Goal: Information Seeking & Learning: Compare options

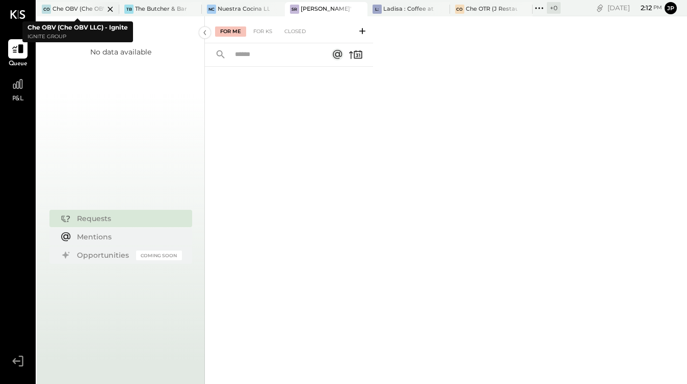
click at [78, 10] on div "Che OBV (Che OBV LLC) - Ignite" at bounding box center [77, 9] width 51 height 8
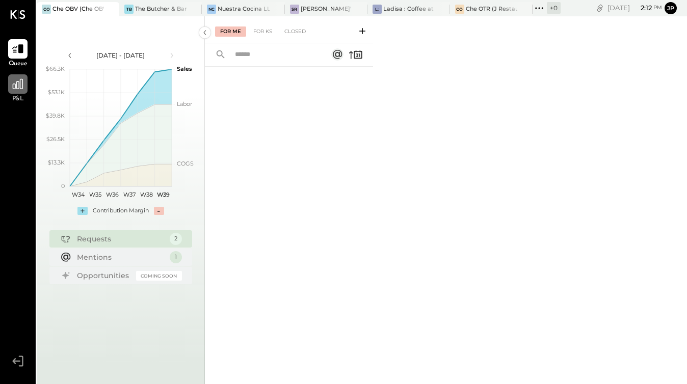
click at [23, 85] on icon at bounding box center [17, 83] width 13 height 13
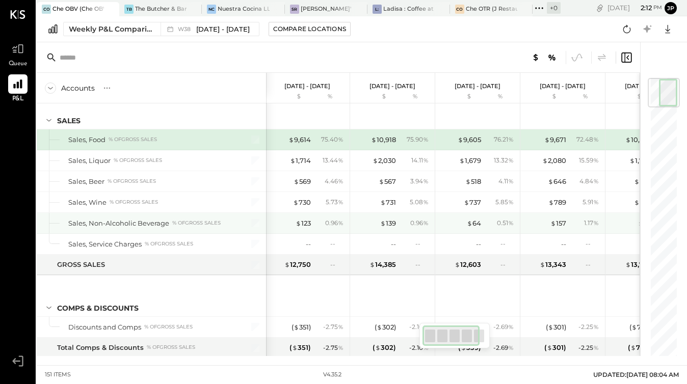
scroll to position [17, 0]
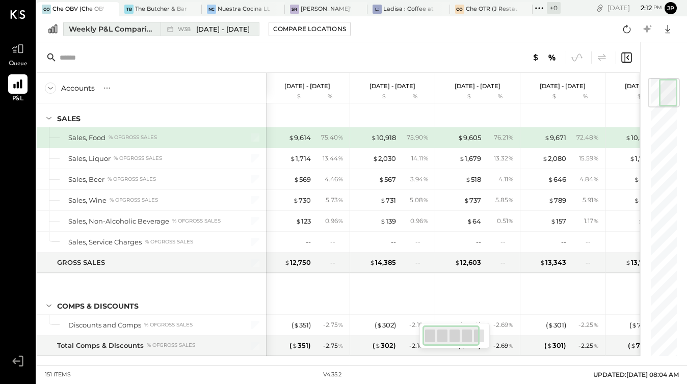
click at [119, 32] on div "Weekly P&L Comparison" at bounding box center [112, 29] width 86 height 10
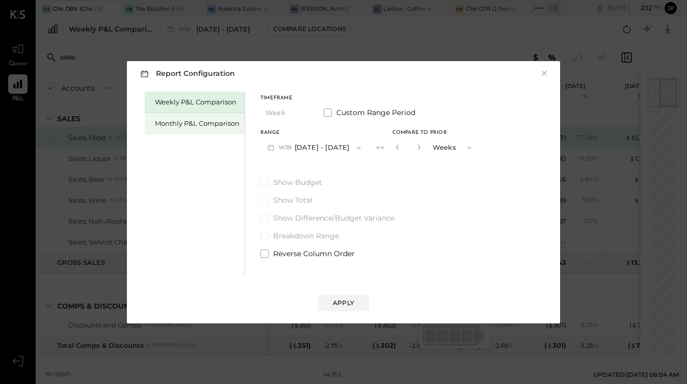
click at [193, 126] on div "Monthly P&L Comparison" at bounding box center [197, 124] width 85 height 10
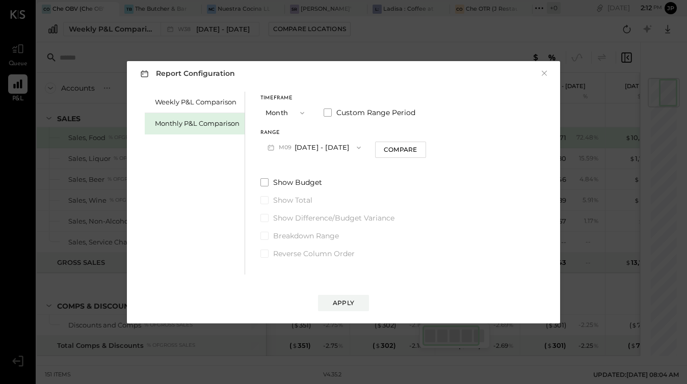
click at [357, 150] on icon "button" at bounding box center [359, 148] width 8 height 8
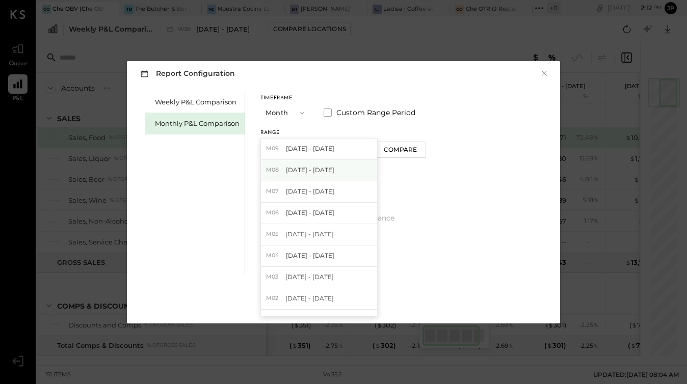
click at [337, 166] on div "M08 [DATE] - [DATE]" at bounding box center [319, 170] width 116 height 21
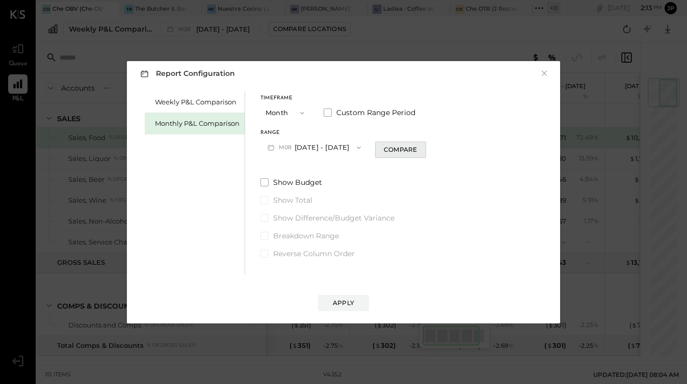
click at [392, 150] on div "Compare" at bounding box center [400, 149] width 33 height 9
click at [355, 150] on icon "button" at bounding box center [359, 148] width 8 height 8
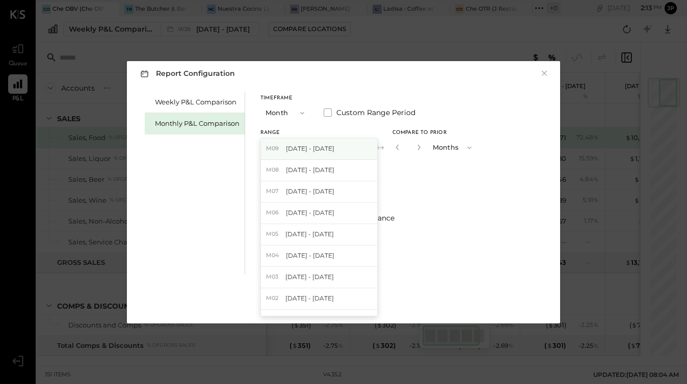
click at [329, 148] on span "[DATE] - [DATE]" at bounding box center [310, 148] width 48 height 9
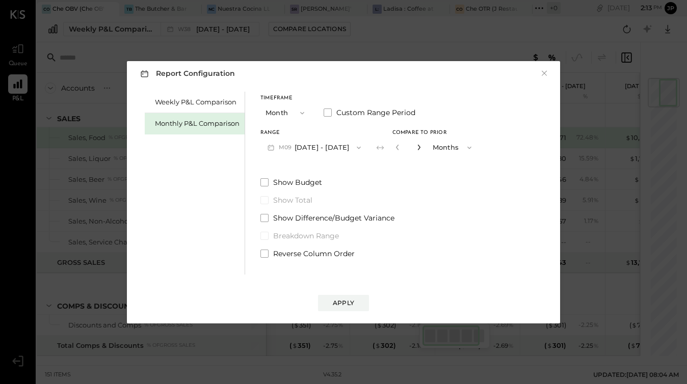
click at [416, 148] on icon "button" at bounding box center [419, 147] width 6 height 6
type input "*"
click at [342, 305] on div "Apply" at bounding box center [343, 303] width 21 height 9
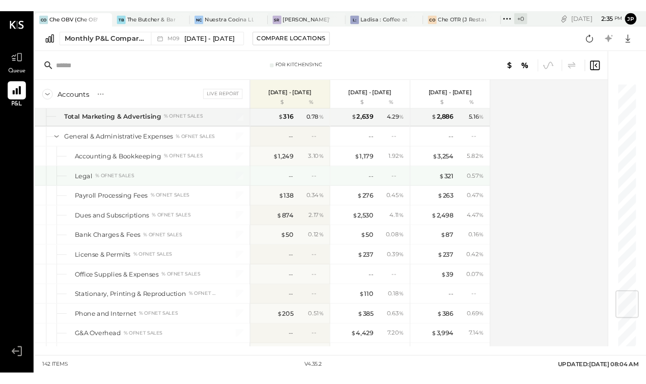
scroll to position [1879, 0]
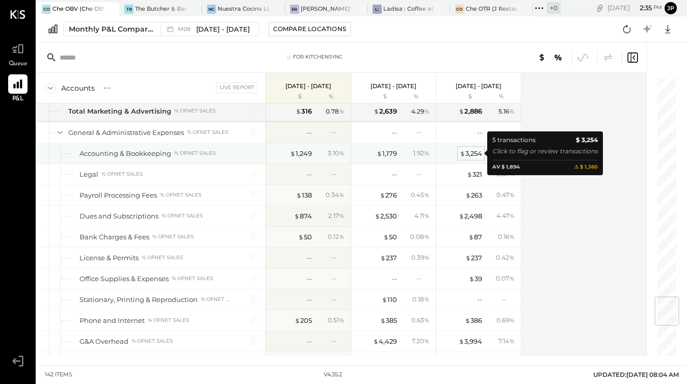
click at [474, 153] on div "$ 3,254" at bounding box center [470, 154] width 22 height 10
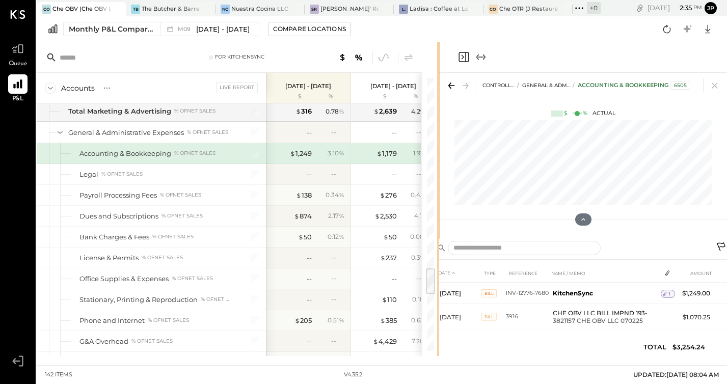
drag, startPoint x: 511, startPoint y: 53, endPoint x: 440, endPoint y: 60, distance: 71.6
click at [440, 60] on div "For KitchenSync Accounts S % GL Live Report [DATE] - [DATE] $ % [DATE] - [DATE]…" at bounding box center [382, 199] width 690 height 314
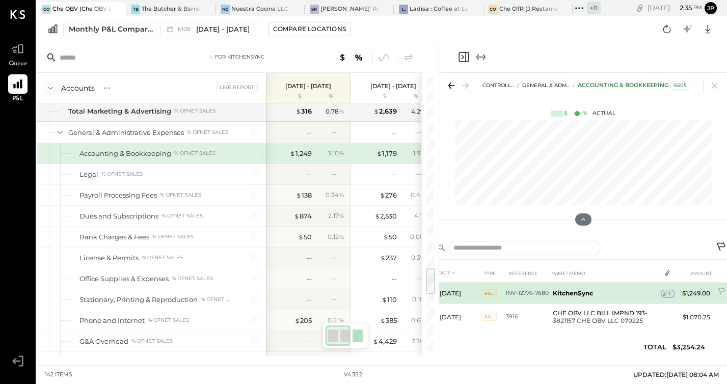
click at [668, 293] on span "1" at bounding box center [669, 293] width 2 height 7
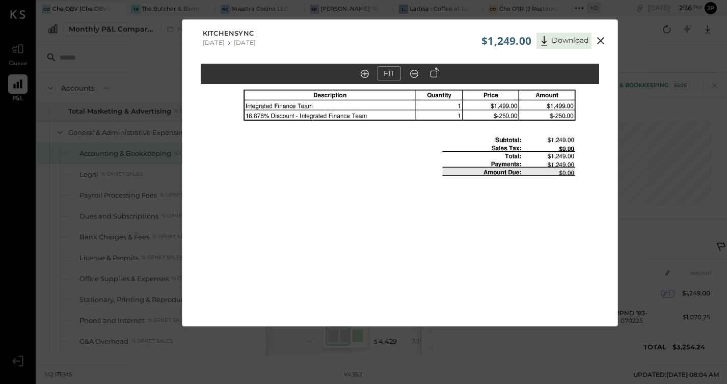
click at [599, 41] on icon at bounding box center [600, 40] width 7 height 7
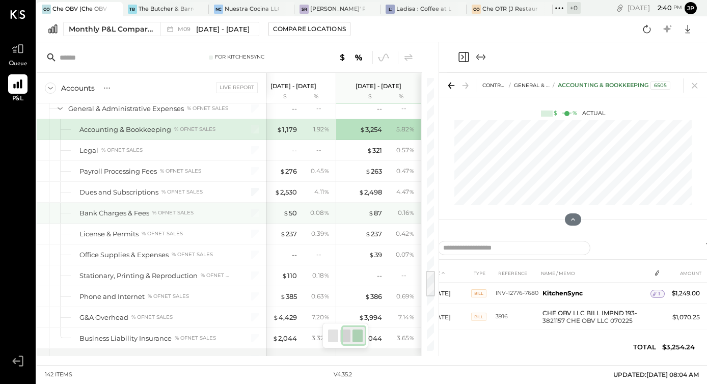
scroll to position [0, 99]
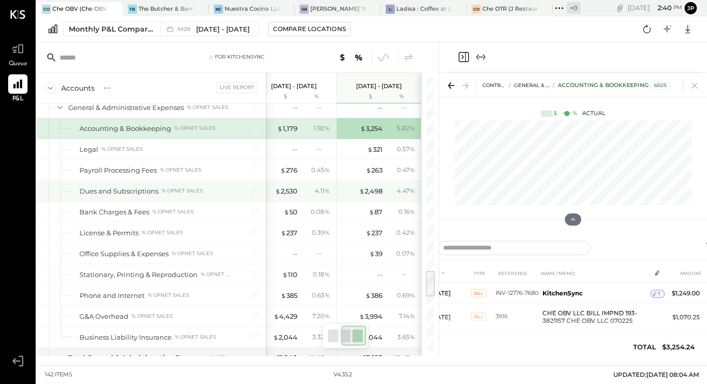
click at [211, 188] on div "Dues and Subscriptions % of NET SALES" at bounding box center [155, 191] width 152 height 10
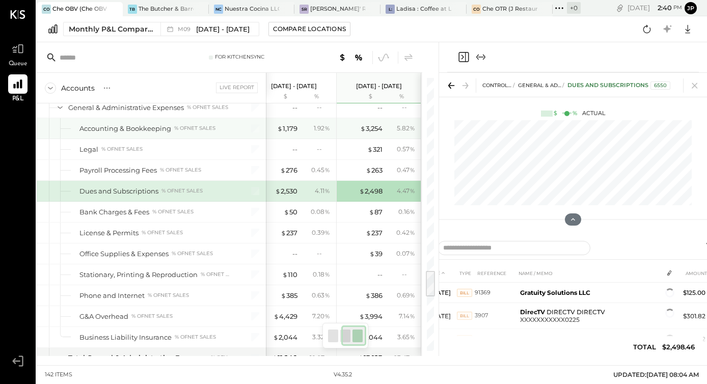
click at [197, 127] on div "% of NET SALES" at bounding box center [194, 128] width 41 height 7
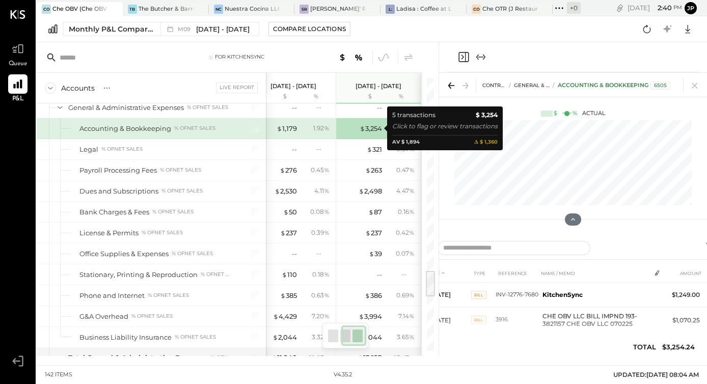
scroll to position [1903, 0]
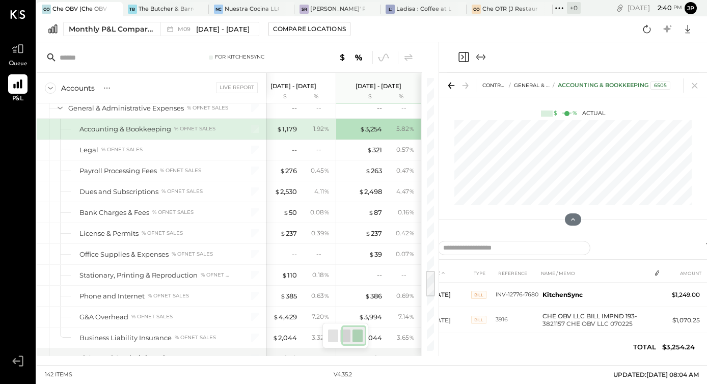
click at [316, 128] on div "1.92 %" at bounding box center [321, 128] width 16 height 9
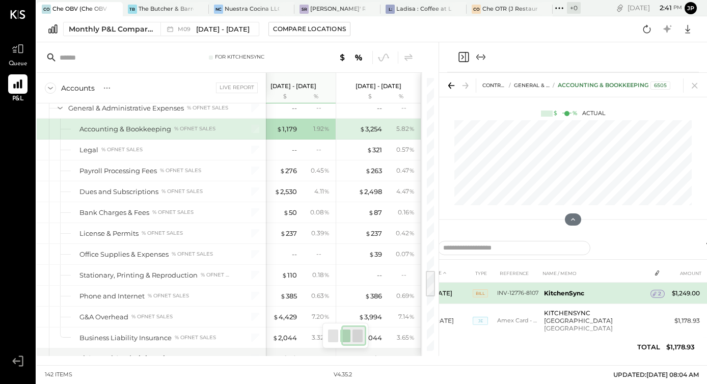
scroll to position [33, 0]
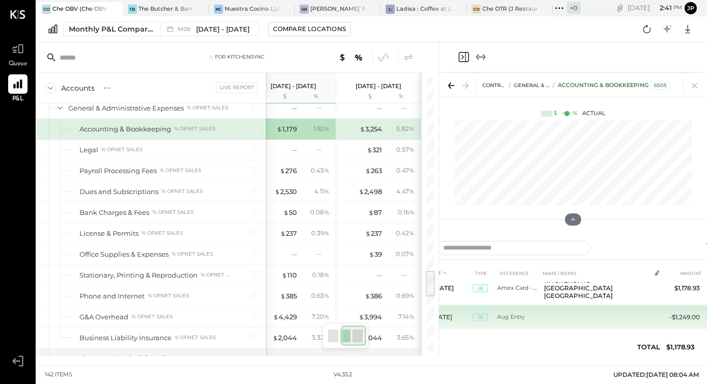
click at [516, 310] on td "Aug Entry" at bounding box center [518, 317] width 43 height 24
click at [479, 313] on span "JE" at bounding box center [480, 317] width 15 height 8
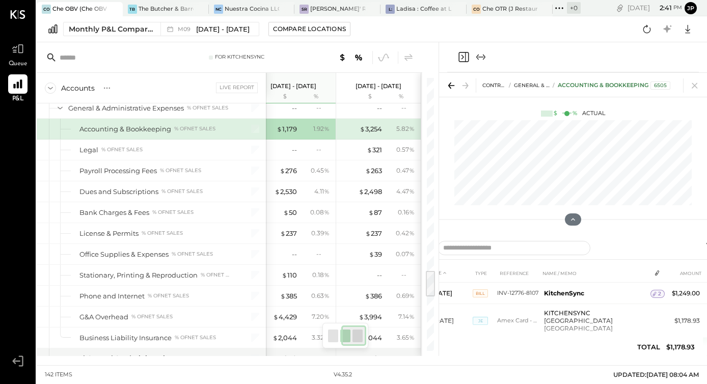
scroll to position [1, 0]
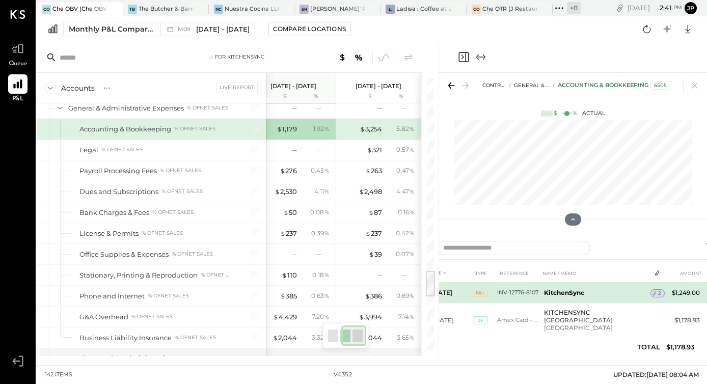
click at [573, 296] on td "KitchenSync" at bounding box center [595, 292] width 111 height 21
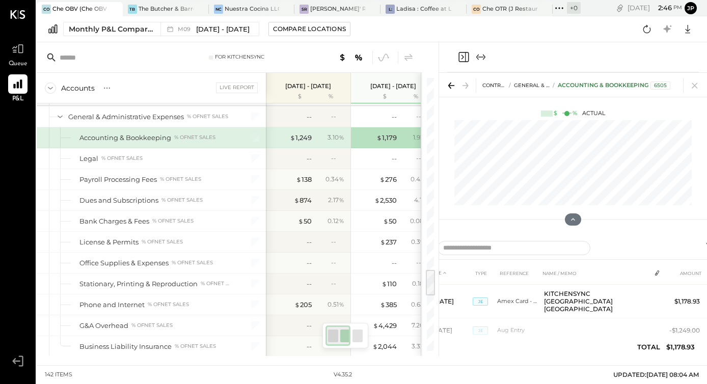
scroll to position [6, 0]
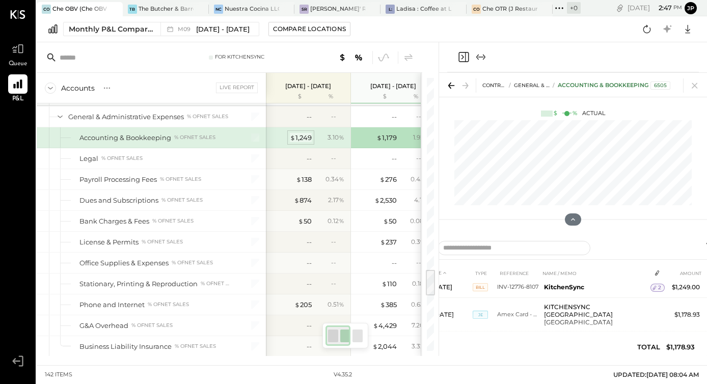
click at [304, 138] on div "$ 1,249" at bounding box center [301, 138] width 22 height 10
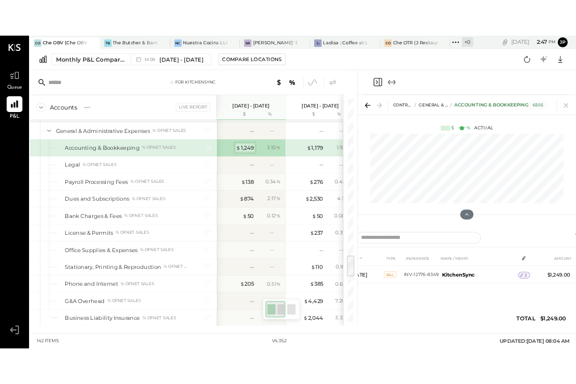
scroll to position [0, 0]
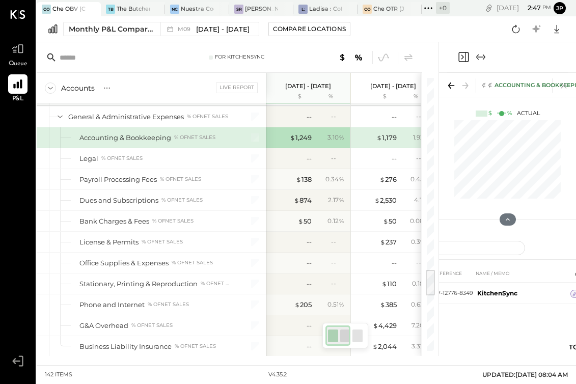
click at [152, 203] on div "Dues and Subscriptions" at bounding box center [118, 201] width 79 height 10
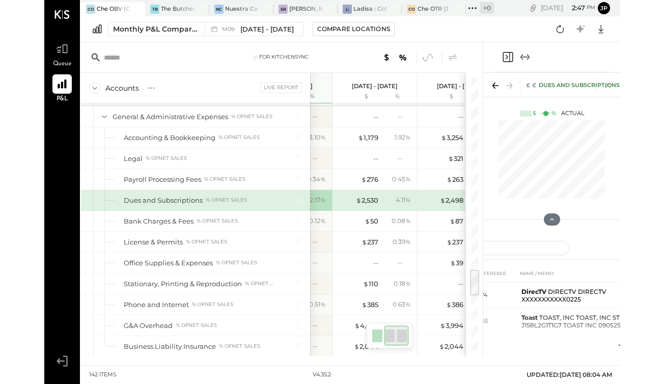
scroll to position [0, 100]
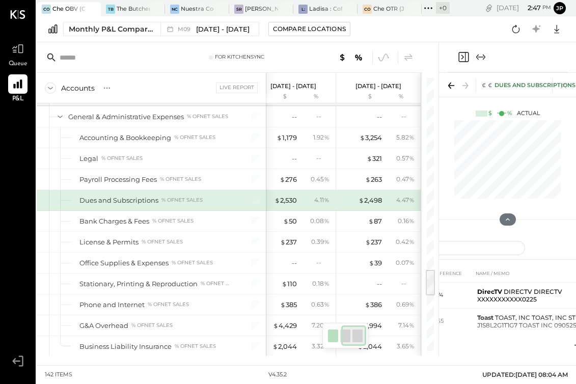
click at [365, 206] on div "$ 2,498 4.47 %" at bounding box center [379, 200] width 76 height 20
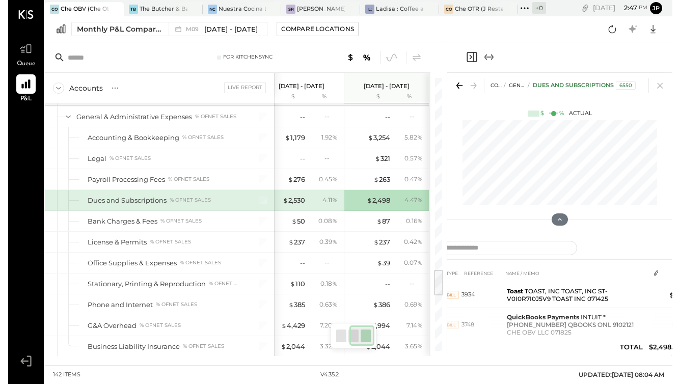
scroll to position [154, 0]
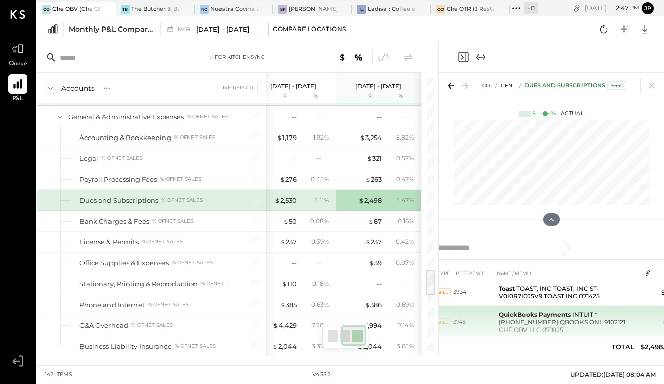
click at [547, 310] on td "QuickBooks Payments INTUIT * [PHONE_NUMBER] QBOOKS ONL 9102121 CHE OBV LLC 0718…" at bounding box center [568, 323] width 147 height 34
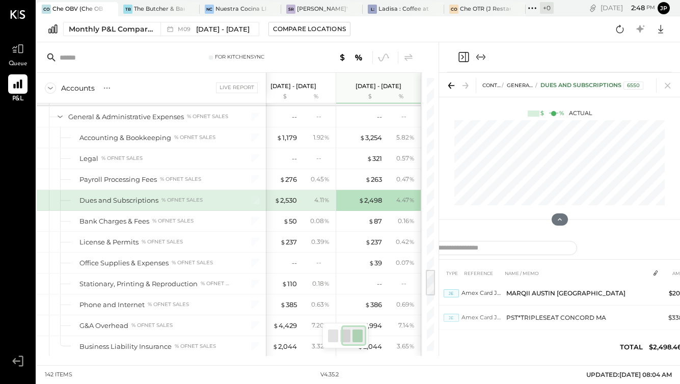
scroll to position [334, 0]
click at [296, 203] on div "$ 2,530" at bounding box center [286, 201] width 22 height 10
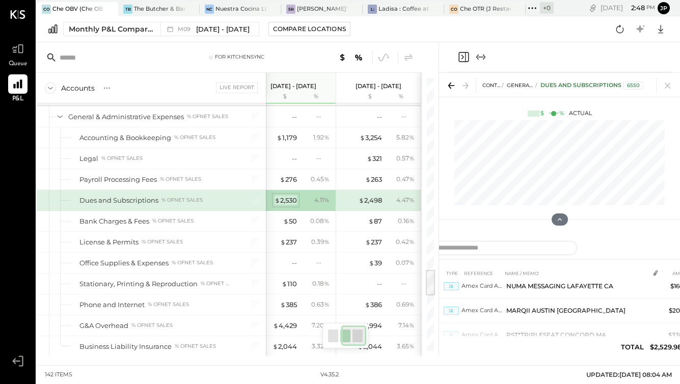
scroll to position [373, 0]
click at [287, 205] on div "$ 2,530 4.11 %" at bounding box center [294, 200] width 76 height 20
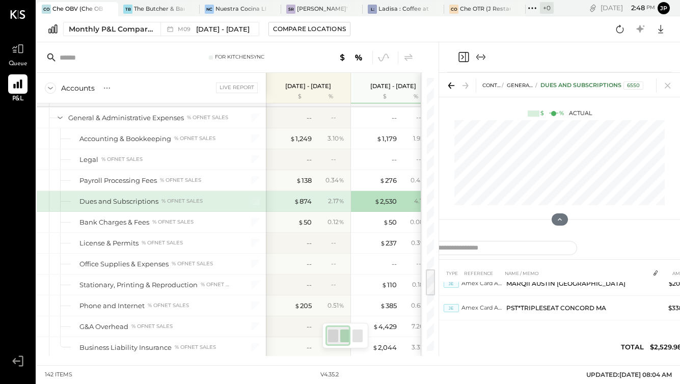
scroll to position [1892, 0]
click at [308, 205] on div "$ 874" at bounding box center [302, 203] width 18 height 10
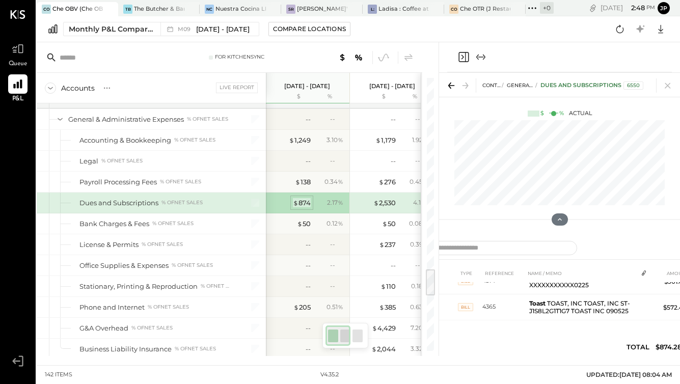
scroll to position [13, 0]
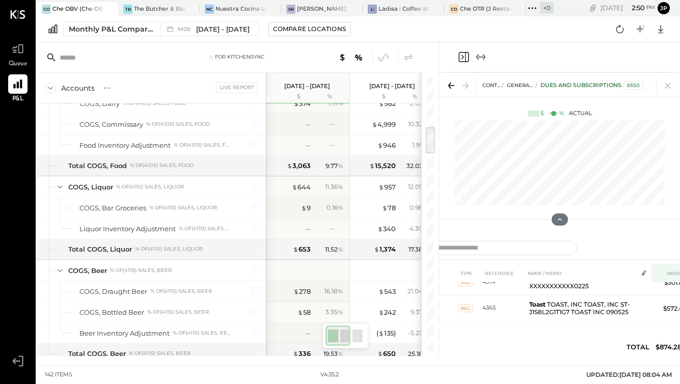
scroll to position [486, 0]
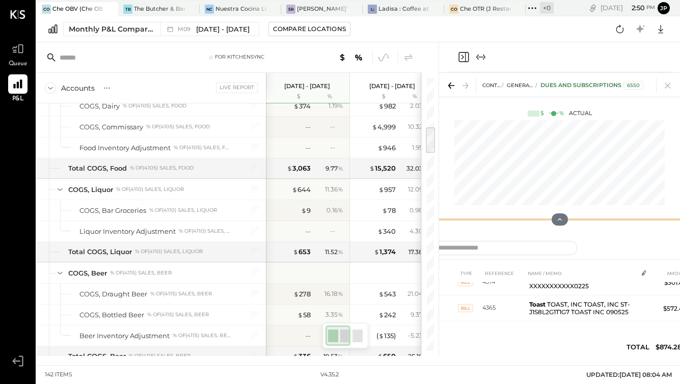
click at [502, 214] on div at bounding box center [559, 219] width 241 height 20
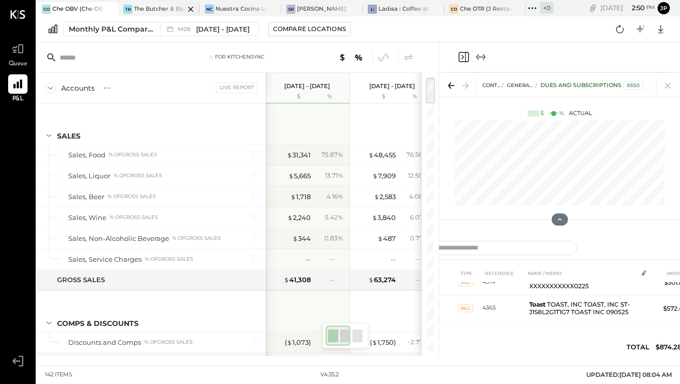
click at [173, 8] on div at bounding box center [182, 9] width 36 height 14
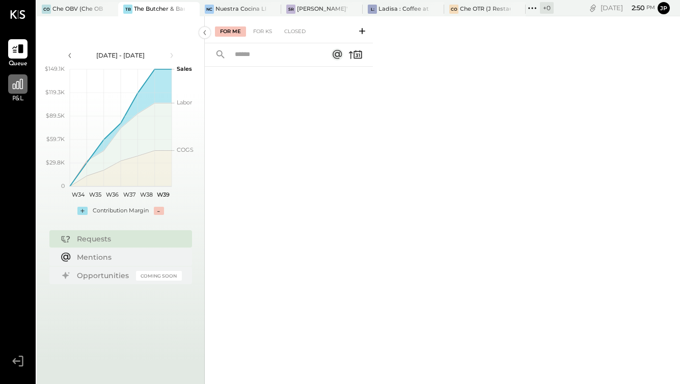
click at [19, 80] on icon at bounding box center [17, 83] width 13 height 13
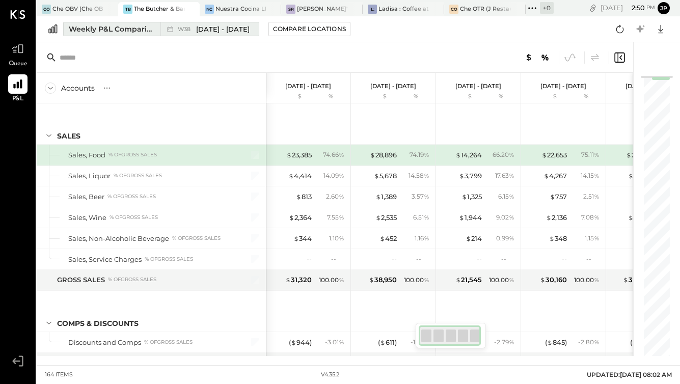
click at [136, 33] on div "Weekly P&L Comparison" at bounding box center [112, 29] width 86 height 10
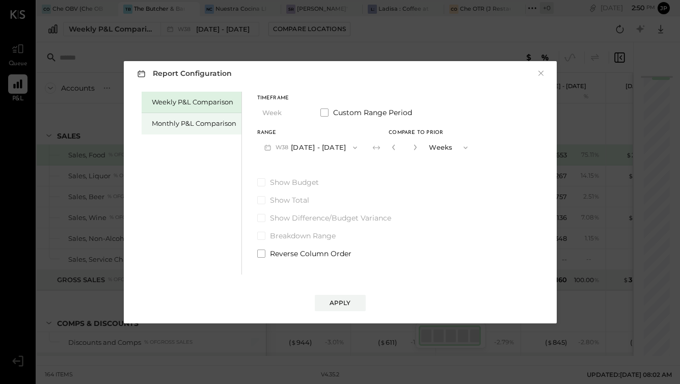
click at [181, 123] on div "Monthly P&L Comparison" at bounding box center [194, 124] width 85 height 10
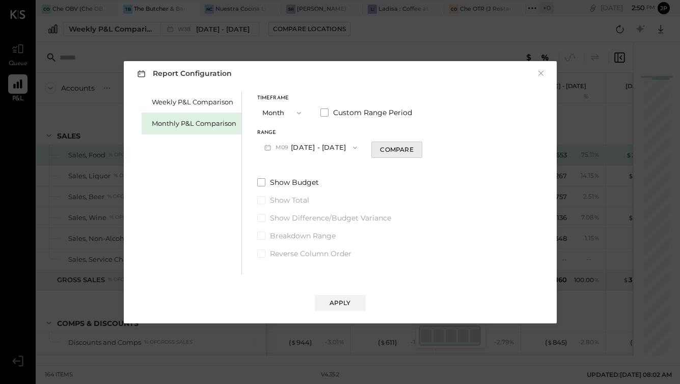
click at [380, 151] on div "Compare" at bounding box center [396, 149] width 33 height 9
click at [413, 146] on icon "button" at bounding box center [415, 147] width 6 height 6
type input "*"
click at [346, 302] on div "Apply" at bounding box center [340, 303] width 21 height 9
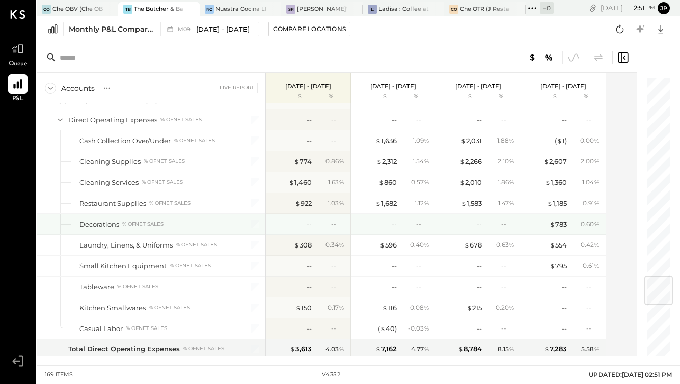
scroll to position [1688, 0]
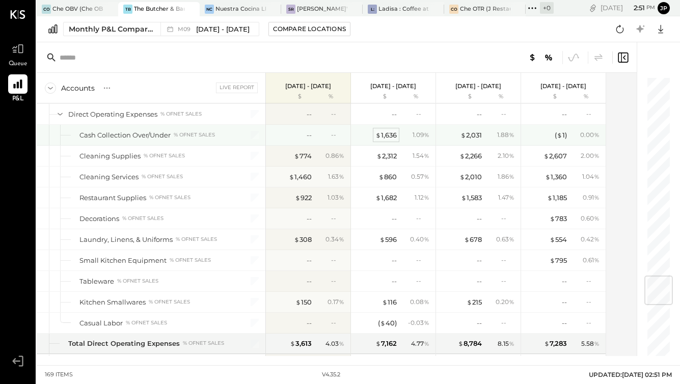
click at [391, 137] on div "$ 1,636" at bounding box center [385, 135] width 21 height 10
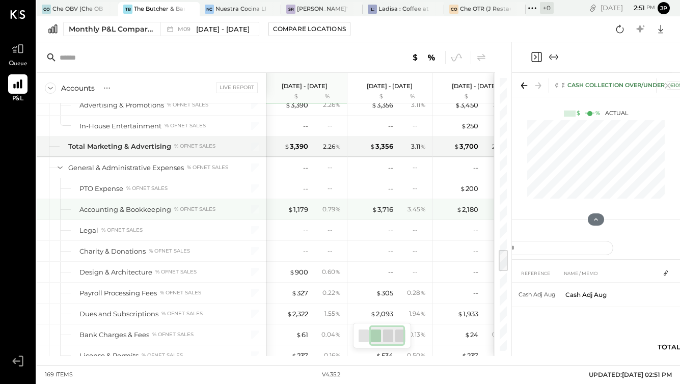
scroll to position [0, 112]
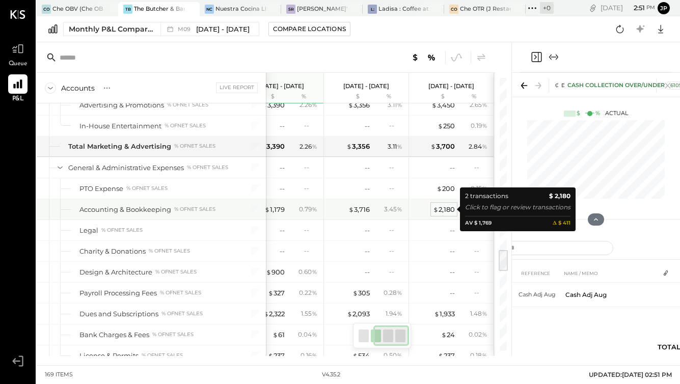
click at [451, 210] on div "$ 2,180" at bounding box center [444, 210] width 22 height 10
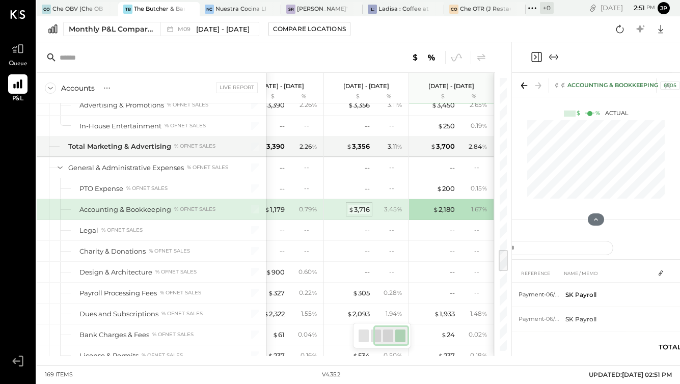
click at [359, 209] on div "$ 3,716" at bounding box center [358, 210] width 21 height 10
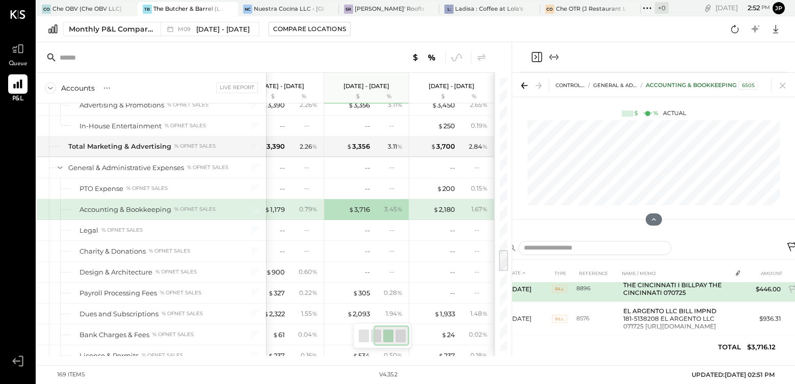
scroll to position [40, 12]
click at [663, 301] on td "THE CINCINNATI I BILLPAY THE CINCINNATI 070725" at bounding box center [675, 290] width 112 height 26
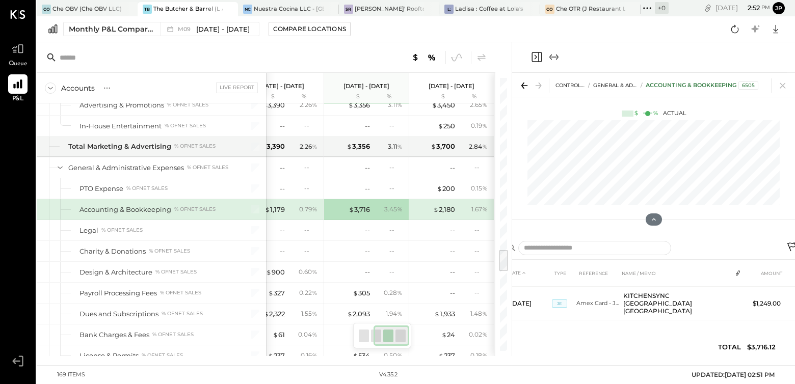
scroll to position [112, 12]
click at [285, 211] on div "$ 1,179 0.79 %" at bounding box center [282, 209] width 76 height 20
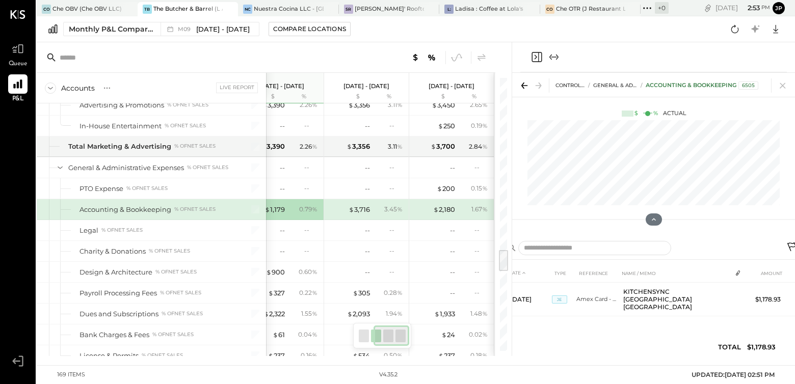
scroll to position [0, 0]
click at [285, 211] on div "$ 1,179 0.79 %" at bounding box center [282, 209] width 76 height 20
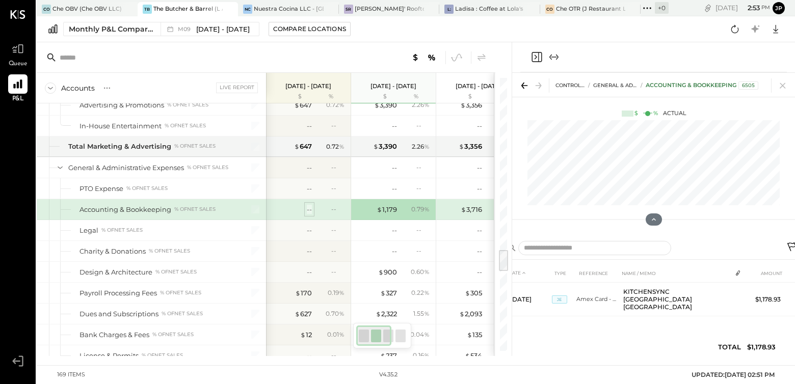
click at [307, 210] on div "--" at bounding box center [309, 210] width 5 height 10
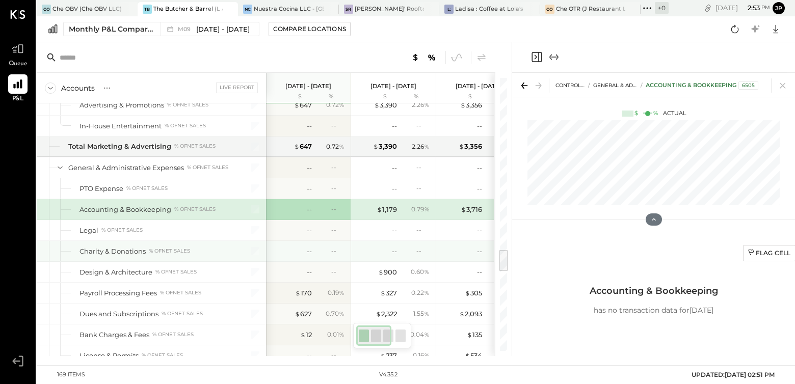
click at [312, 243] on div "-- --" at bounding box center [309, 251] width 76 height 20
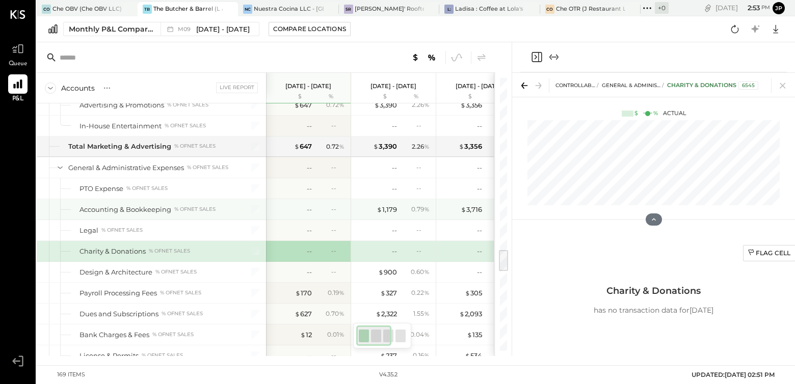
click at [316, 209] on div "--" at bounding box center [330, 209] width 33 height 9
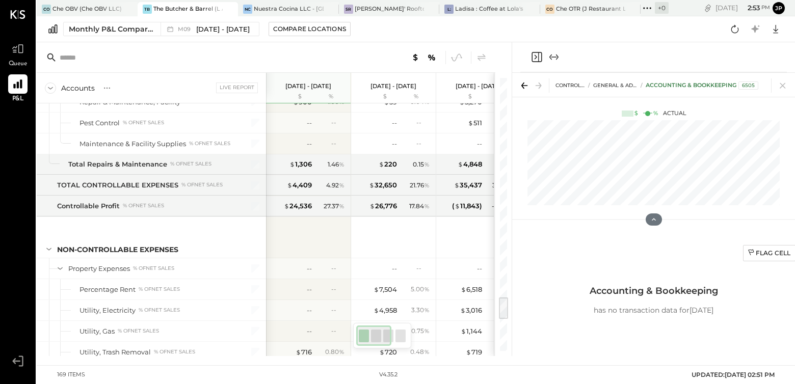
scroll to position [2623, 0]
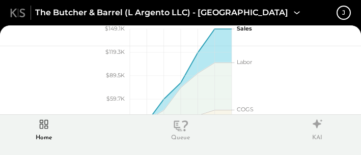
click at [49, 78] on div "[DATE] - [DATE] polygon, polyline { transition: fill-opacity 0.1s, stroke-opaci…" at bounding box center [180, 90] width 361 height 89
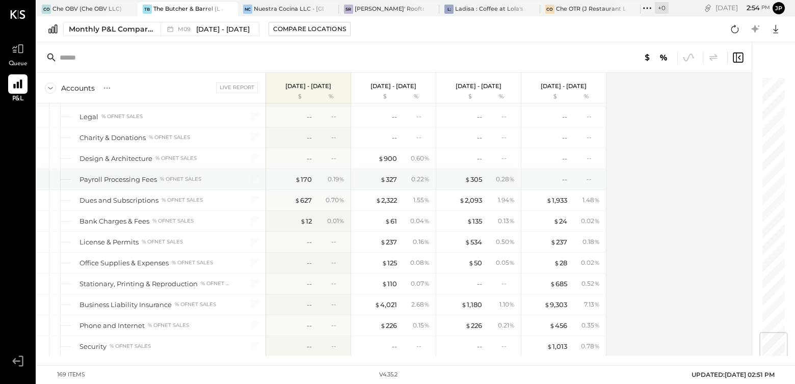
scroll to position [2167, 0]
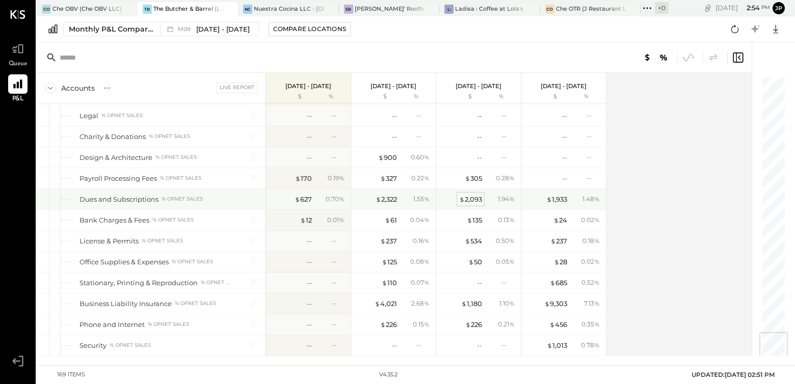
click at [477, 196] on div "$ 2,093" at bounding box center [470, 200] width 23 height 10
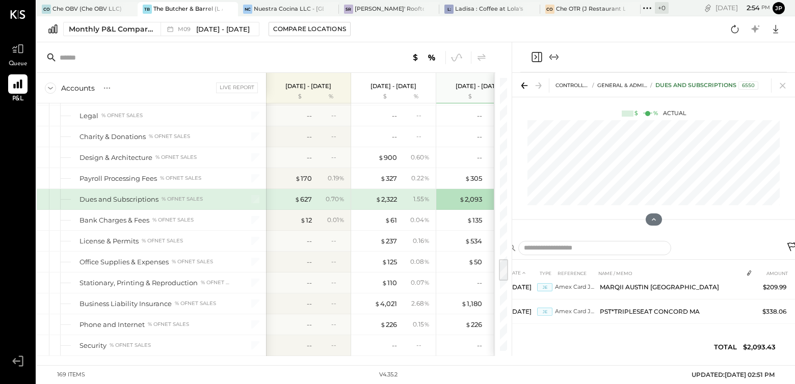
scroll to position [308, 0]
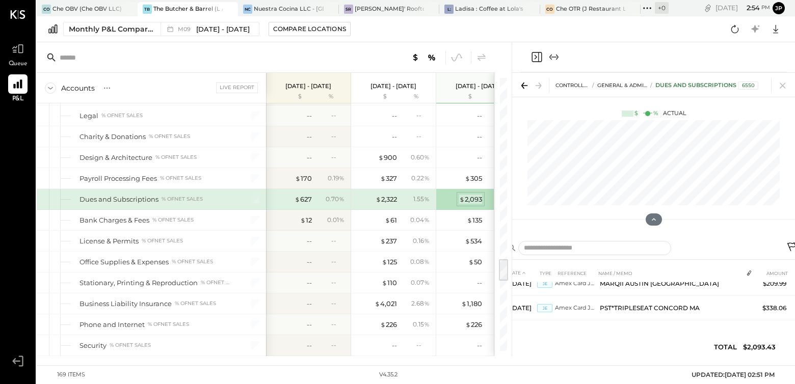
click at [470, 199] on div "$ 2,093" at bounding box center [470, 200] width 23 height 10
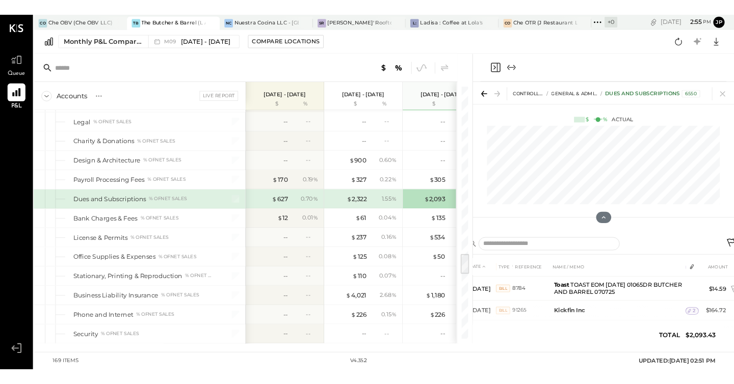
scroll to position [0, 0]
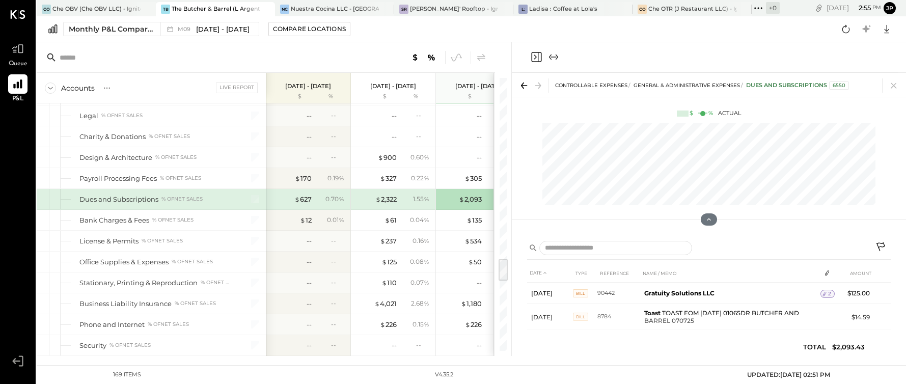
click at [445, 201] on div "$ 2,093" at bounding box center [461, 200] width 41 height 10
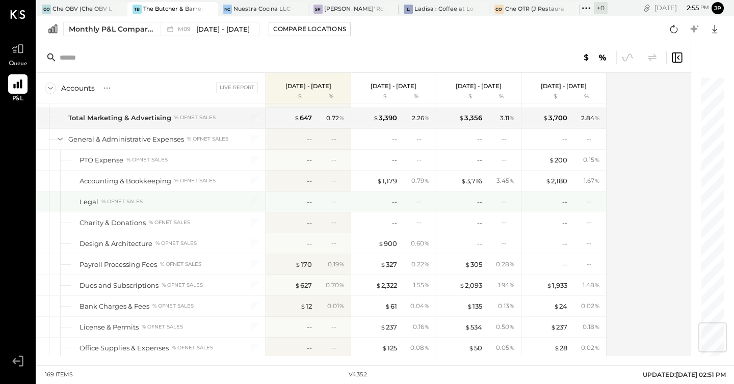
scroll to position [2090, 0]
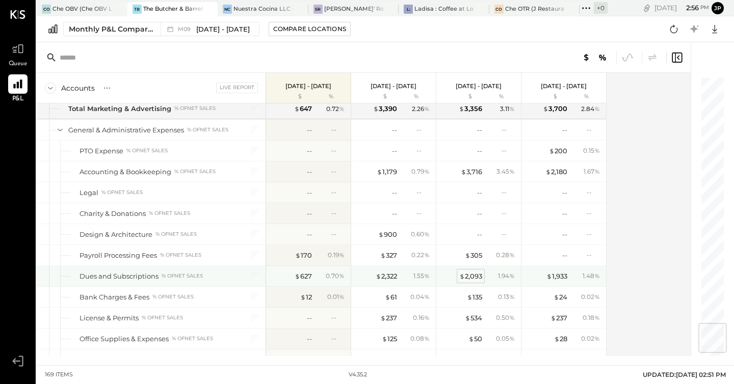
click at [473, 275] on div "$ 2,093" at bounding box center [470, 277] width 23 height 10
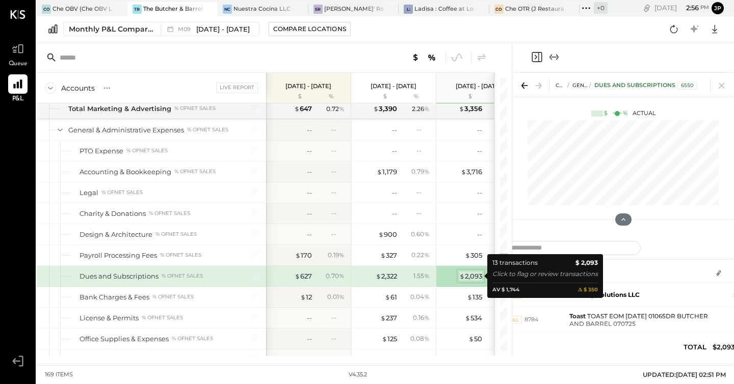
click at [473, 275] on div "$ 2,093" at bounding box center [470, 277] width 23 height 10
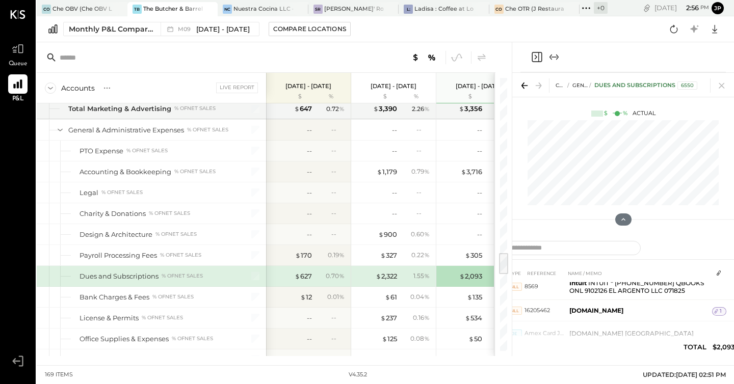
scroll to position [138, 0]
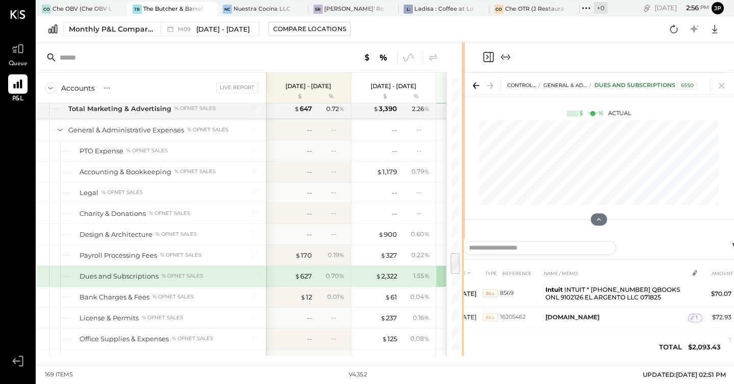
drag, startPoint x: 511, startPoint y: 54, endPoint x: 464, endPoint y: 60, distance: 47.8
click at [464, 60] on div "Accounts S % GL Live Report [DATE] - [DATE] $ % [DATE] - [DATE] $ % [DATE] - [D…" at bounding box center [385, 199] width 697 height 314
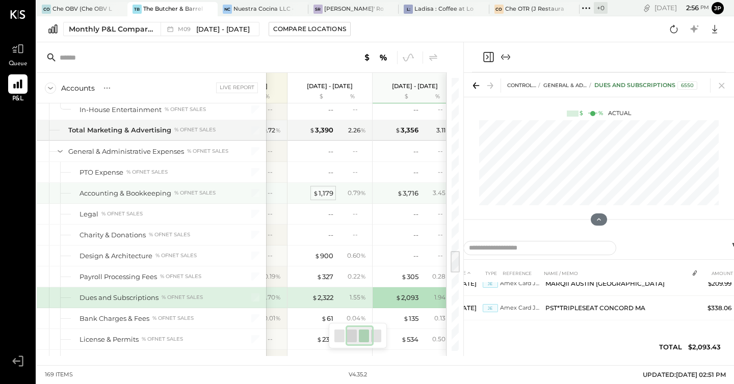
scroll to position [0, 92]
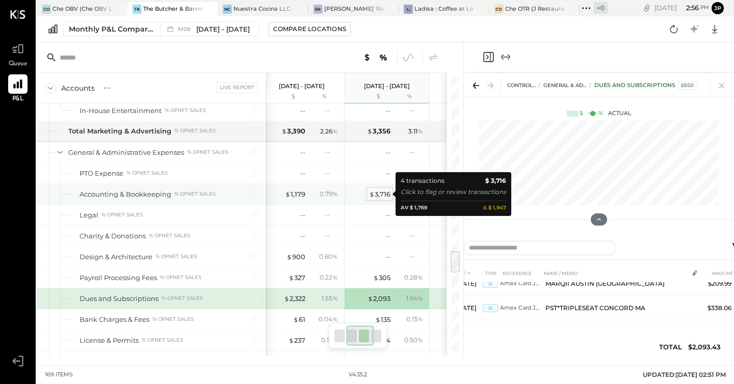
click at [377, 194] on div "$ 3,716" at bounding box center [379, 194] width 21 height 10
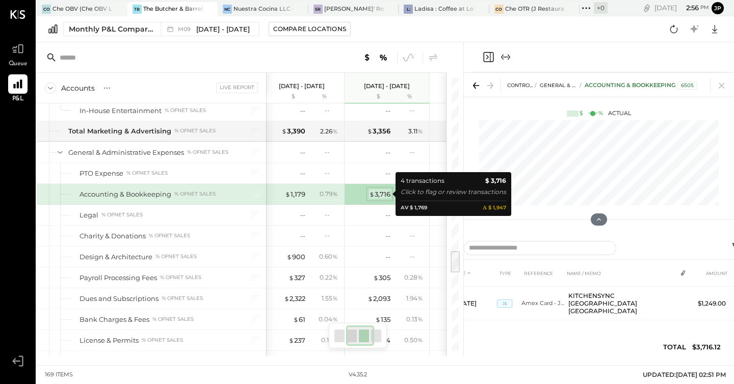
scroll to position [112, 0]
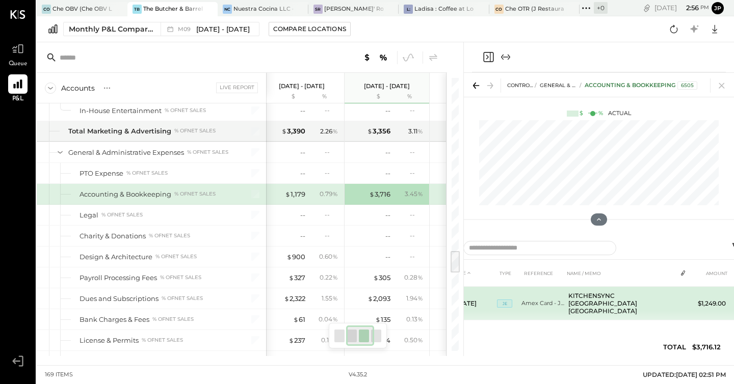
scroll to position [112, 12]
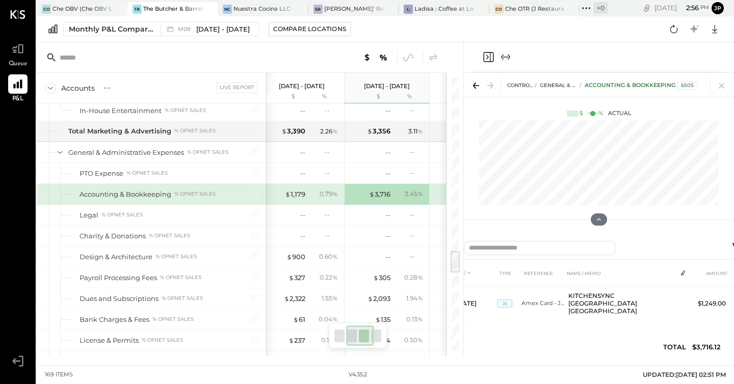
click at [307, 86] on p "[DATE] - [DATE]" at bounding box center [302, 86] width 46 height 7
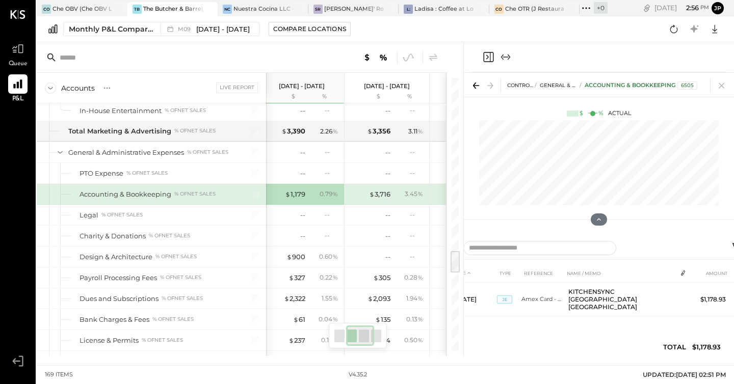
scroll to position [0, 0]
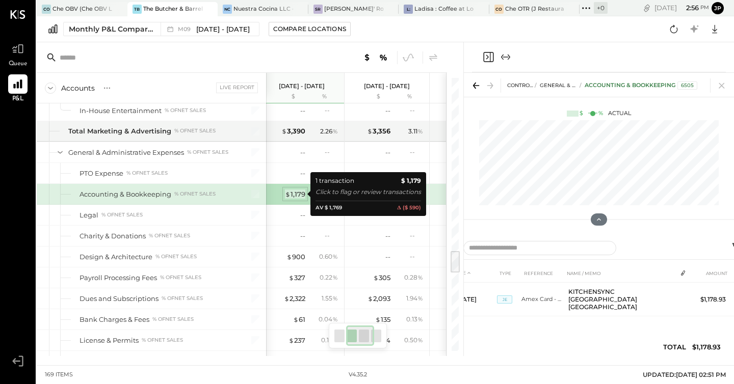
click at [302, 195] on div "$ 1,179" at bounding box center [295, 194] width 20 height 10
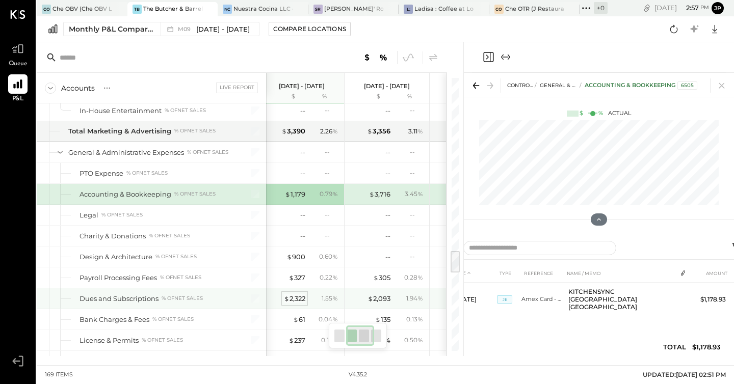
click at [295, 300] on div "$ 2,322" at bounding box center [294, 299] width 21 height 10
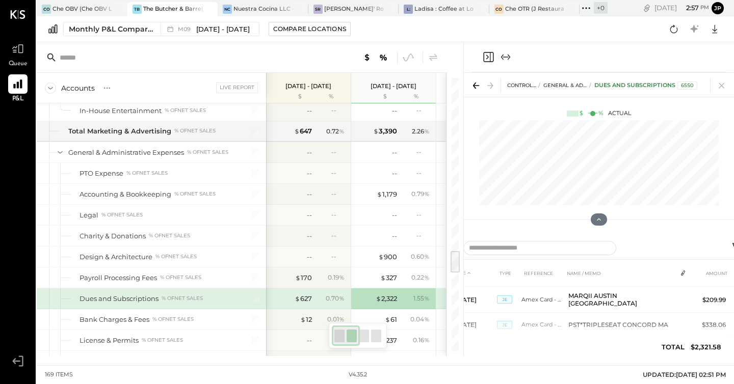
click at [321, 92] on div "[DATE] - [DATE] $ %" at bounding box center [308, 88] width 85 height 31
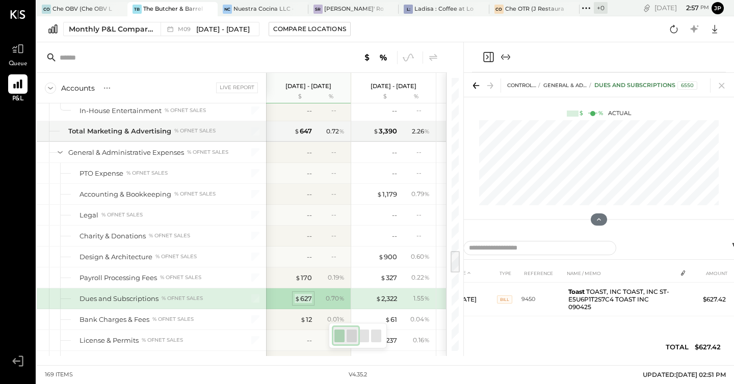
click at [300, 299] on div "$ 627" at bounding box center [302, 299] width 17 height 10
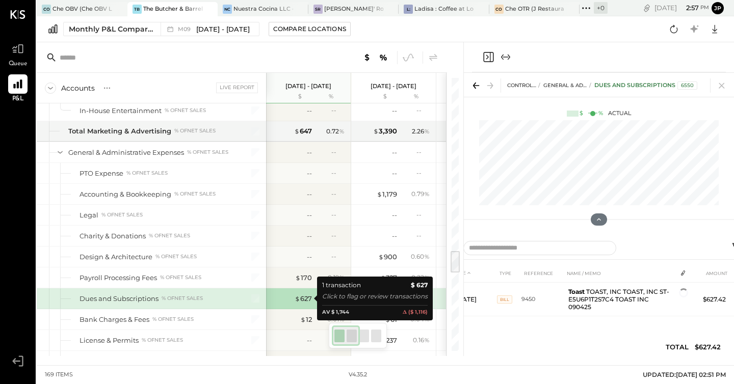
click at [289, 297] on div "$ 627" at bounding box center [291, 299] width 41 height 10
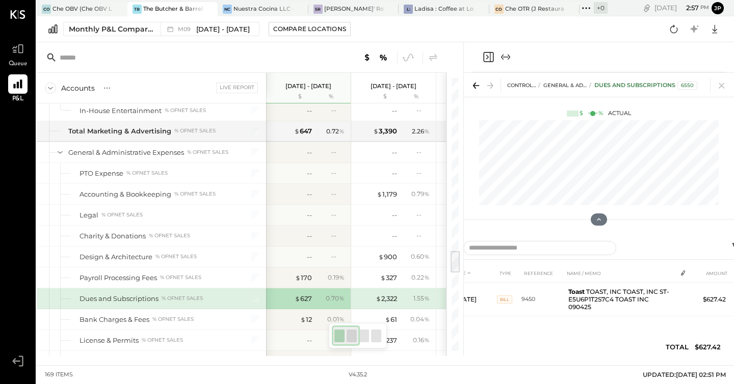
click at [514, 329] on div "DATE TYPE REFERENCE NAME / MEMO AMOUNT [DATE] BILL 9450 Toast TOAST, INC TOAST,…" at bounding box center [598, 312] width 295 height 97
click at [249, 11] on div "Nuestra Cocina LLC - [GEOGRAPHIC_DATA]" at bounding box center [263, 9] width 60 height 8
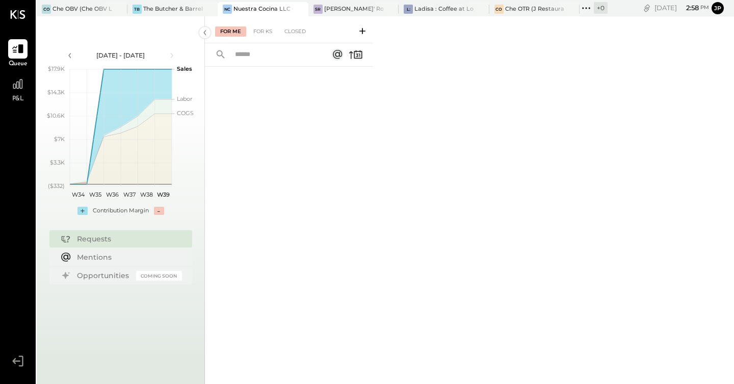
click at [13, 97] on span "P&L" at bounding box center [18, 99] width 12 height 9
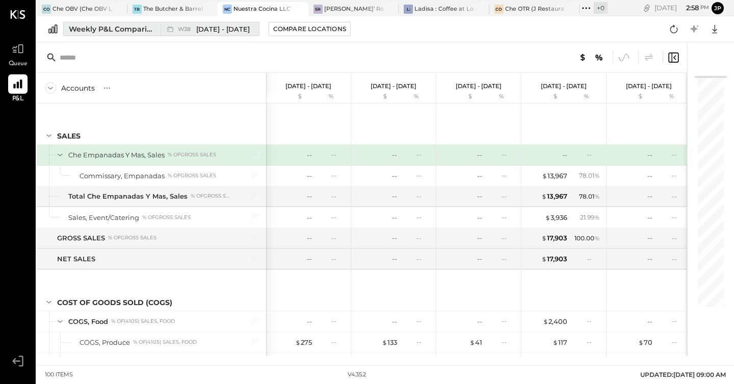
click at [124, 31] on div "Weekly P&L Comparison" at bounding box center [112, 29] width 86 height 10
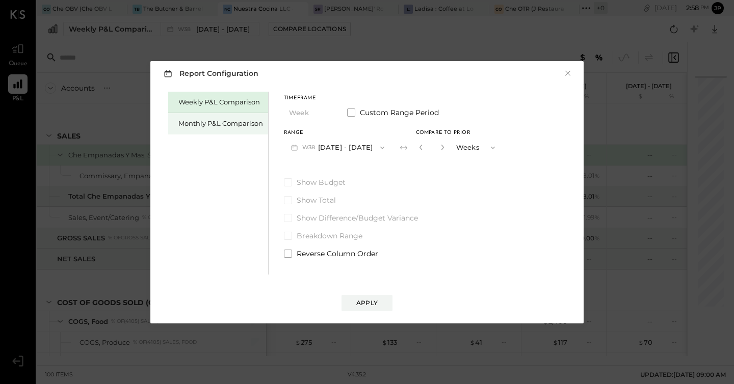
click at [252, 124] on div "Monthly P&L Comparison" at bounding box center [220, 124] width 85 height 10
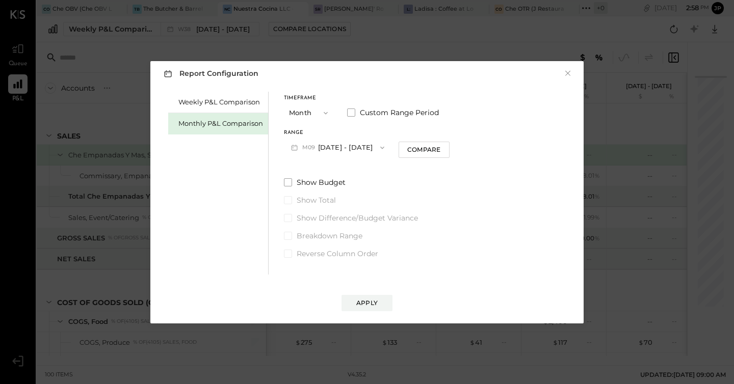
click at [380, 144] on icon "button" at bounding box center [382, 148] width 8 height 8
click at [436, 148] on div "Compare" at bounding box center [423, 149] width 33 height 9
click at [441, 147] on icon "button" at bounding box center [442, 148] width 3 height 6
type input "*"
click at [359, 301] on div "Apply" at bounding box center [366, 303] width 21 height 9
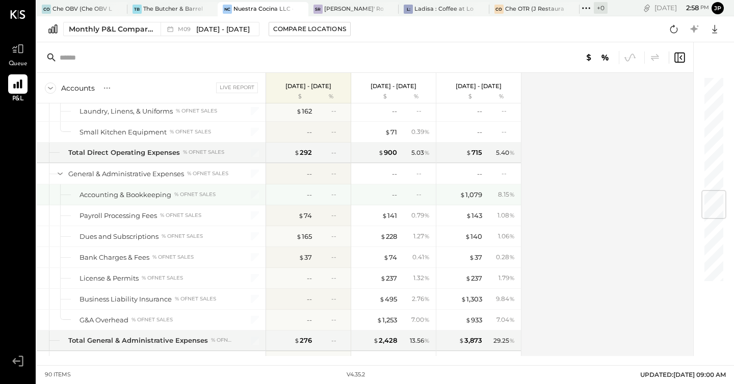
scroll to position [983, 0]
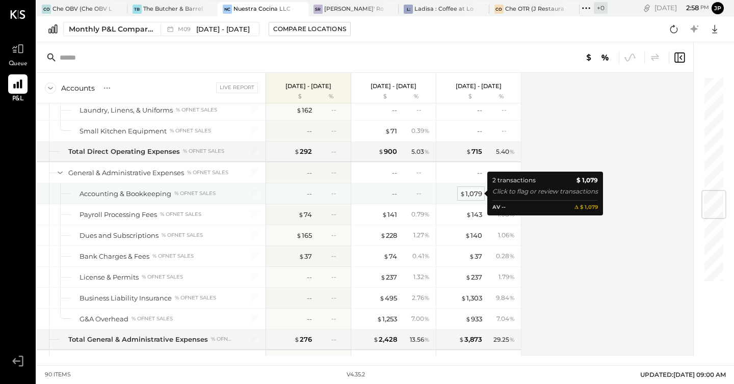
click at [475, 193] on div "$ 1,079" at bounding box center [470, 194] width 22 height 10
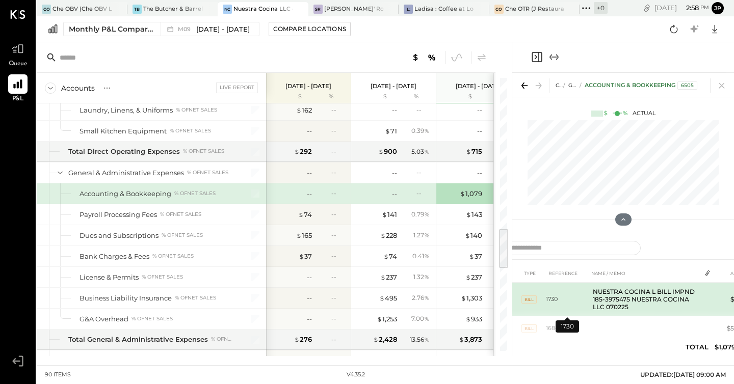
click at [551, 297] on td "1730" at bounding box center [567, 300] width 43 height 34
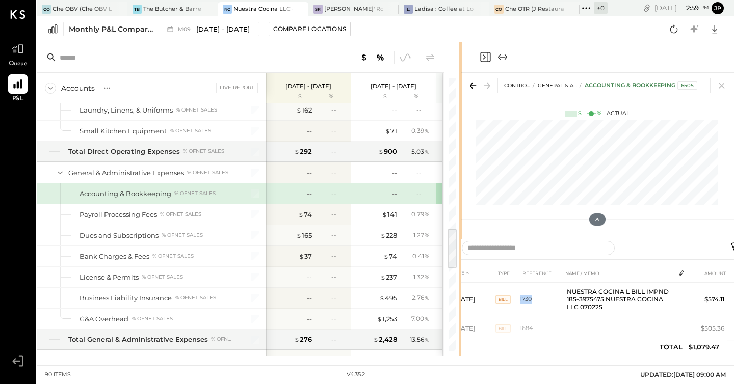
drag, startPoint x: 511, startPoint y: 55, endPoint x: 461, endPoint y: 65, distance: 51.0
click at [460, 65] on div "Accounts S % GL Live Report [DATE] - [DATE] $ % [DATE] - [DATE] $ % [DATE] - [D…" at bounding box center [385, 199] width 697 height 314
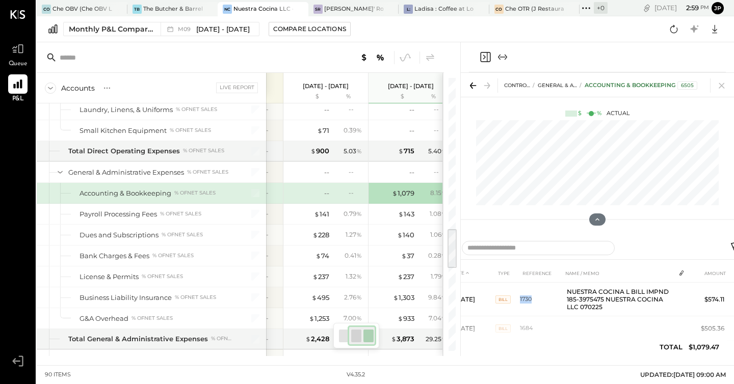
scroll to position [984, 0]
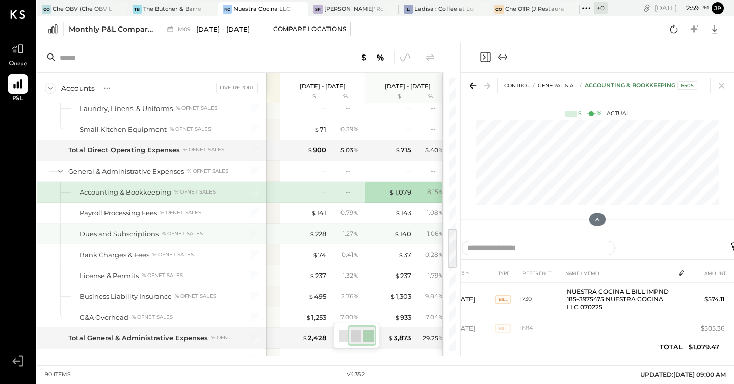
click at [169, 235] on div "% of NET SALES" at bounding box center [181, 233] width 41 height 7
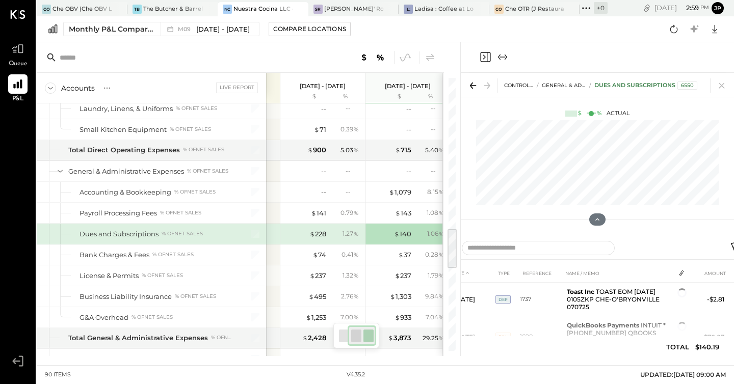
scroll to position [0, 78]
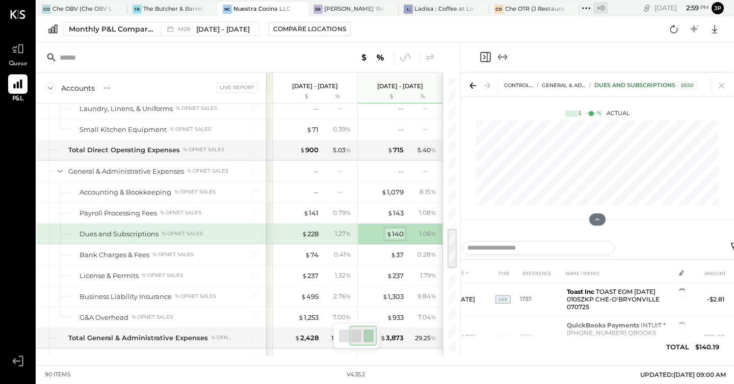
click at [398, 235] on div "$ 140" at bounding box center [394, 234] width 17 height 10
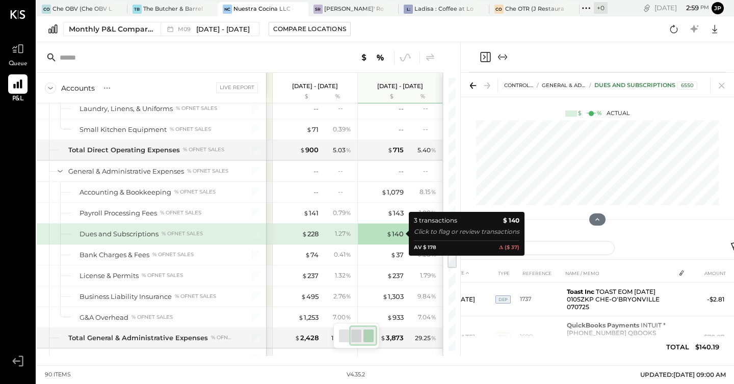
click at [381, 232] on div "$ 140" at bounding box center [383, 234] width 41 height 10
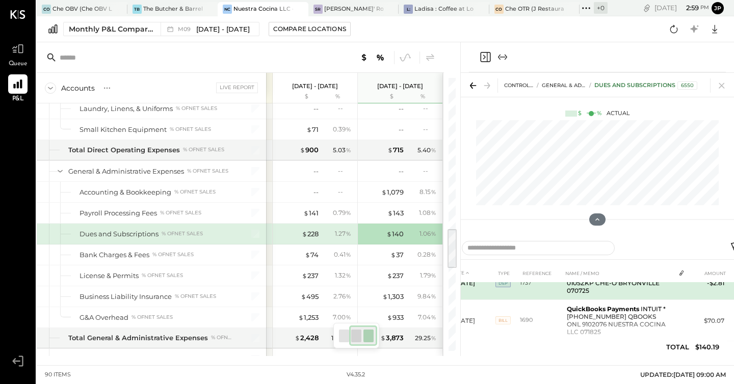
scroll to position [9, 0]
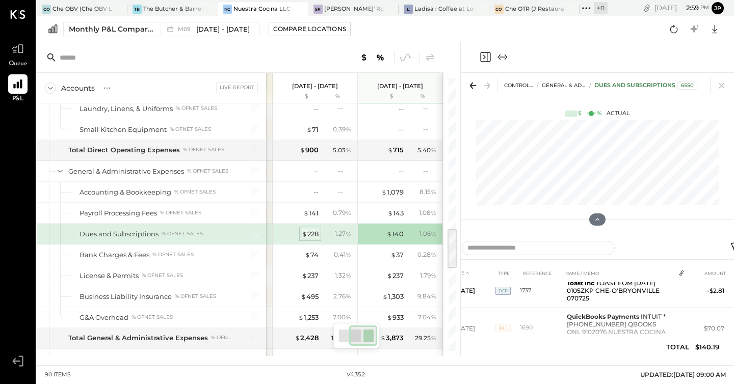
click at [313, 236] on div "$ 228" at bounding box center [310, 234] width 17 height 10
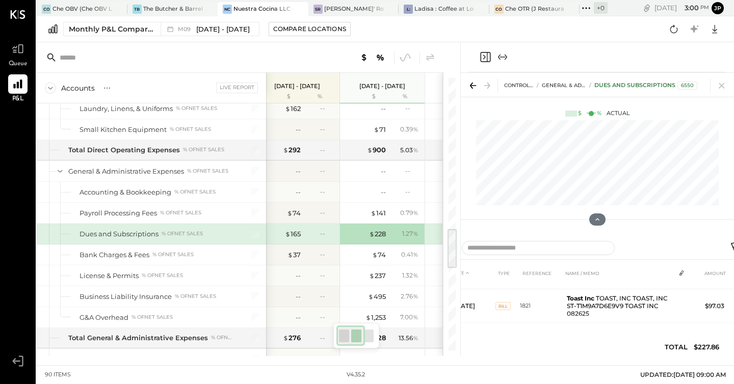
scroll to position [983, 0]
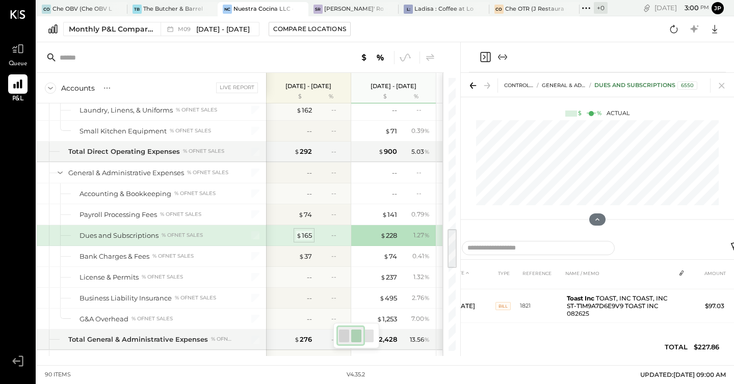
click at [310, 236] on div "$ 165" at bounding box center [304, 236] width 16 height 10
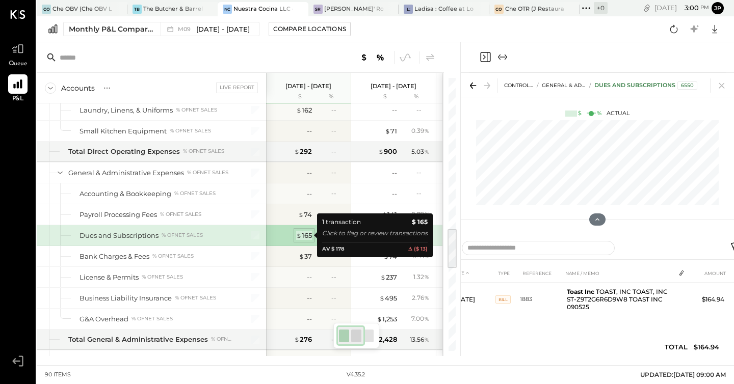
scroll to position [0, 0]
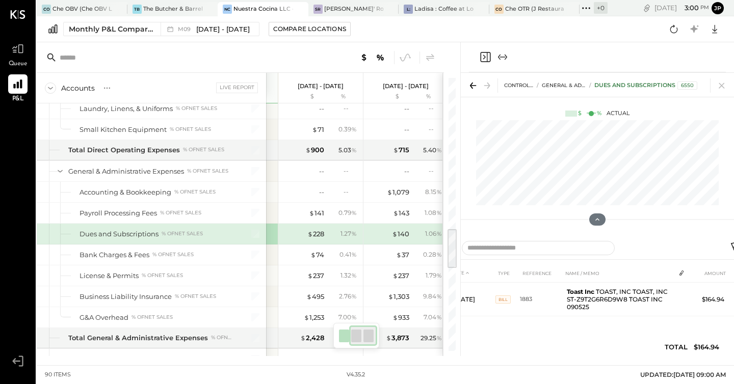
scroll to position [0, 78]
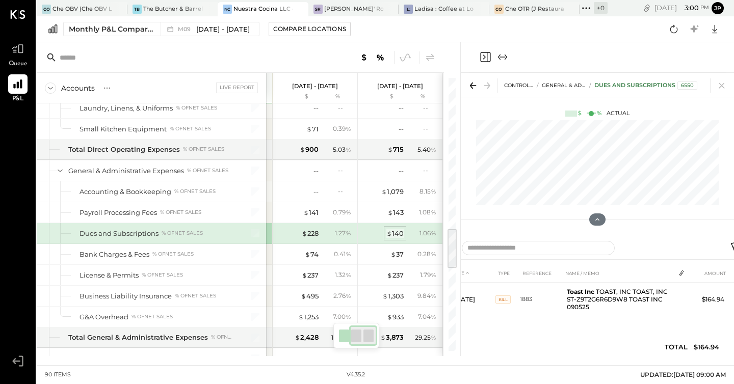
click at [389, 236] on span "$" at bounding box center [389, 233] width 6 height 8
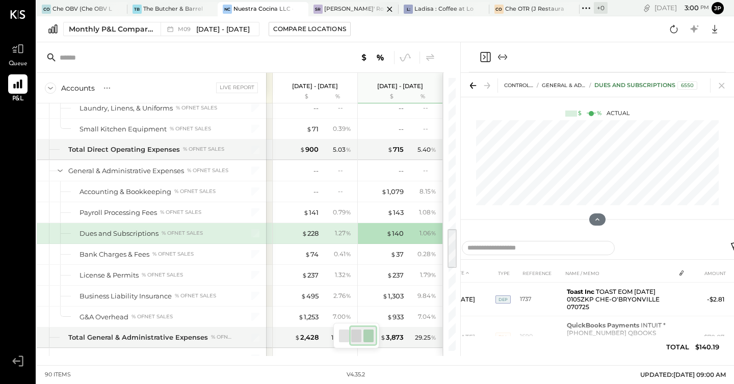
click at [349, 12] on div "[PERSON_NAME]' Rooftop - Ignite" at bounding box center [354, 9] width 60 height 8
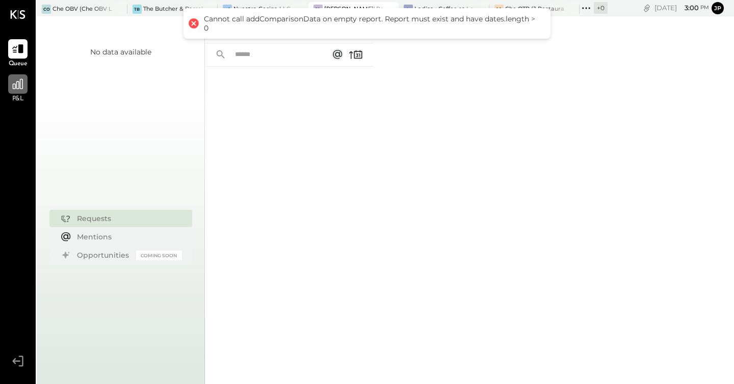
click at [22, 87] on icon at bounding box center [17, 83] width 13 height 13
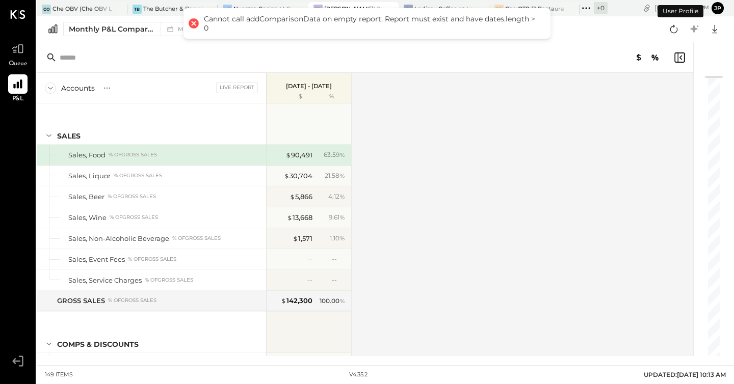
click at [193, 22] on div at bounding box center [193, 23] width 14 height 14
click at [402, 159] on div "Accounts S % GL Live Report [DATE] - [DATE] $ % SALES Sales, Food % of GROSS SA…" at bounding box center [366, 214] width 658 height 283
click at [83, 31] on div "Monthly P&L Comparison" at bounding box center [112, 29] width 86 height 10
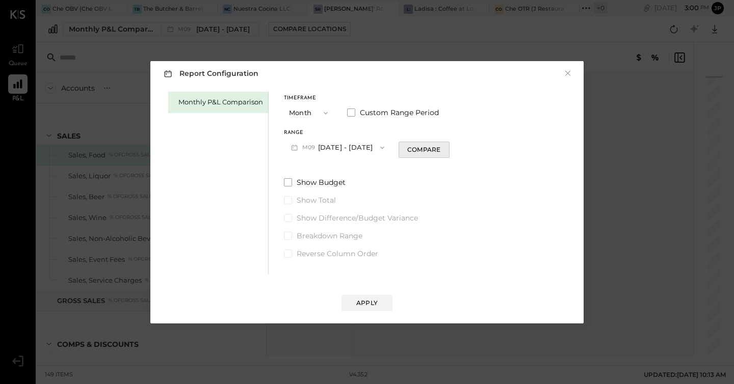
click at [407, 147] on div "Compare" at bounding box center [423, 149] width 33 height 9
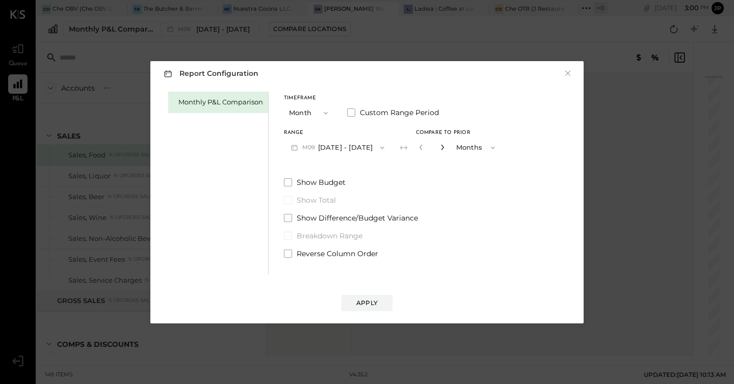
click at [441, 148] on icon "button" at bounding box center [442, 148] width 3 height 6
type input "*"
click at [374, 303] on div "Apply" at bounding box center [366, 303] width 21 height 9
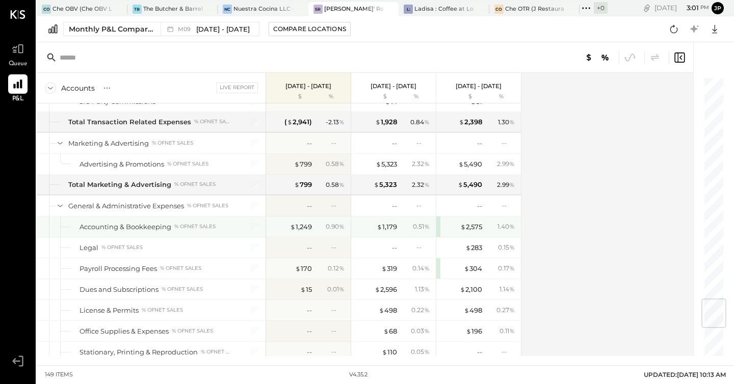
scroll to position [1890, 0]
click at [465, 223] on div "$ 2,575" at bounding box center [471, 226] width 22 height 10
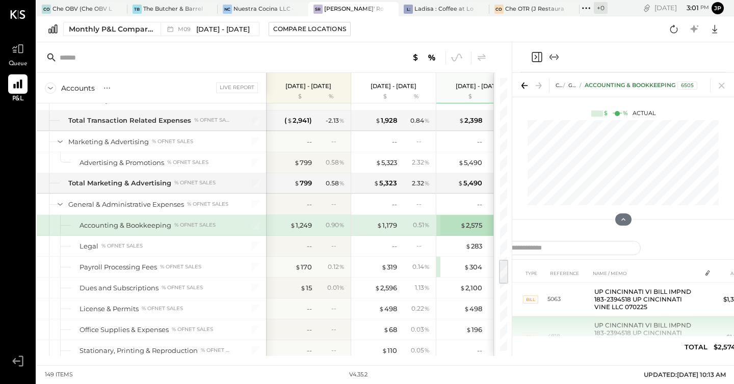
scroll to position [0, 7]
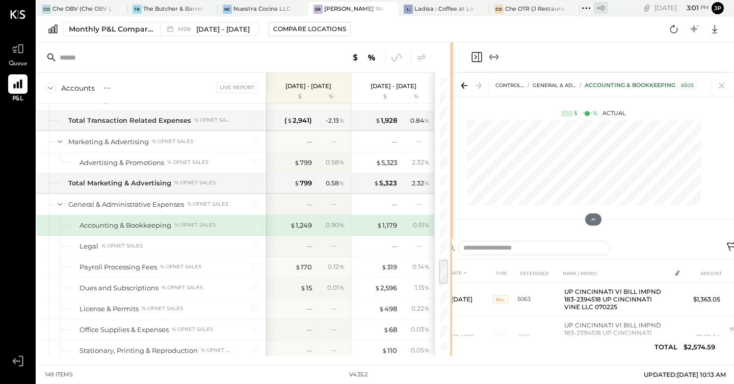
drag, startPoint x: 511, startPoint y: 54, endPoint x: 452, endPoint y: 61, distance: 59.0
click at [452, 61] on div "Accounts S % GL Live Report [DATE] - [DATE] $ % [DATE] - [DATE] $ % [DATE] - [D…" at bounding box center [385, 199] width 697 height 314
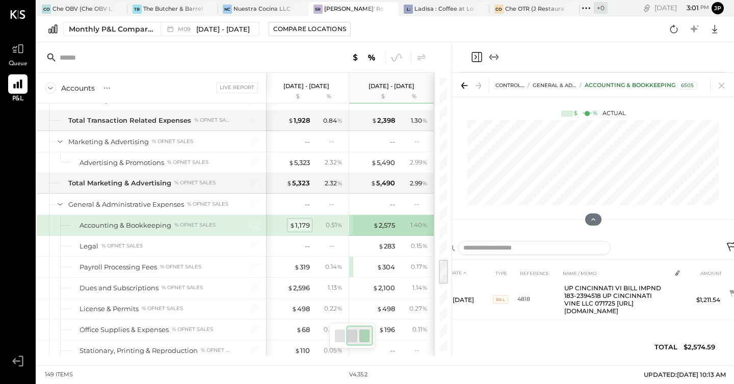
scroll to position [1888, 0]
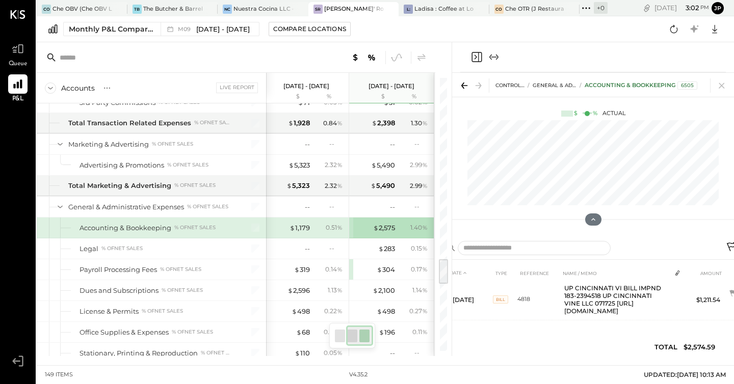
click at [585, 317] on div "DATE TYPE REFERENCE NAME / MEMO AMOUNT [DATE] BILL 5063 UP CINCINNATI VI BILL I…" at bounding box center [592, 312] width 295 height 97
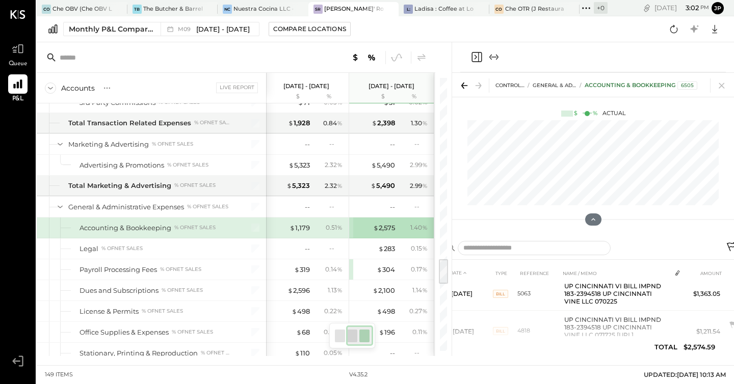
scroll to position [0, 7]
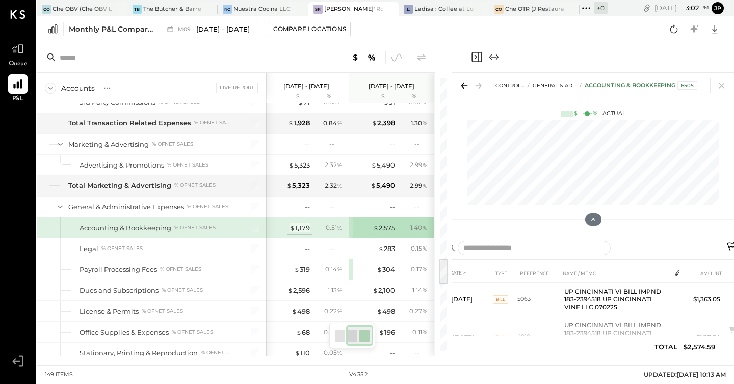
click at [309, 226] on div "$ 1,179" at bounding box center [299, 228] width 20 height 10
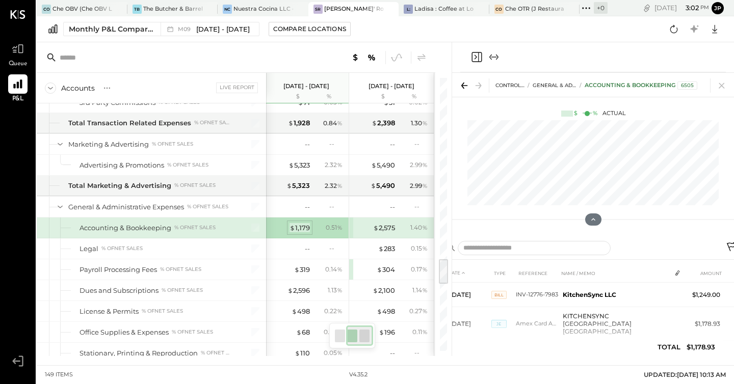
scroll to position [0, 0]
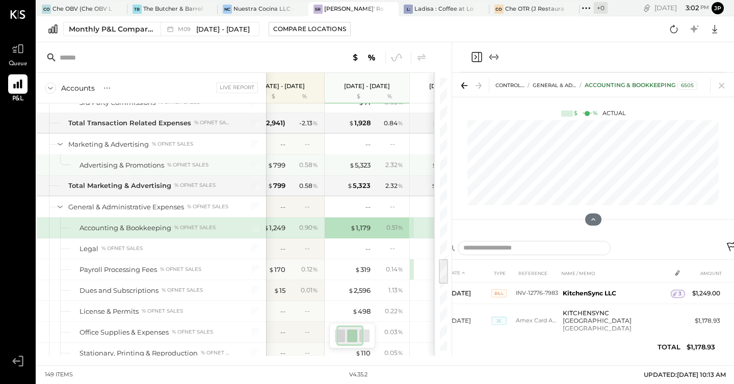
scroll to position [1886, 0]
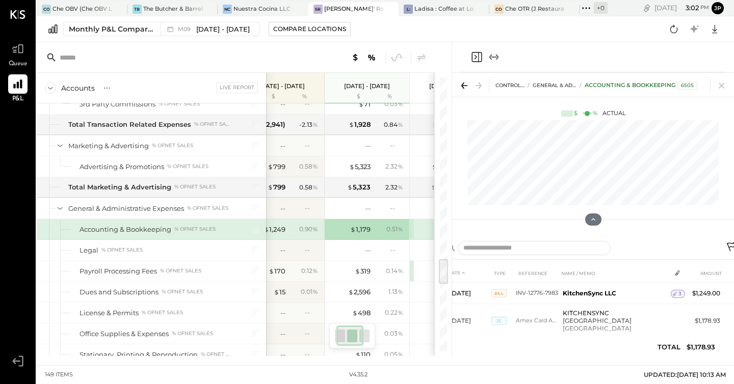
click at [303, 233] on div "$ 1,249 0.90 %" at bounding box center [283, 229] width 76 height 20
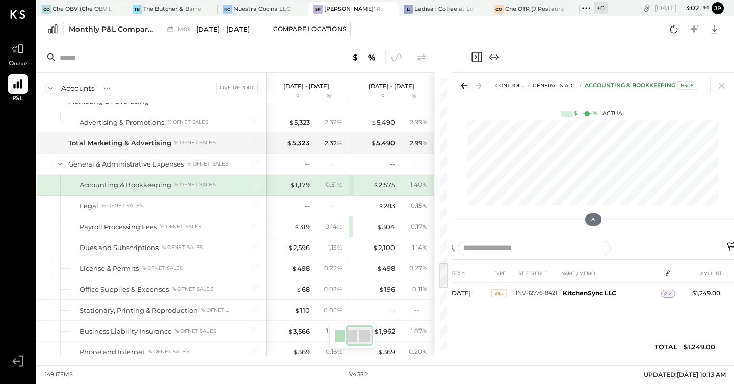
scroll to position [1929, 0]
click at [364, 247] on div "$ 2,100" at bounding box center [374, 250] width 41 height 10
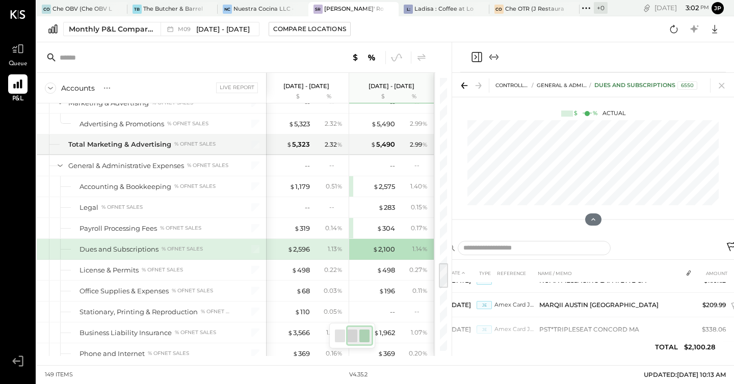
scroll to position [290, 0]
click at [299, 250] on div "$ 2,596" at bounding box center [298, 250] width 22 height 10
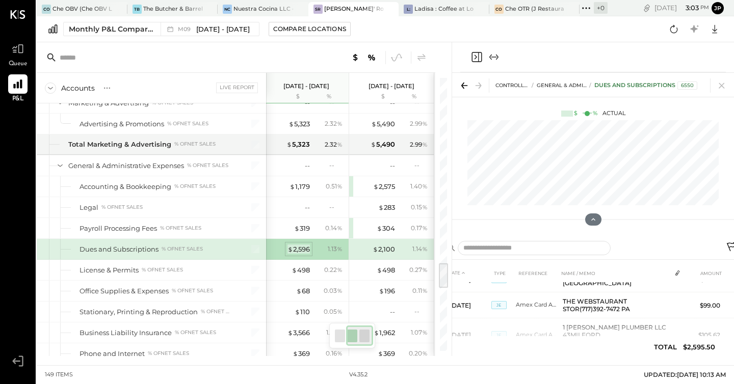
scroll to position [300, 0]
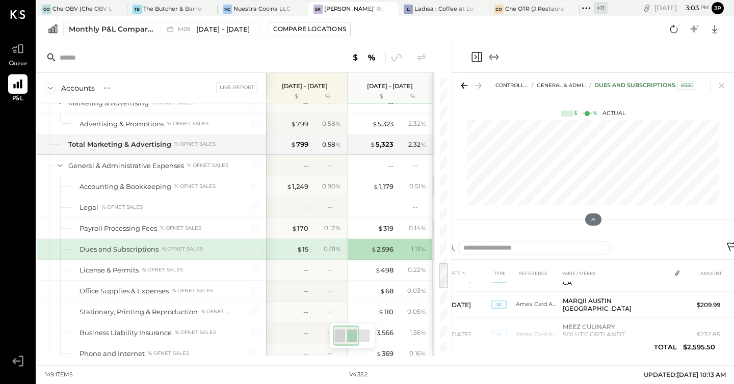
scroll to position [1928, 0]
click at [303, 250] on div "$ 15" at bounding box center [302, 251] width 12 height 10
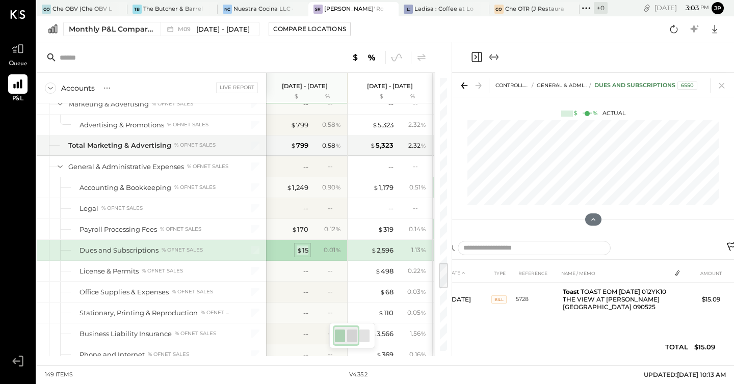
scroll to position [0, 0]
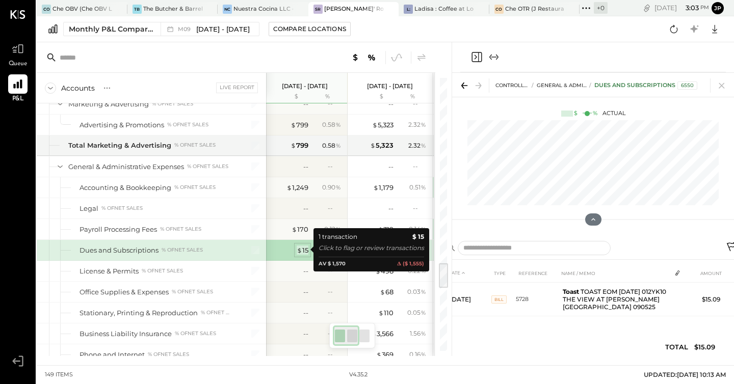
click at [303, 250] on div "$ 15" at bounding box center [302, 251] width 12 height 10
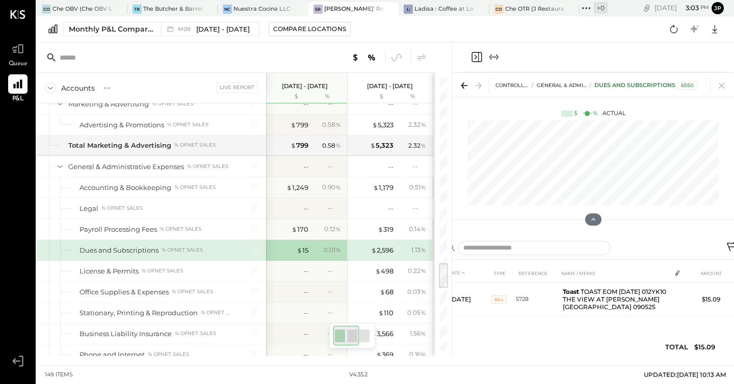
click at [655, 319] on div "DATE TYPE REFERENCE NAME / MEMO AMOUNT [DATE] BILL 5728 Toast TOAST EOM [DATE] …" at bounding box center [592, 312] width 295 height 97
click at [383, 249] on div "$ 2,596" at bounding box center [382, 251] width 22 height 10
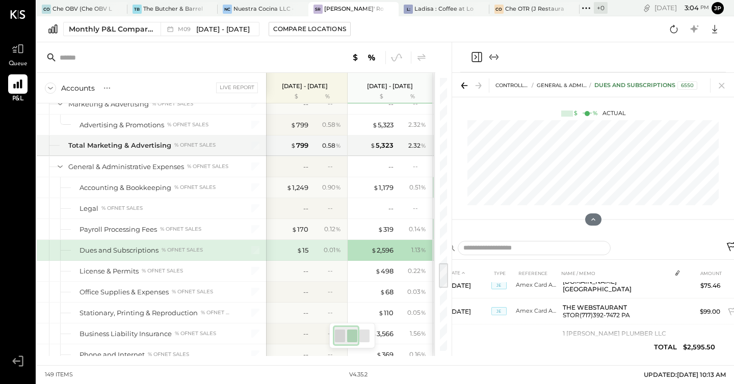
scroll to position [281, 0]
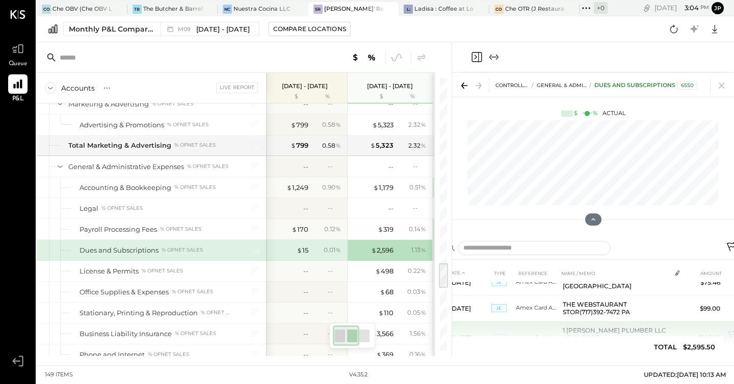
click at [586, 321] on td "1 [PERSON_NAME] PLUMBER LLC 43MILFORD [GEOGRAPHIC_DATA]" at bounding box center [614, 338] width 112 height 34
click at [686, 331] on icon at bounding box center [732, 336] width 10 height 10
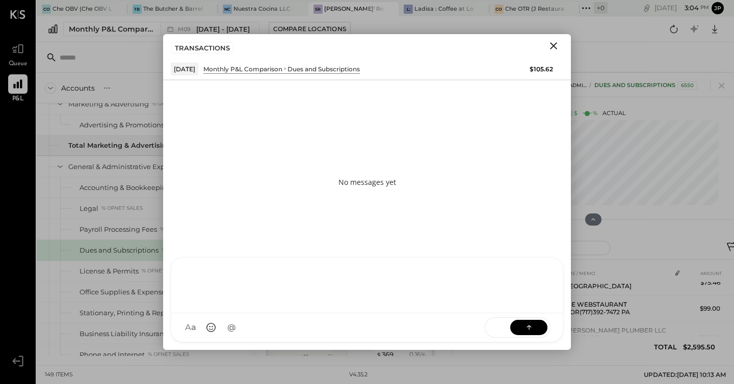
click at [255, 338] on div "AM [PERSON_NAME] I imeronijuan MA [PERSON_NAME] jpennells J jpeyton S sueimeron…" at bounding box center [367, 299] width 392 height 85
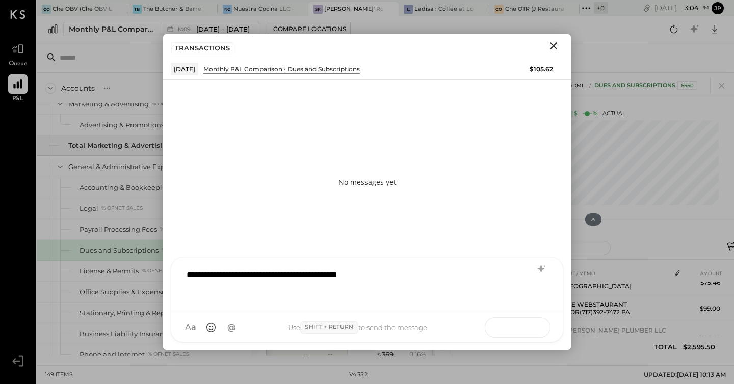
click at [524, 322] on icon at bounding box center [529, 327] width 10 height 10
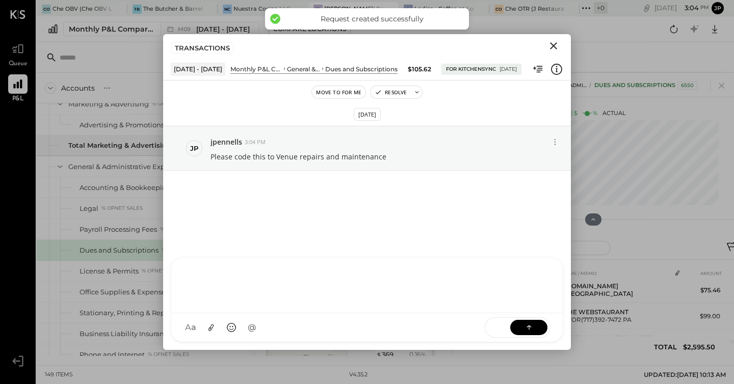
scroll to position [288, 0]
click at [552, 45] on icon "Close" at bounding box center [553, 45] width 7 height 7
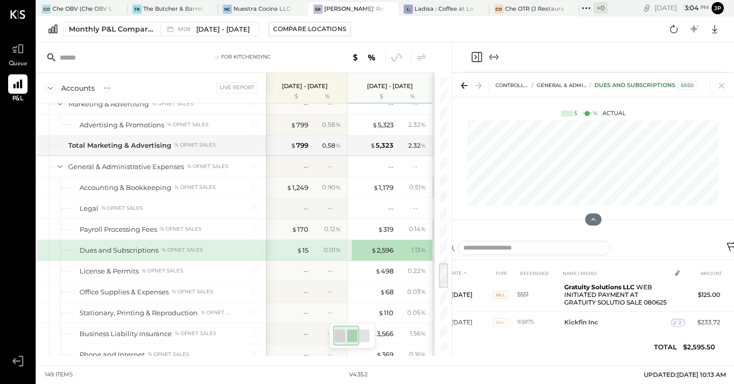
scroll to position [0, 0]
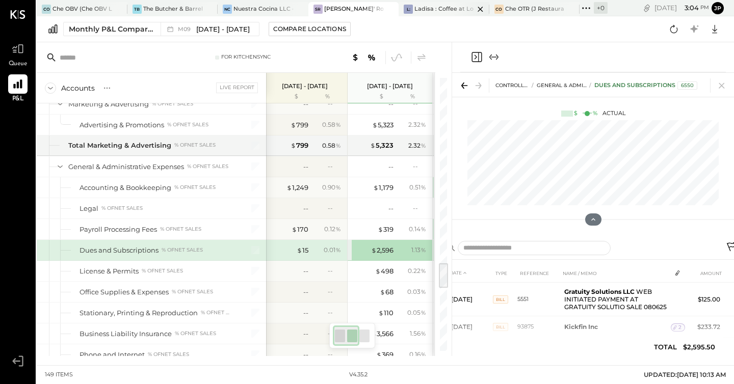
click at [433, 10] on div "Ladisa : Coffee at Lola's" at bounding box center [444, 9] width 60 height 8
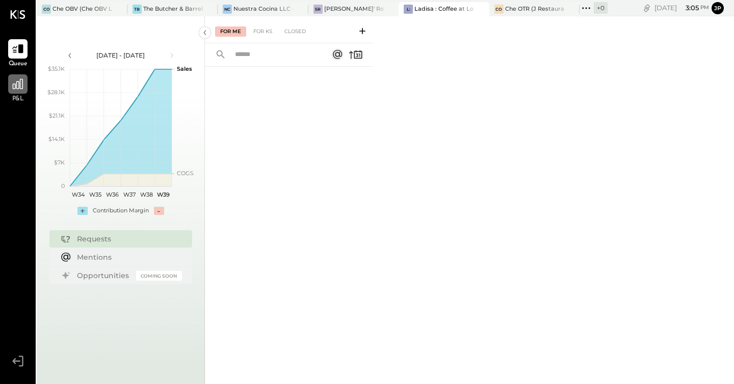
click at [16, 80] on icon at bounding box center [17, 83] width 13 height 13
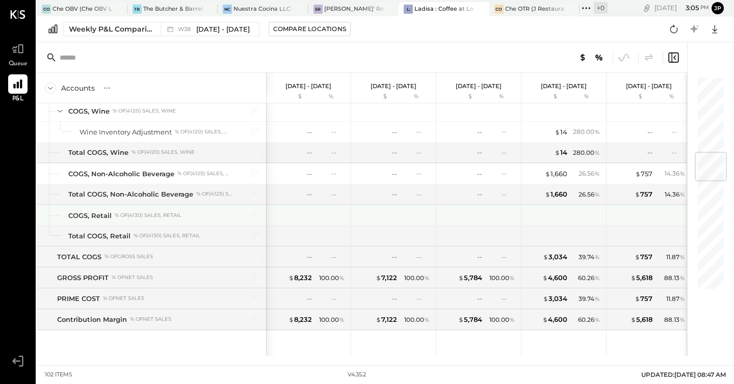
scroll to position [656, 0]
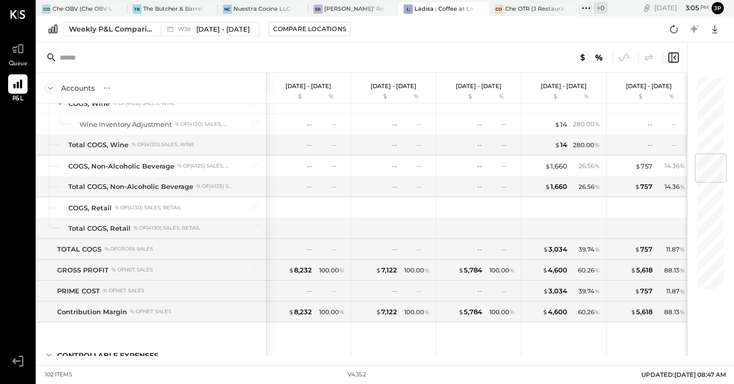
click at [127, 36] on div "Weekly P&L Comparison W38 [DATE] - [DATE] Compare Locations Google Sheets Excel" at bounding box center [385, 29] width 697 height 26
click at [128, 31] on div "Weekly P&L Comparison" at bounding box center [112, 29] width 86 height 10
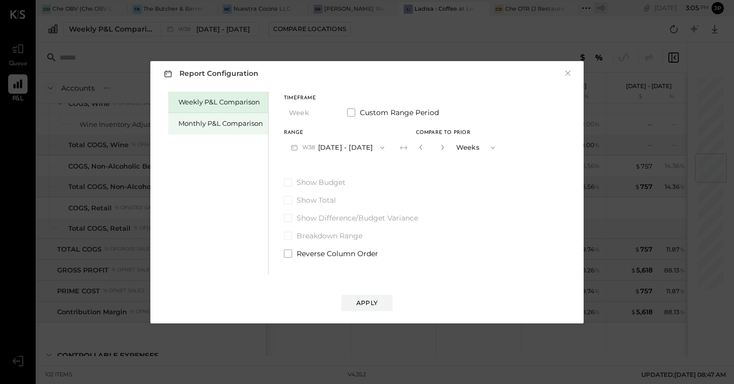
click at [235, 120] on div "Monthly P&L Comparison" at bounding box center [220, 124] width 85 height 10
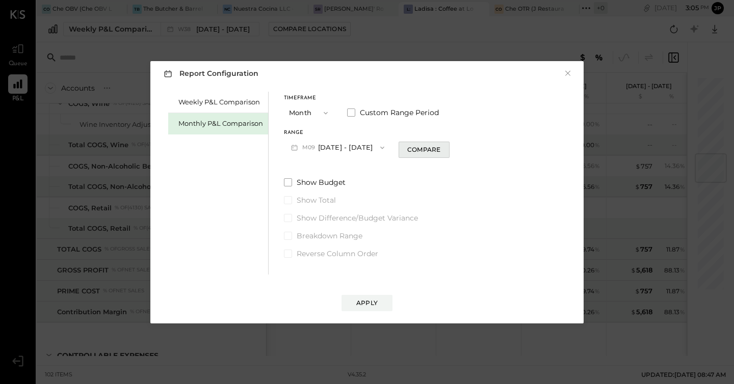
click at [415, 150] on div "Compare" at bounding box center [423, 149] width 33 height 9
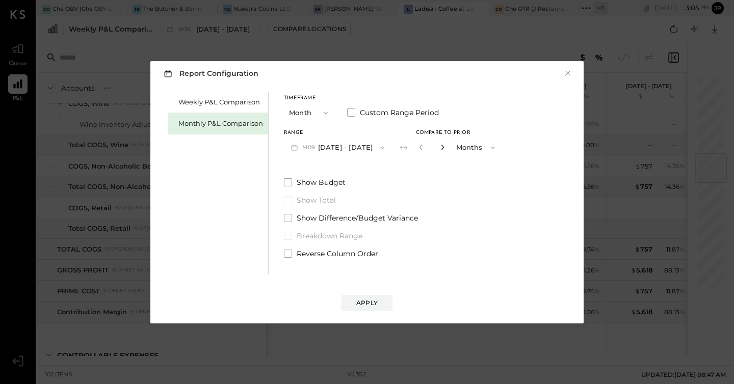
click at [441, 149] on button "button" at bounding box center [442, 147] width 8 height 11
type input "*"
click at [371, 304] on div "Apply" at bounding box center [366, 303] width 21 height 9
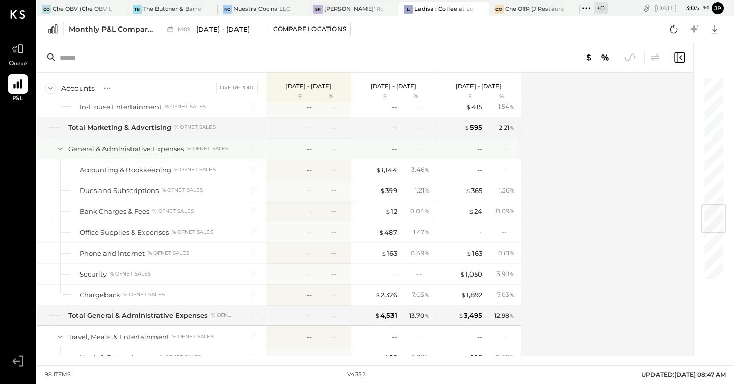
scroll to position [1093, 0]
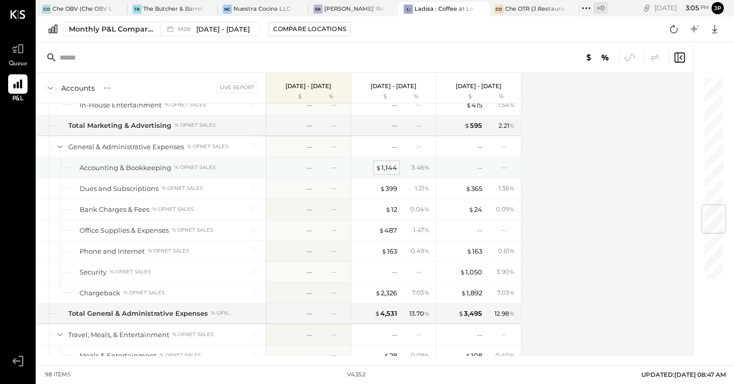
click at [388, 166] on div "$ 1,144" at bounding box center [385, 168] width 21 height 10
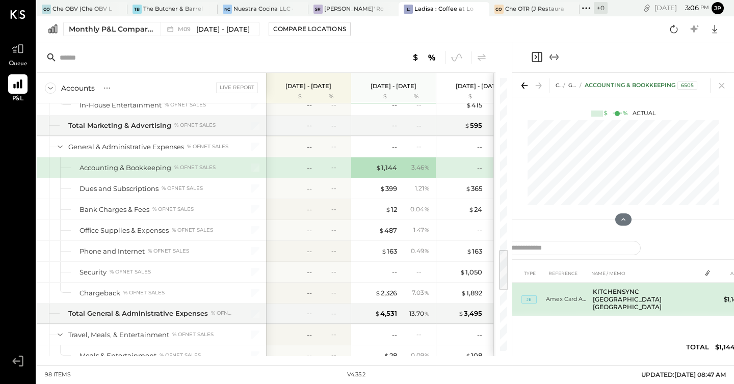
click at [587, 291] on td "Amex Card Aug" at bounding box center [567, 300] width 43 height 34
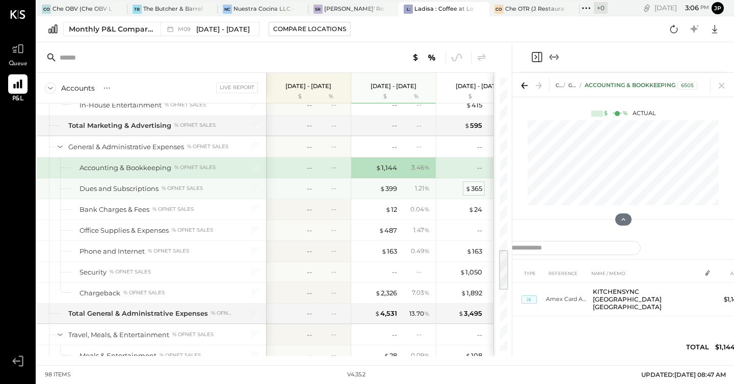
click at [465, 192] on div "$ 365" at bounding box center [473, 189] width 17 height 10
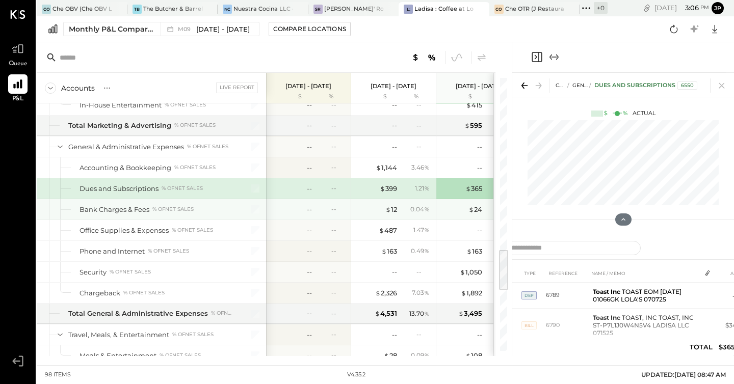
click at [456, 188] on div "$ 365" at bounding box center [461, 189] width 41 height 10
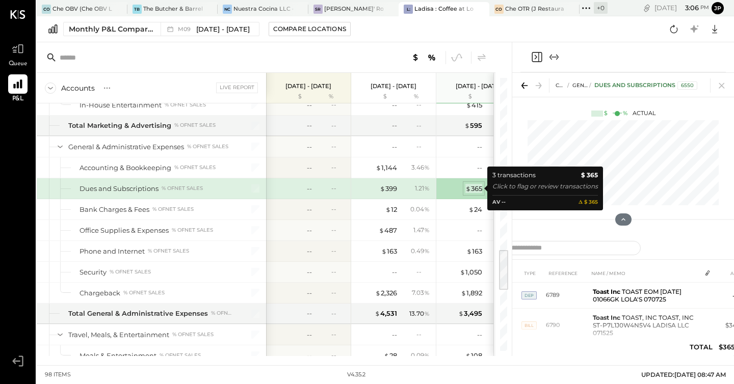
click at [476, 188] on div "$ 365" at bounding box center [473, 189] width 17 height 10
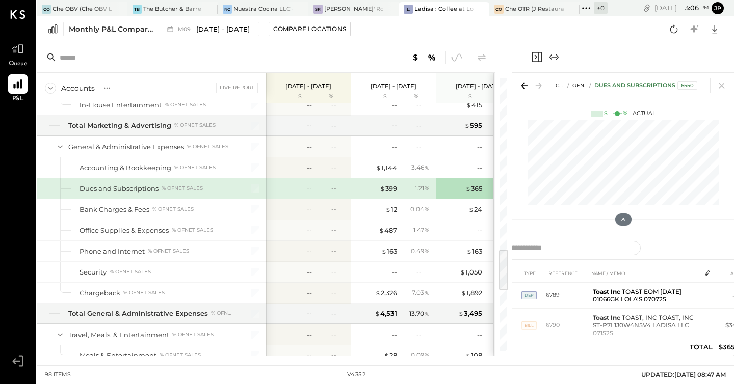
click at [406, 191] on div "1.21 %" at bounding box center [415, 188] width 33 height 9
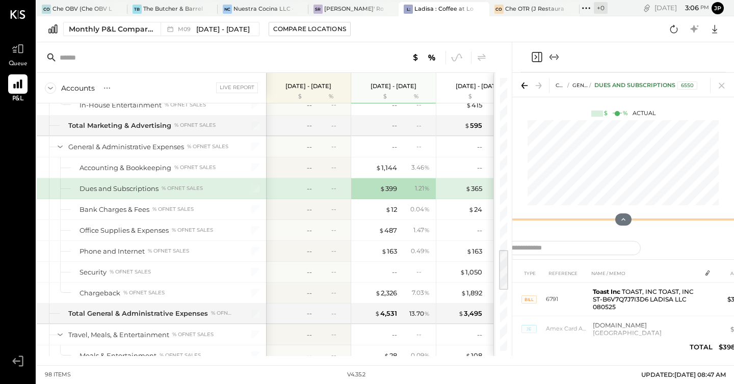
click at [647, 215] on div at bounding box center [623, 219] width 222 height 20
click at [516, 8] on div "Che OTR (J Restaurant LLC) - Ignite" at bounding box center [535, 9] width 60 height 8
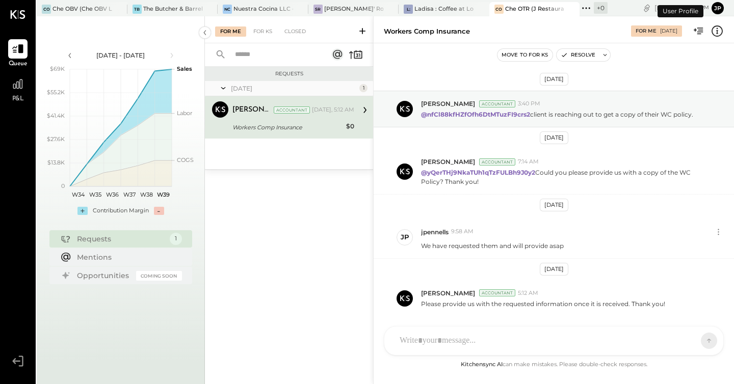
scroll to position [25, 0]
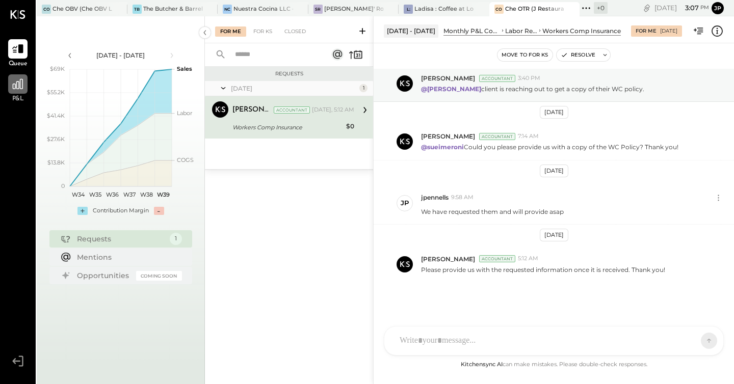
click at [21, 92] on div at bounding box center [17, 83] width 19 height 19
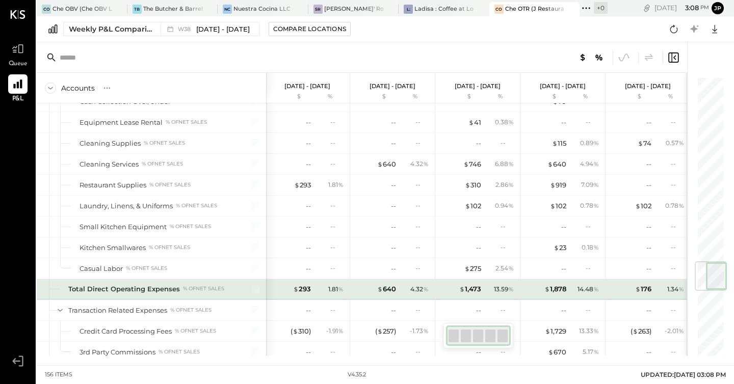
scroll to position [1583, 0]
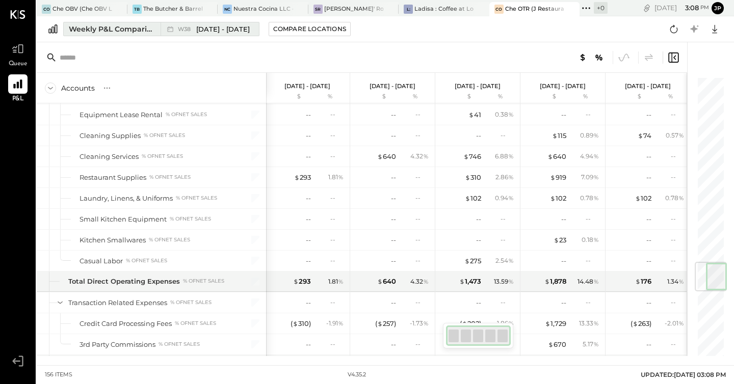
click at [117, 28] on div "Weekly P&L Comparison" at bounding box center [112, 29] width 86 height 10
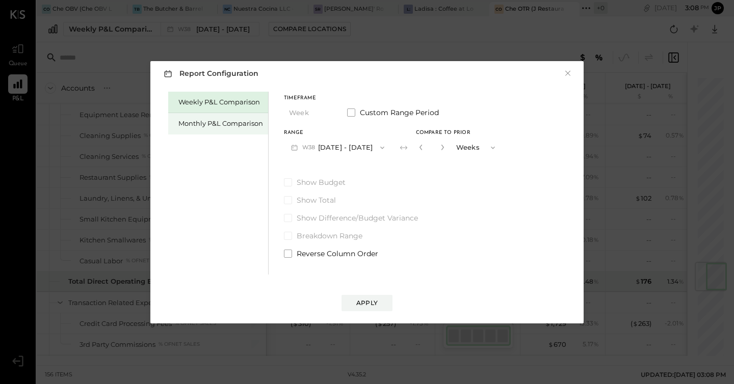
click at [250, 128] on div "Monthly P&L Comparison" at bounding box center [218, 123] width 100 height 21
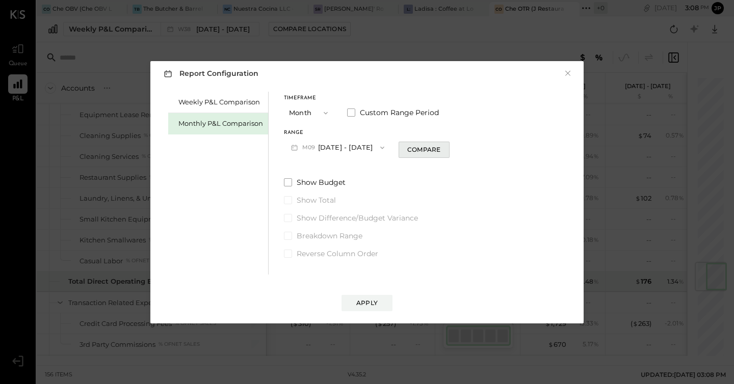
click at [409, 149] on div "Compare" at bounding box center [423, 149] width 33 height 9
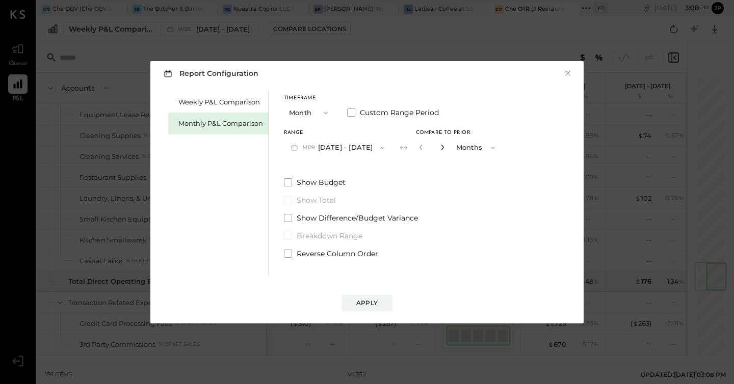
click at [439, 148] on icon "button" at bounding box center [442, 147] width 6 height 6
type input "*"
click at [370, 303] on div "Apply" at bounding box center [366, 303] width 21 height 9
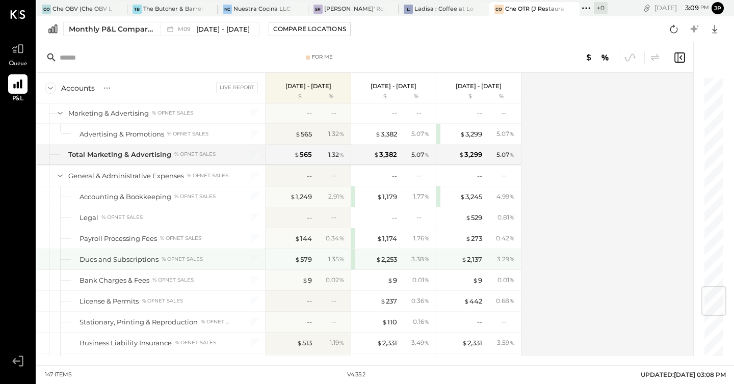
scroll to position [1799, 0]
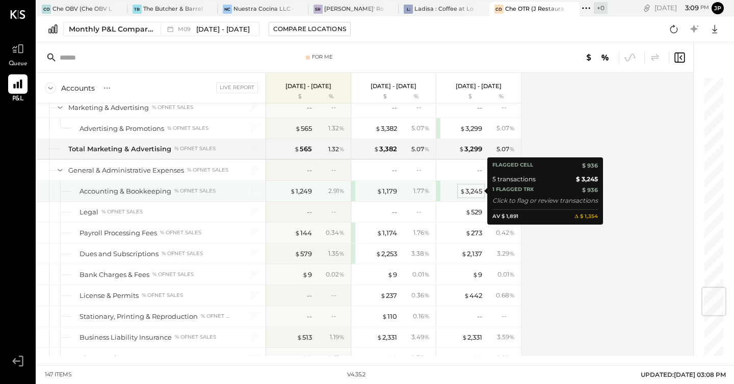
click at [474, 190] on div "$ 3,245" at bounding box center [470, 191] width 22 height 10
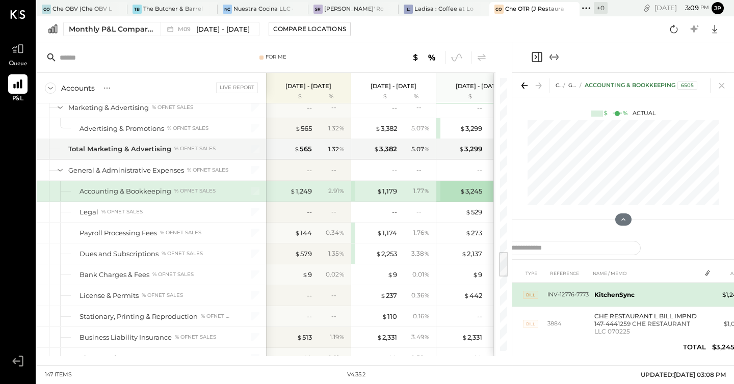
scroll to position [0, 12]
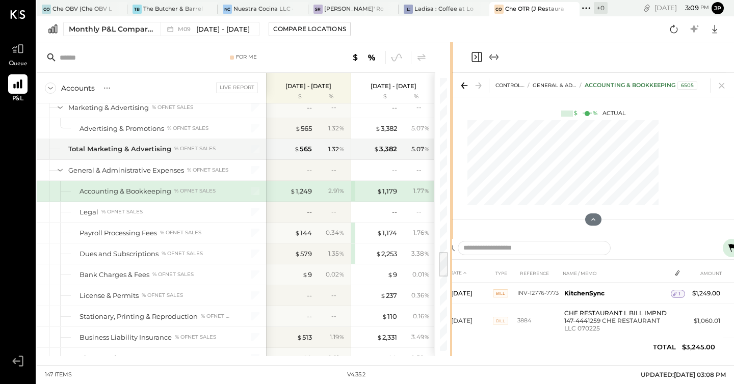
drag, startPoint x: 510, startPoint y: 53, endPoint x: 452, endPoint y: 65, distance: 59.8
click at [452, 65] on div "For Me Accounts S % GL Live Report [DATE] - [DATE] $ % [DATE] - [DATE] $ % [DAT…" at bounding box center [385, 199] width 697 height 314
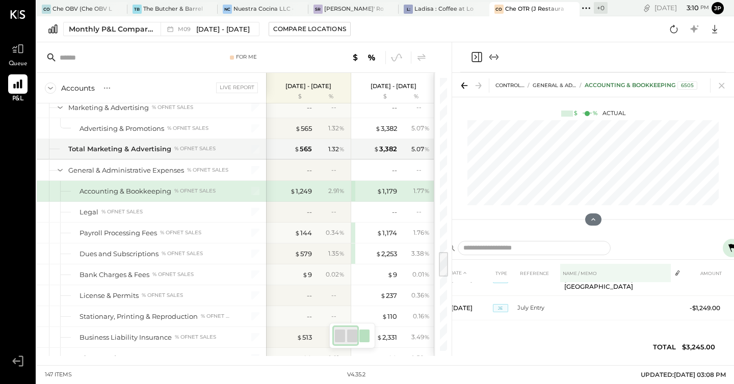
scroll to position [145, 12]
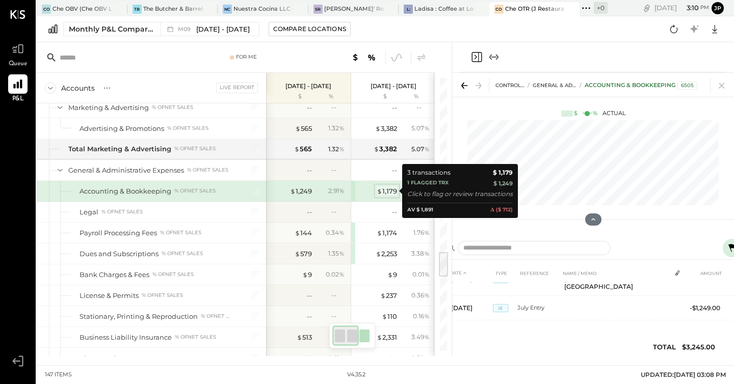
click at [384, 190] on div "$ 1,179" at bounding box center [386, 191] width 20 height 10
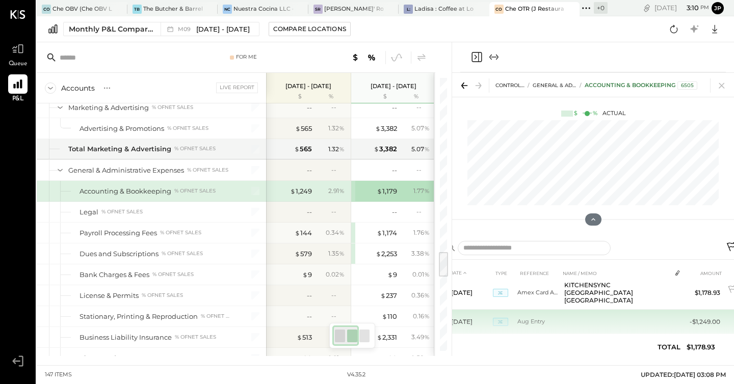
scroll to position [33, 0]
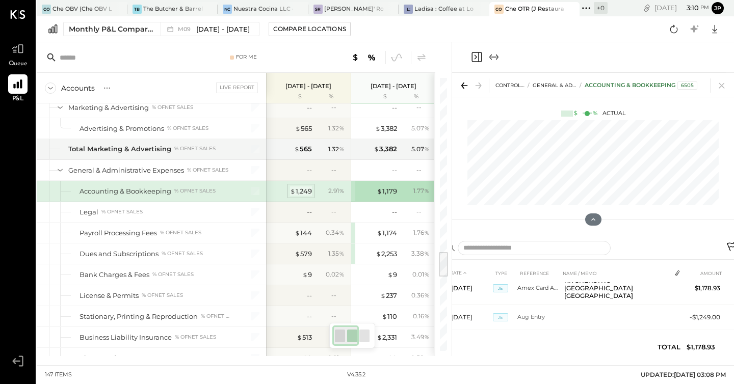
click at [306, 191] on div "$ 1,249" at bounding box center [301, 191] width 22 height 10
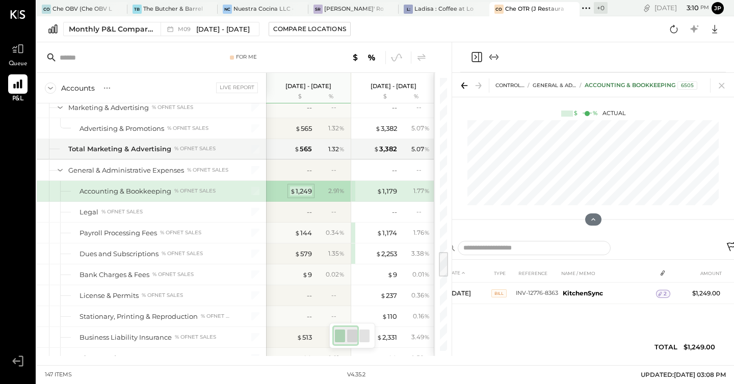
scroll to position [0, 0]
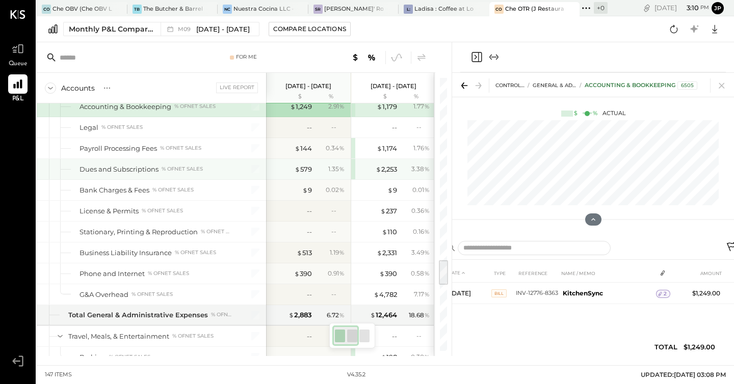
scroll to position [1882, 0]
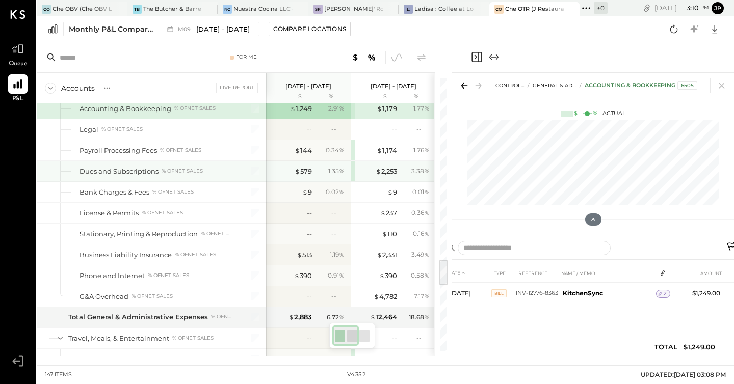
click at [147, 171] on div "Dues and Subscriptions" at bounding box center [118, 172] width 79 height 10
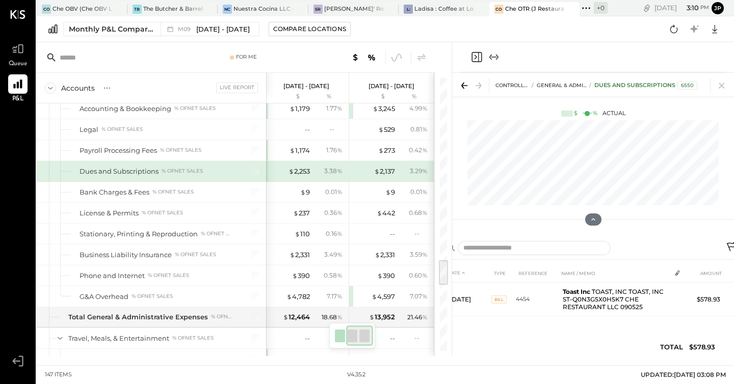
scroll to position [1881, 0]
click at [389, 169] on div "$ 2,137" at bounding box center [384, 172] width 21 height 10
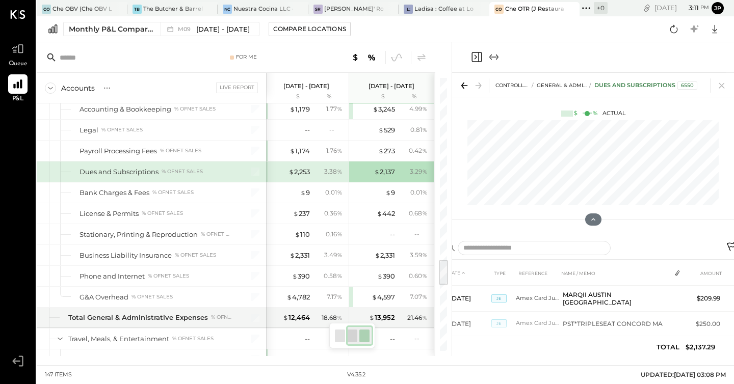
scroll to position [323, 0]
click at [376, 169] on span "$" at bounding box center [377, 172] width 6 height 8
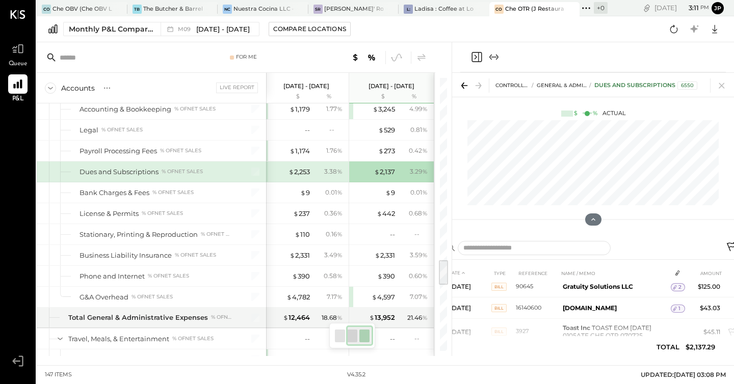
scroll to position [3, 0]
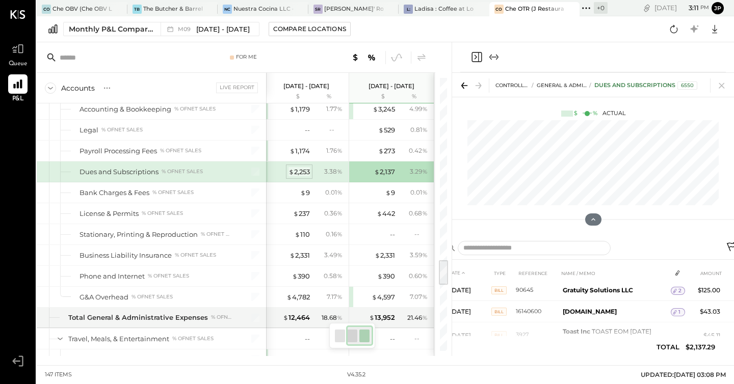
click at [291, 171] on span "$" at bounding box center [291, 172] width 6 height 8
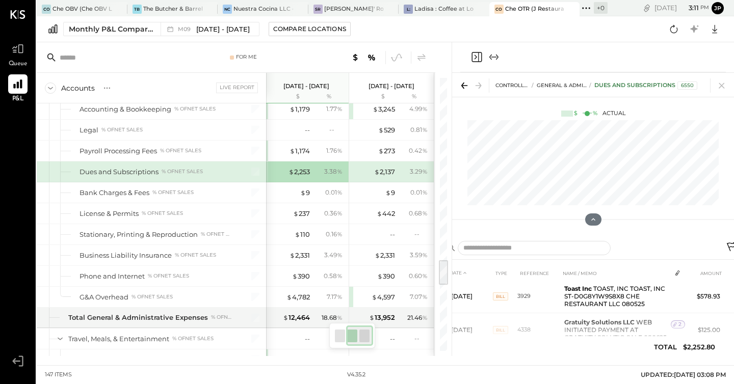
click at [285, 174] on div "$ 2,253" at bounding box center [289, 172] width 41 height 10
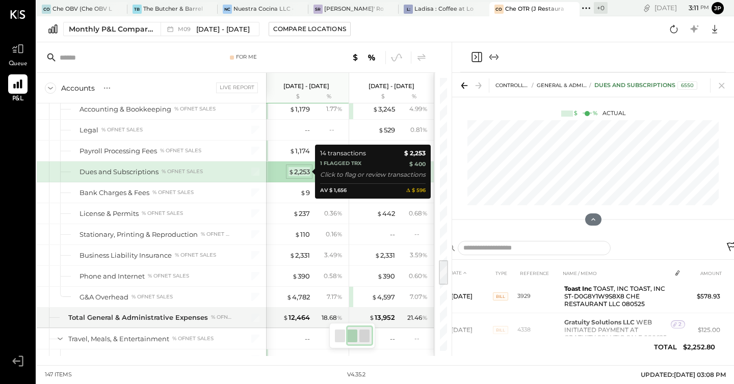
click at [295, 172] on div "$ 2,253" at bounding box center [298, 172] width 21 height 10
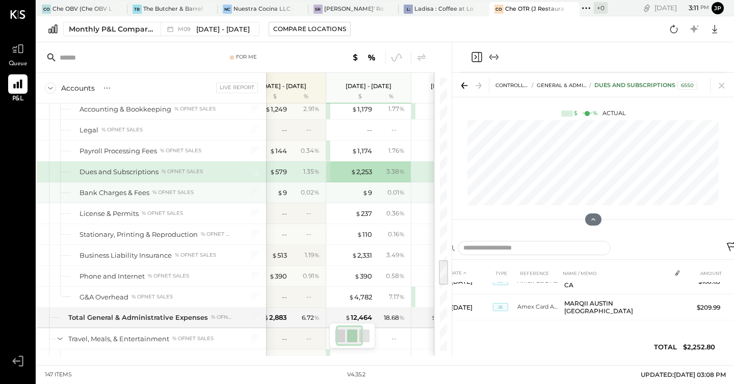
scroll to position [1879, 0]
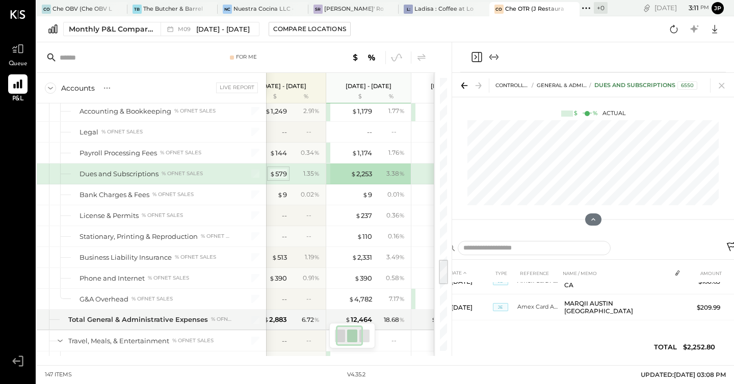
click at [285, 170] on div "$ 579" at bounding box center [277, 174] width 17 height 10
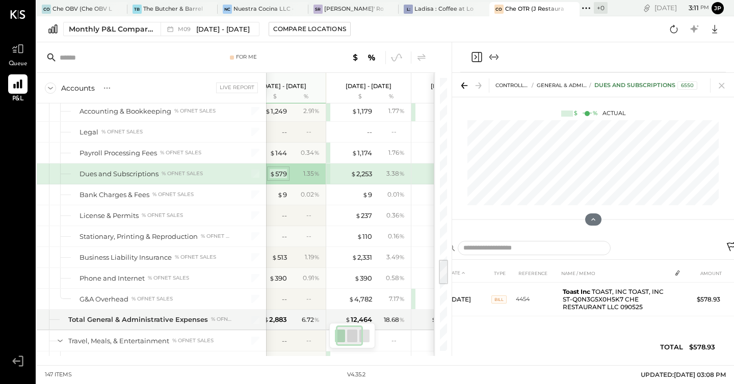
scroll to position [0, 0]
click at [241, 48] on div "For Me" at bounding box center [236, 57] width 398 height 31
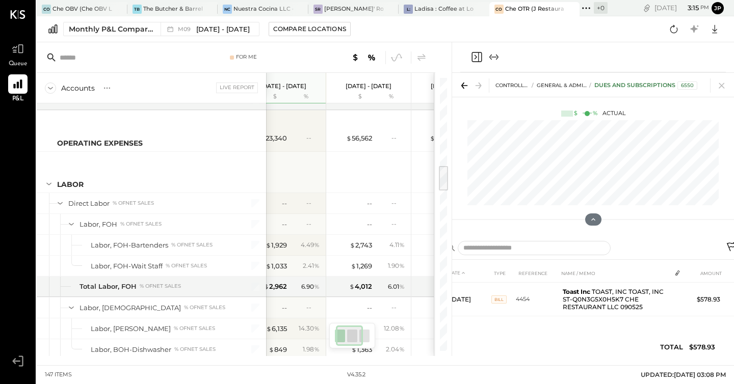
scroll to position [627, 0]
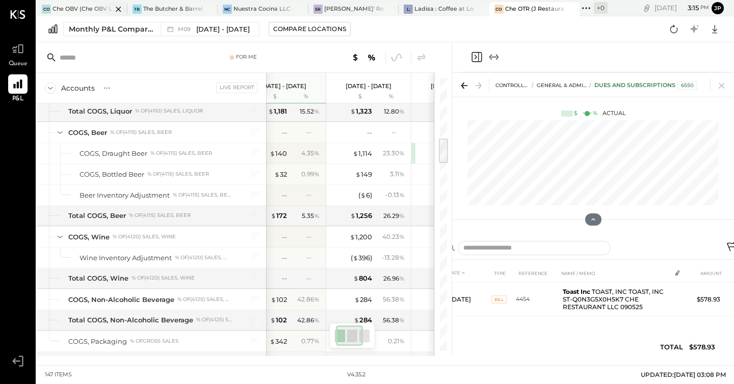
click at [96, 5] on div at bounding box center [110, 9] width 36 height 14
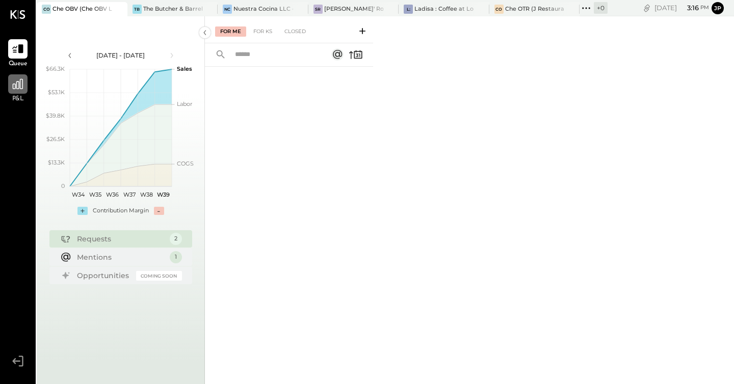
click at [25, 84] on div at bounding box center [17, 83] width 19 height 19
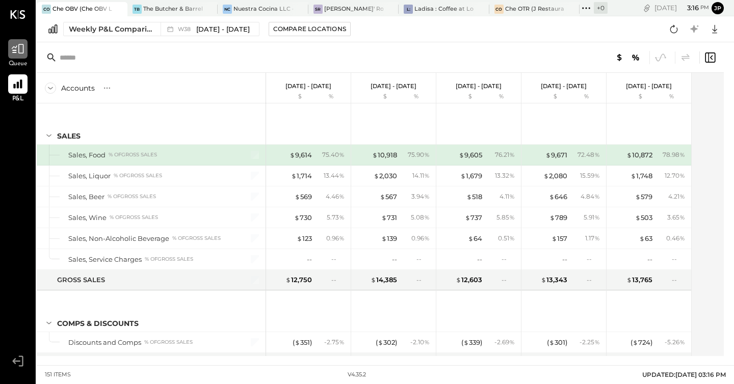
click at [22, 55] on icon at bounding box center [17, 48] width 13 height 13
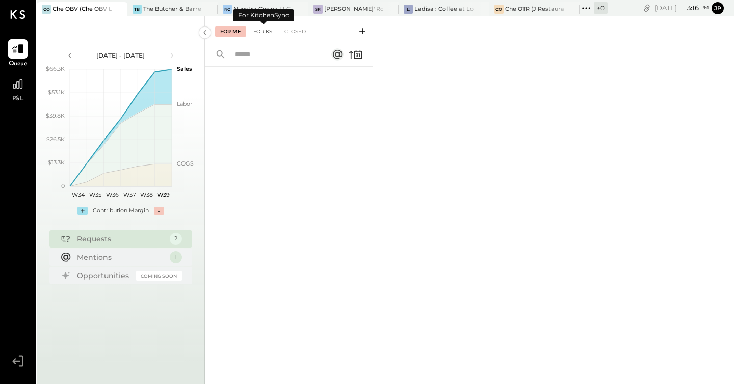
click at [266, 30] on div "For KS" at bounding box center [262, 31] width 29 height 10
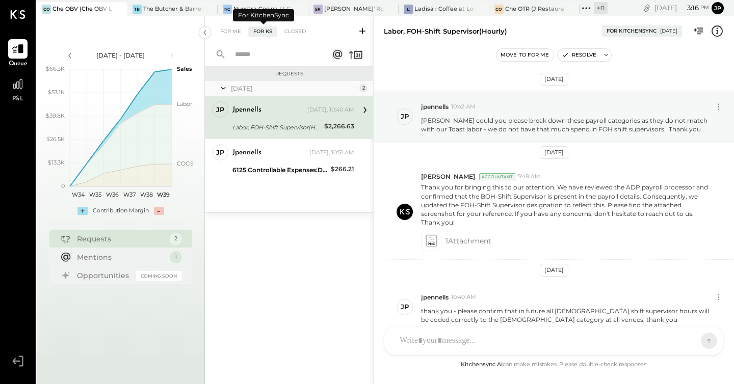
scroll to position [50, 0]
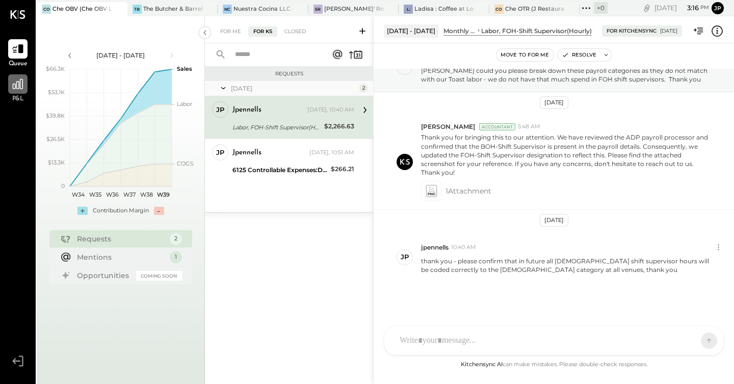
click at [15, 87] on icon at bounding box center [18, 84] width 10 height 10
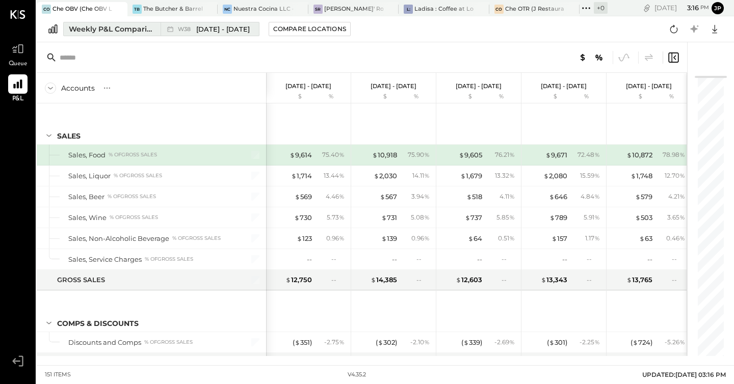
click at [123, 24] on div "Weekly P&L Comparison" at bounding box center [112, 29] width 86 height 10
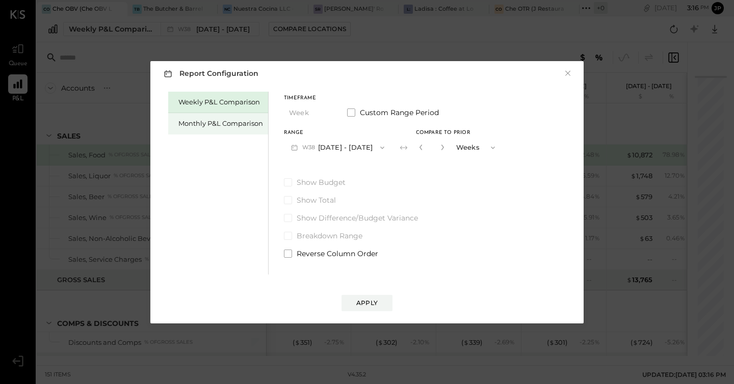
click at [240, 118] on div "Monthly P&L Comparison" at bounding box center [218, 123] width 100 height 21
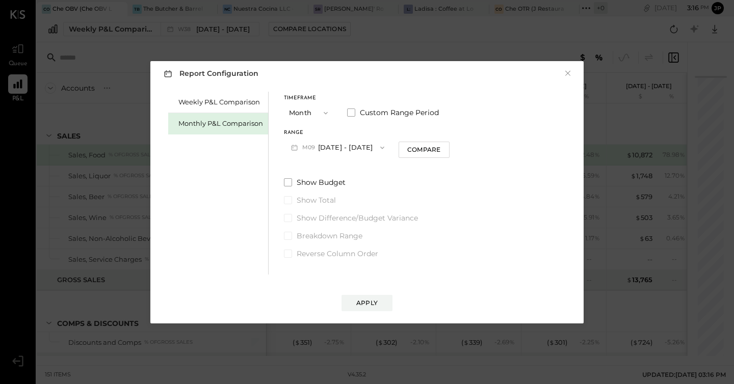
click at [378, 149] on icon "button" at bounding box center [382, 148] width 8 height 8
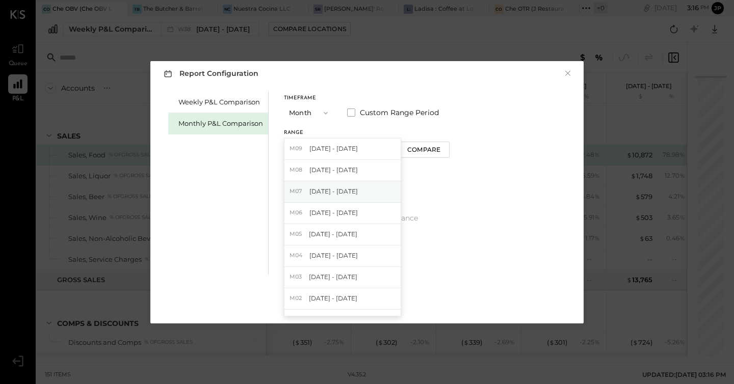
click at [347, 186] on div "M07 [DATE] - [DATE]" at bounding box center [342, 191] width 116 height 21
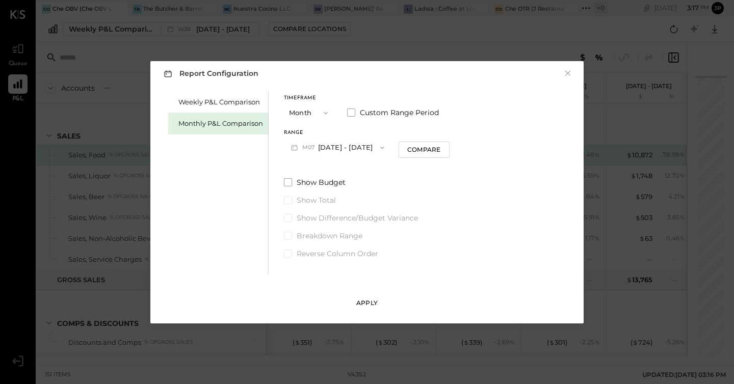
click at [365, 306] on div "Apply" at bounding box center [366, 303] width 21 height 9
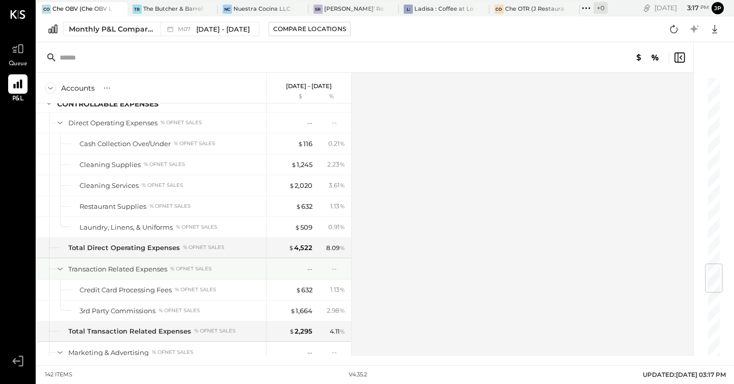
scroll to position [1597, 0]
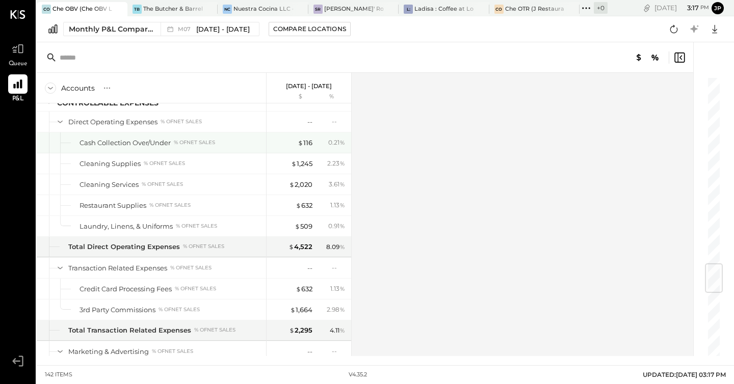
click at [296, 143] on div "$ 116" at bounding box center [292, 143] width 41 height 10
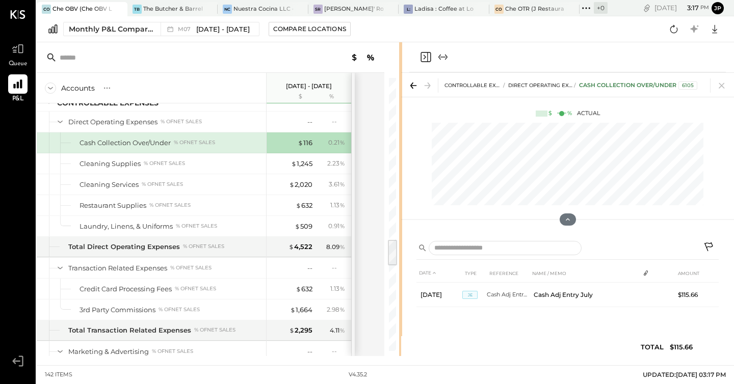
drag, startPoint x: 511, startPoint y: 56, endPoint x: 401, endPoint y: 69, distance: 110.8
click at [401, 69] on div "Accounts S % GL [DATE] - [DATE] $ % SALES Sales, Food % of GROSS SALES Sales, L…" at bounding box center [385, 199] width 697 height 314
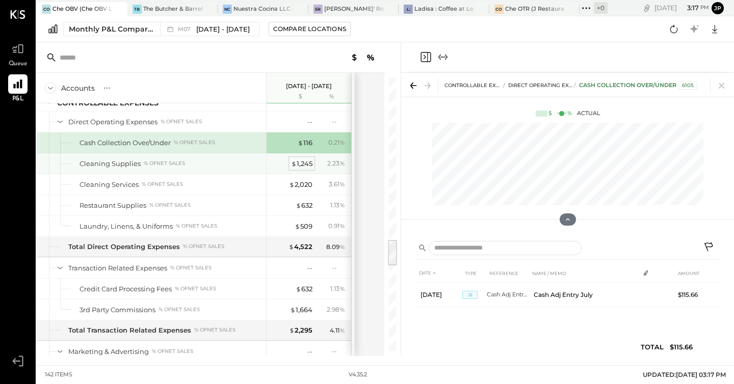
click at [302, 165] on div "$ 1,245" at bounding box center [301, 164] width 21 height 10
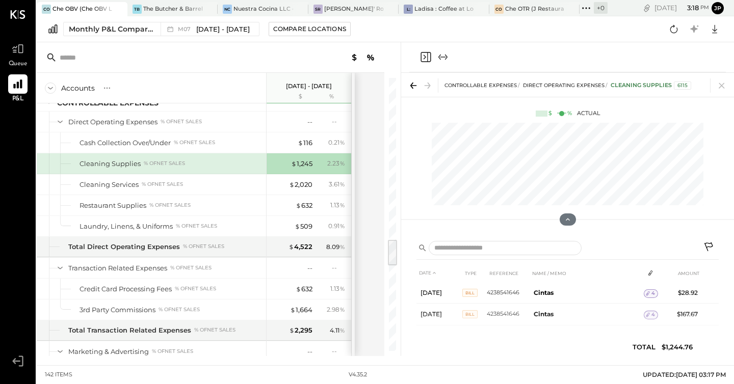
scroll to position [198, 0]
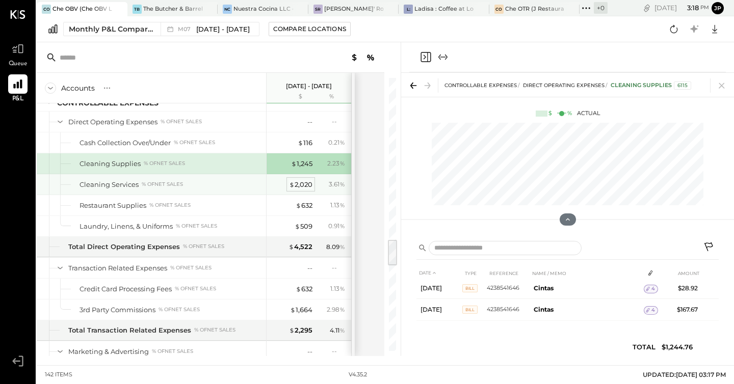
click at [306, 186] on div "$ 2,020" at bounding box center [300, 185] width 23 height 10
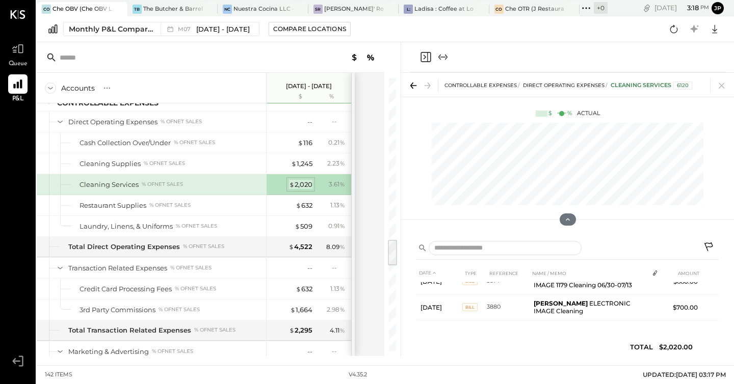
scroll to position [39, 0]
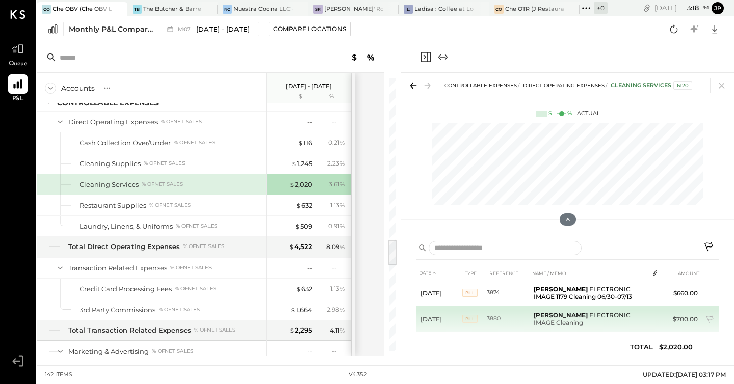
scroll to position [39, 0]
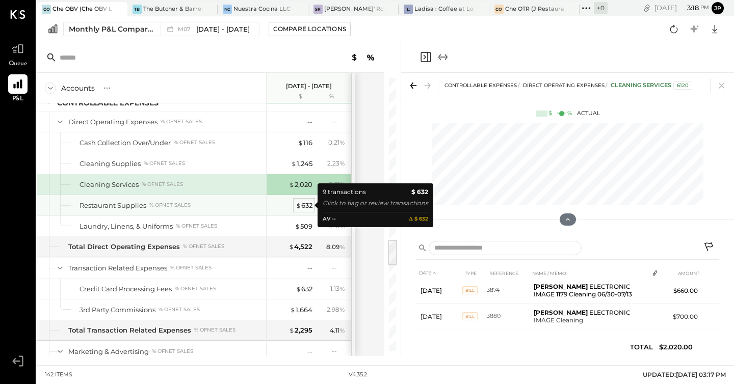
click at [306, 204] on div "$ 632" at bounding box center [303, 206] width 17 height 10
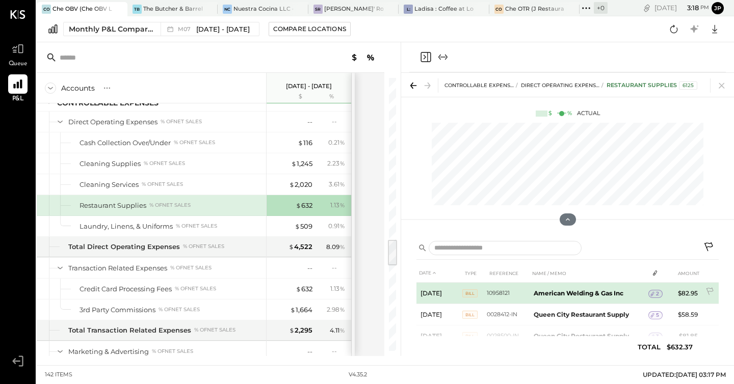
click at [559, 296] on b "American Welding & Gas Inc" at bounding box center [578, 293] width 90 height 8
click at [469, 292] on span "Bill" at bounding box center [469, 293] width 15 height 8
click at [550, 296] on td "American Welding & Gas Inc" at bounding box center [588, 293] width 119 height 21
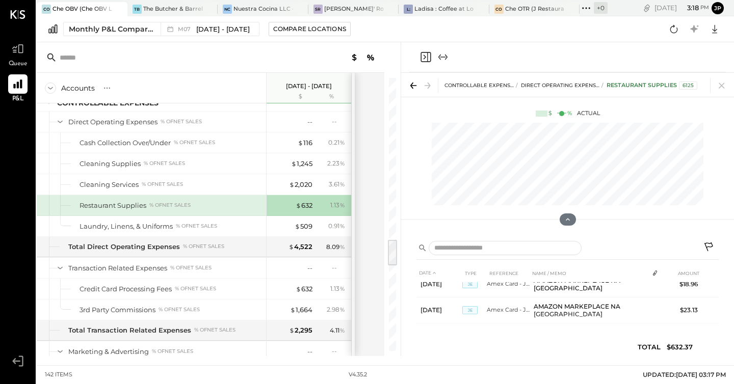
scroll to position [160, 0]
click at [306, 226] on div "$ 509" at bounding box center [303, 227] width 18 height 10
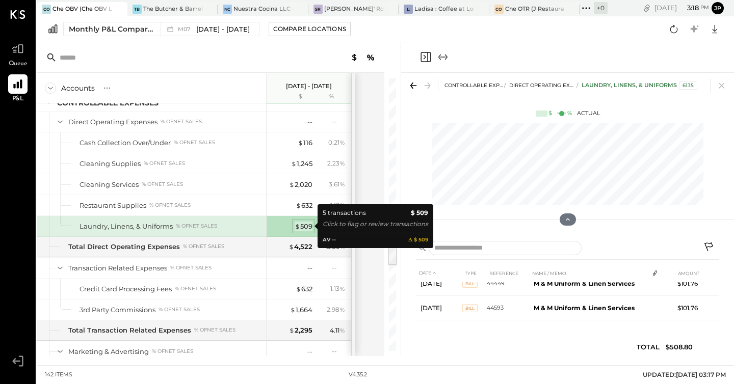
scroll to position [93, 0]
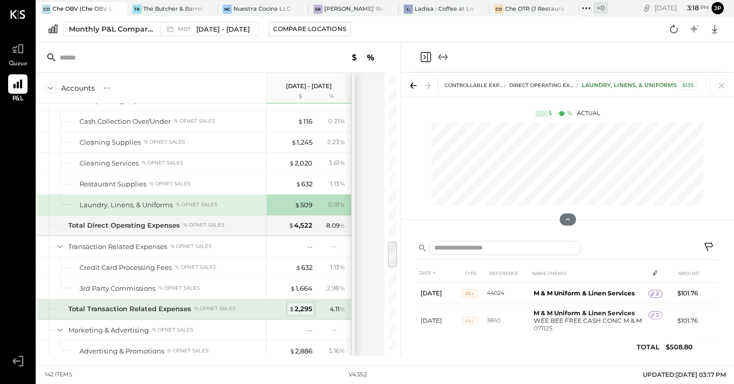
scroll to position [1638, 0]
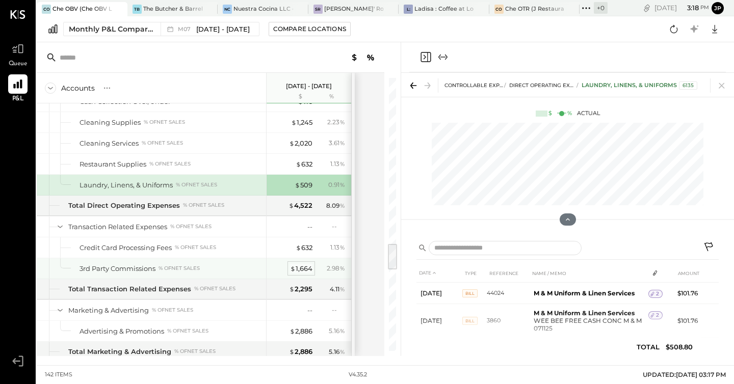
click at [300, 271] on div "$ 1,664" at bounding box center [301, 269] width 22 height 10
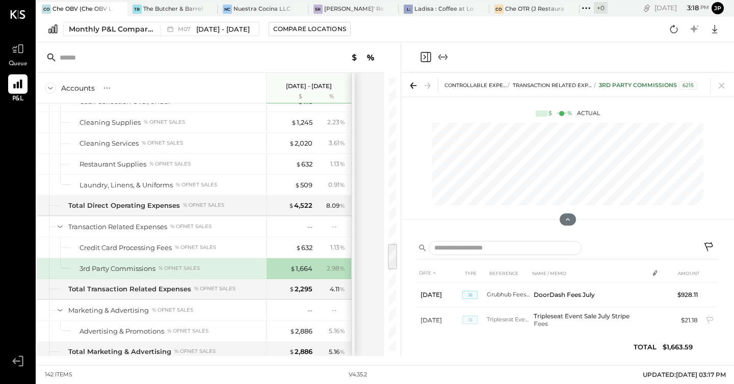
scroll to position [61, 0]
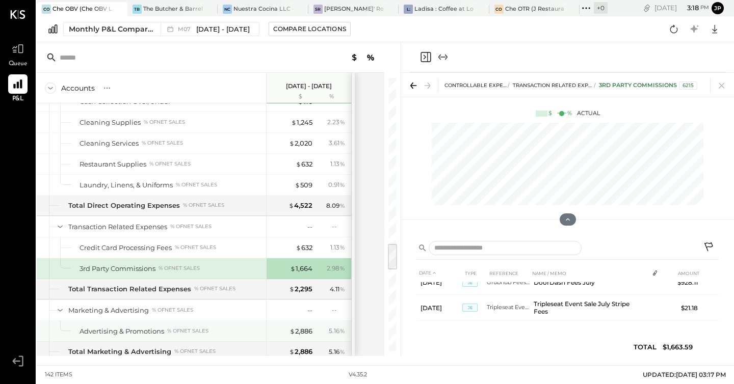
click at [303, 336] on div "$ 2,886 5.16 %" at bounding box center [310, 331] width 76 height 20
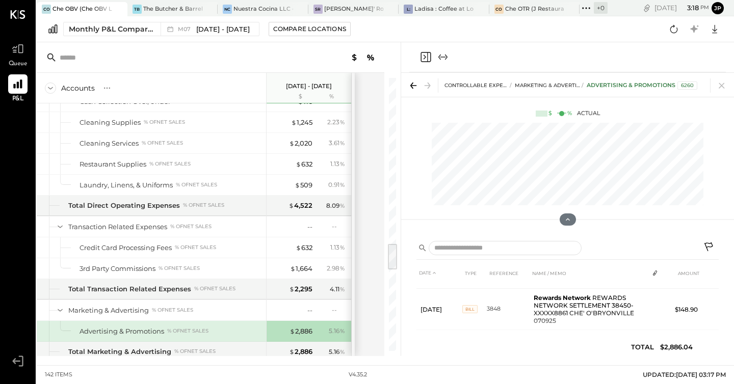
scroll to position [62, 0]
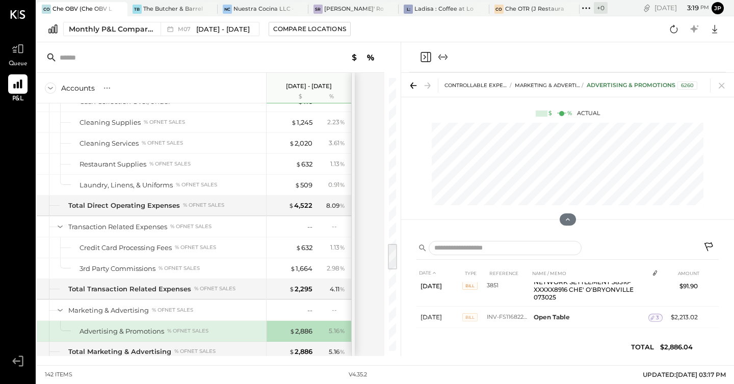
scroll to position [210, 0]
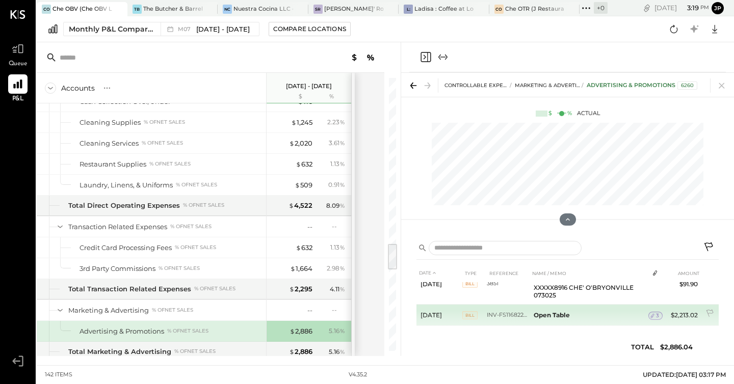
click at [657, 312] on div "3" at bounding box center [655, 316] width 14 height 8
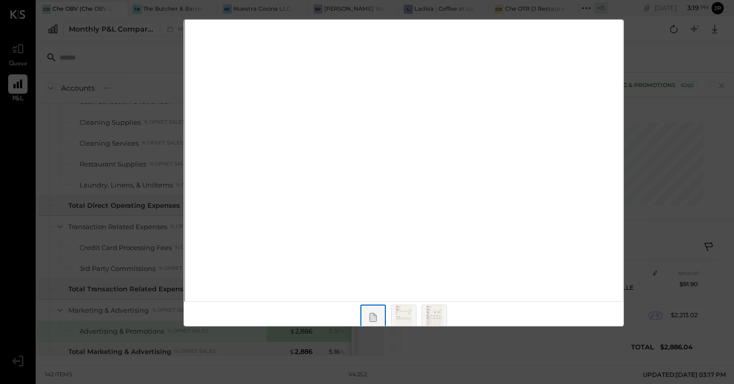
scroll to position [152, 0]
click at [674, 117] on div "$2,213.02 Download Open Table [DATE] [DATE]" at bounding box center [367, 192] width 734 height 384
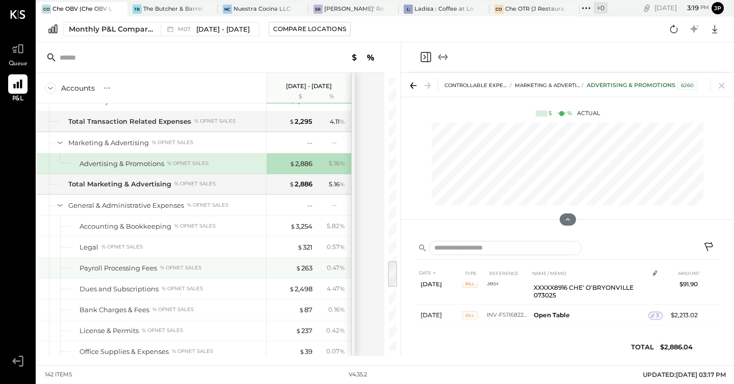
scroll to position [1811, 0]
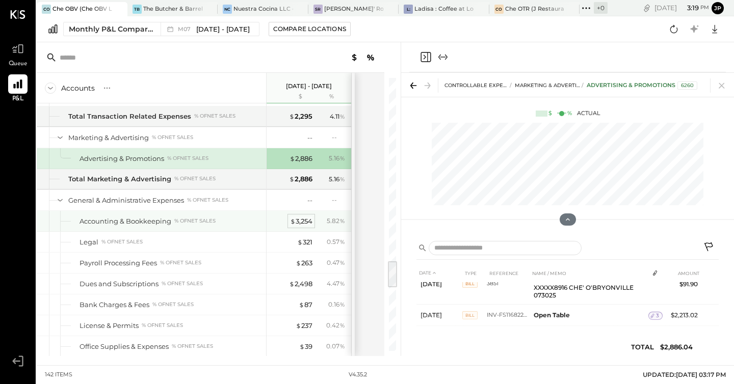
click at [297, 219] on div "$ 3,254" at bounding box center [301, 221] width 22 height 10
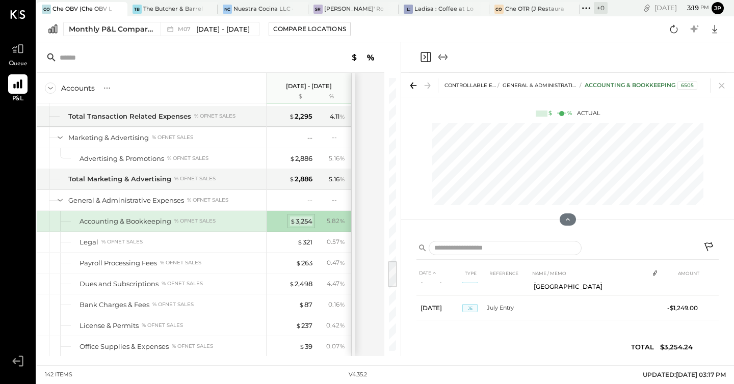
scroll to position [86, 0]
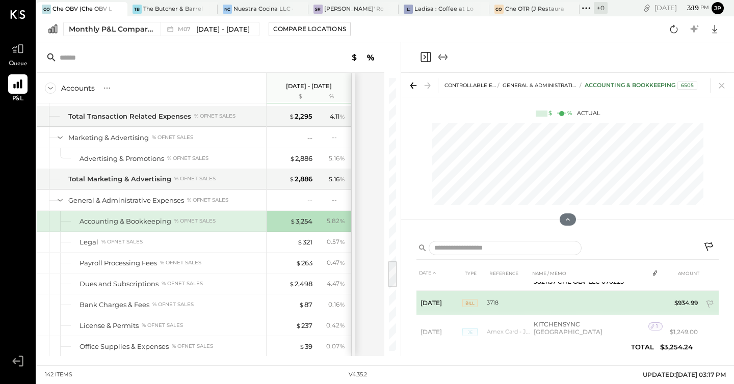
click at [470, 300] on span "BILL" at bounding box center [469, 303] width 15 height 8
click at [472, 306] on span "BILL" at bounding box center [469, 303] width 15 height 8
click at [497, 302] on td "3718" at bounding box center [507, 303] width 43 height 24
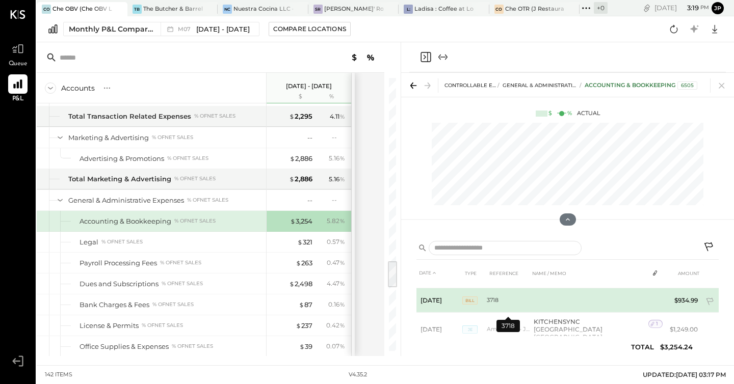
scroll to position [41, 0]
click at [686, 301] on icon at bounding box center [710, 304] width 10 height 10
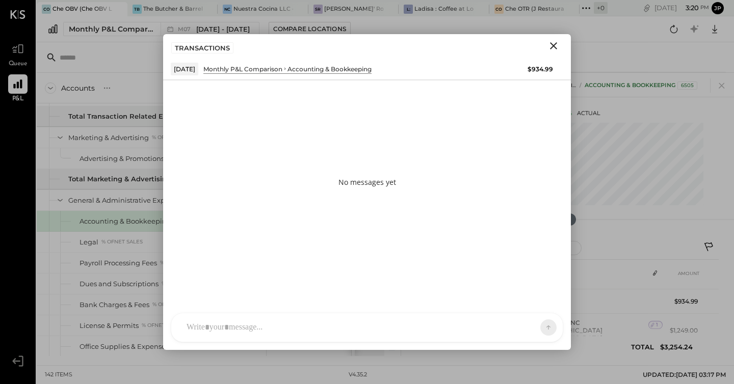
click at [259, 331] on div "AM [PERSON_NAME] imeronijuan MA [PERSON_NAME] jpennells J jpeyton S sueimeroni …" at bounding box center [367, 328] width 392 height 30
click at [524, 326] on icon at bounding box center [529, 327] width 10 height 10
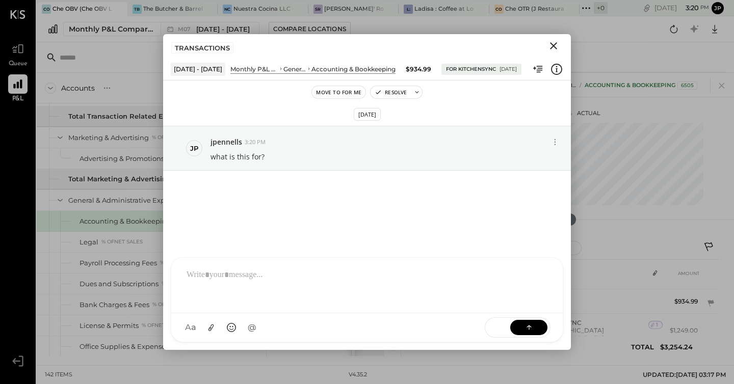
click at [553, 47] on icon "Close" at bounding box center [553, 46] width 12 height 12
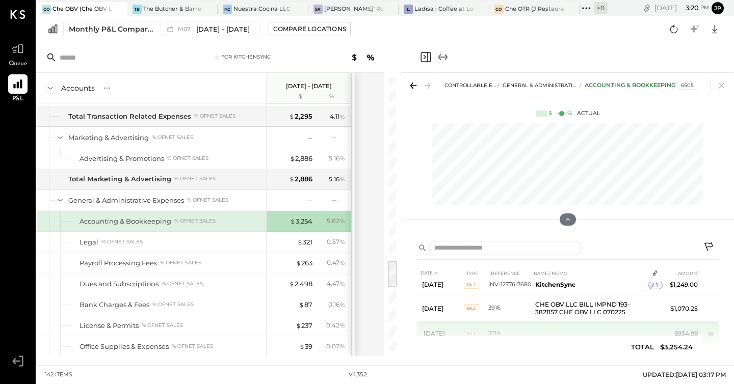
scroll to position [0, 0]
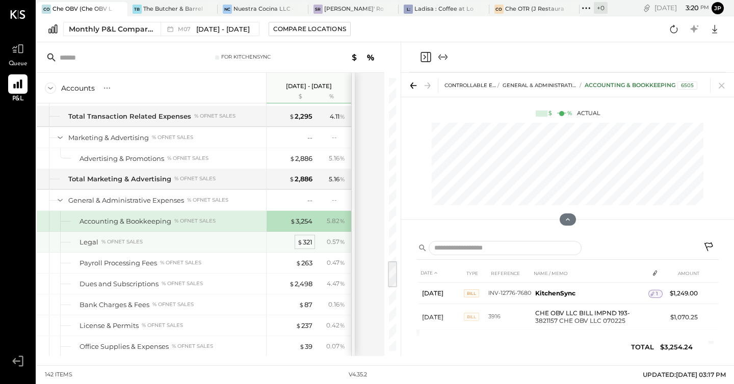
click at [306, 244] on div "$ 321" at bounding box center [304, 242] width 15 height 10
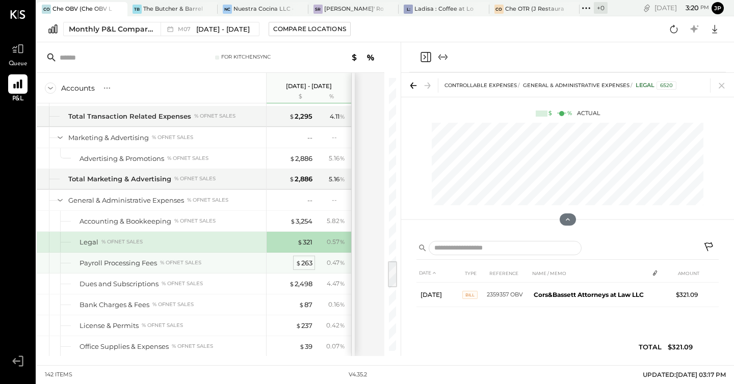
click at [301, 264] on div "$ 263" at bounding box center [303, 263] width 17 height 10
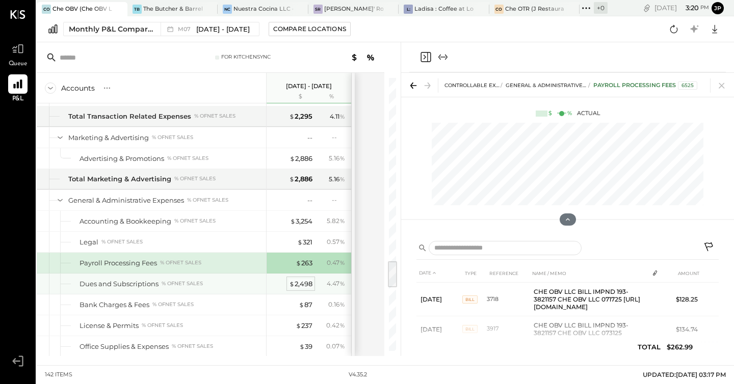
click at [302, 282] on div "$ 2,498" at bounding box center [300, 284] width 23 height 10
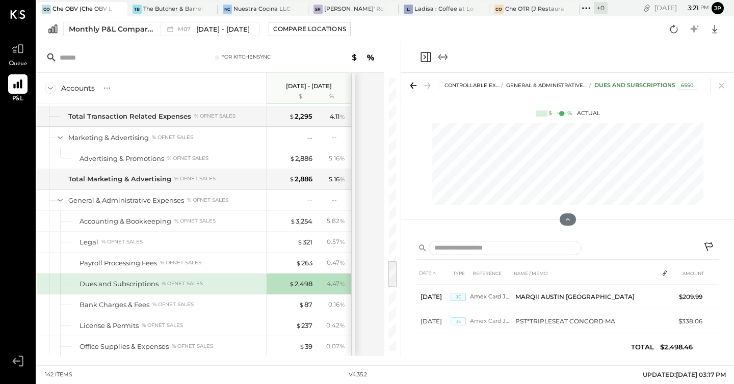
scroll to position [333, 0]
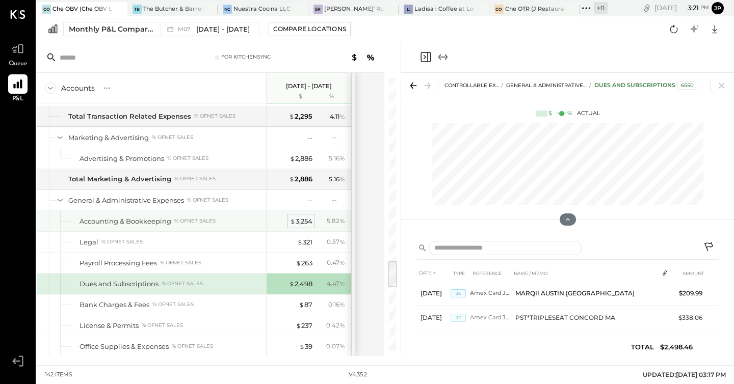
click at [300, 218] on div "$ 3,254" at bounding box center [301, 221] width 22 height 10
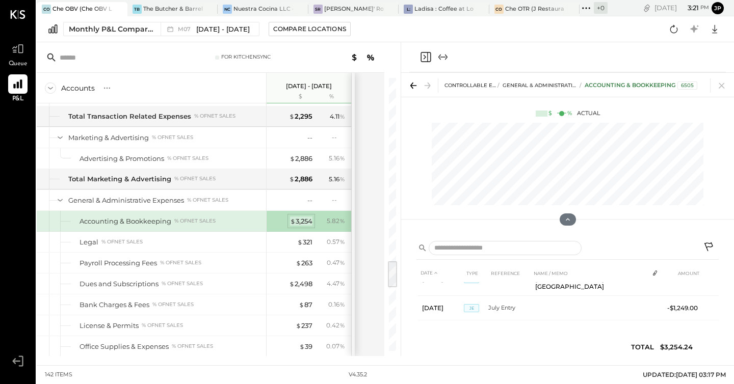
scroll to position [86, 0]
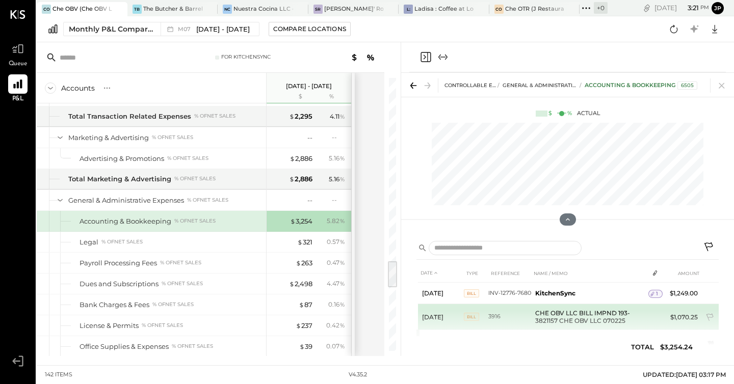
click at [574, 312] on td "CHE OBV LLC BILL IMPND 193-3821157 CHE OBV LLC 070225" at bounding box center [589, 317] width 117 height 26
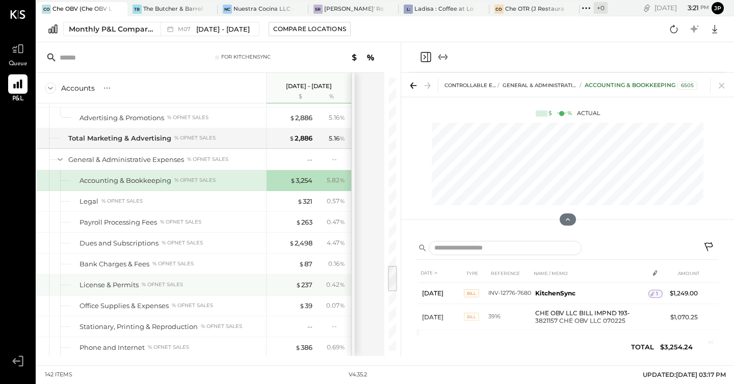
scroll to position [1855, 0]
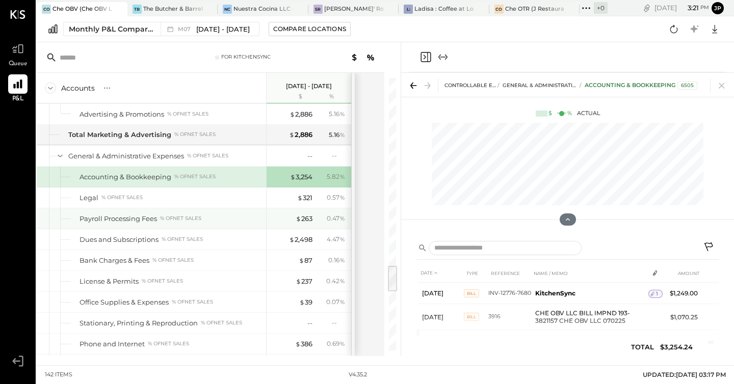
click at [301, 213] on div "$ 263 0.47 %" at bounding box center [310, 218] width 76 height 20
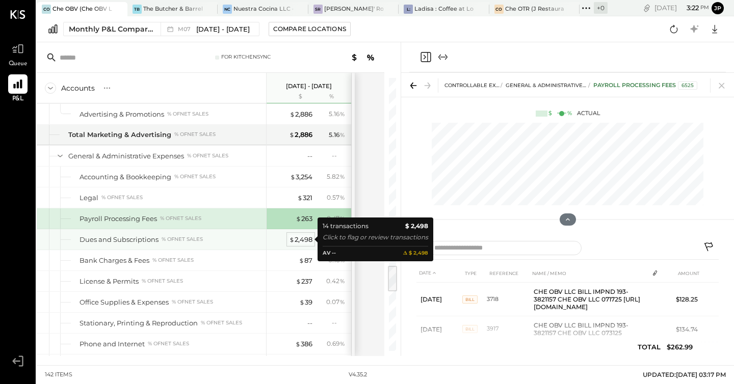
click at [303, 239] on div "$ 2,498" at bounding box center [300, 240] width 23 height 10
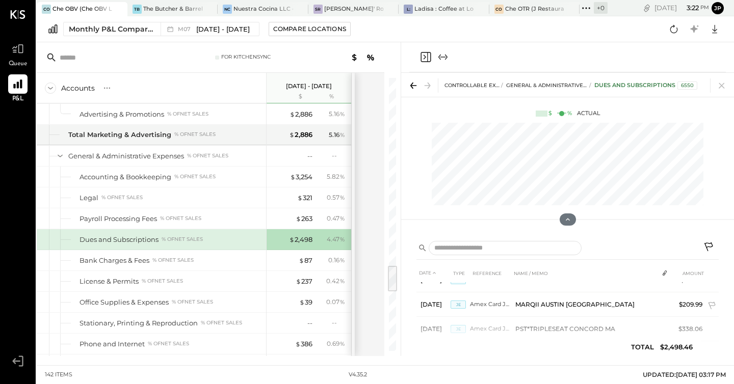
scroll to position [333, 0]
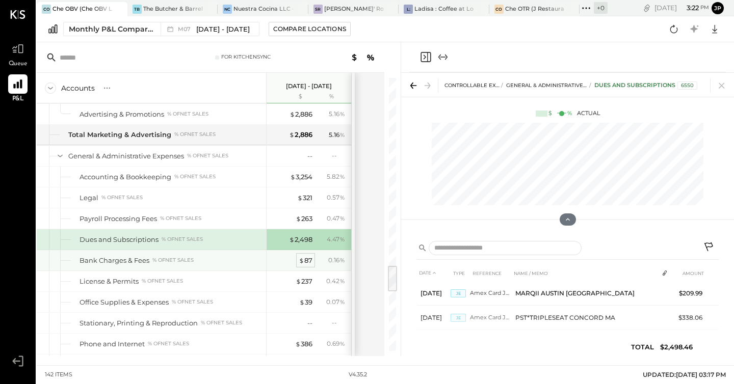
click at [306, 260] on div "$ 87" at bounding box center [306, 261] width 14 height 10
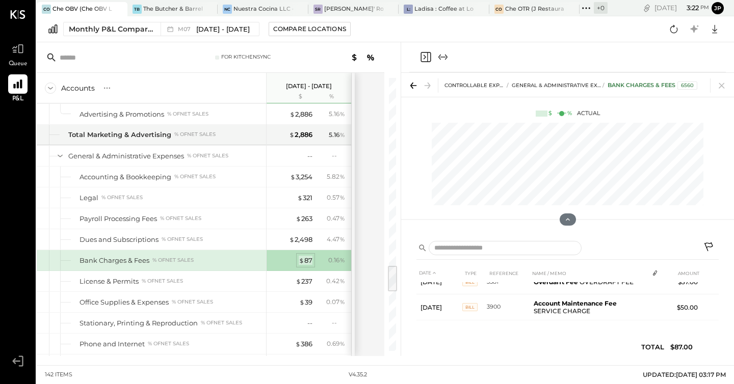
scroll to position [12, 0]
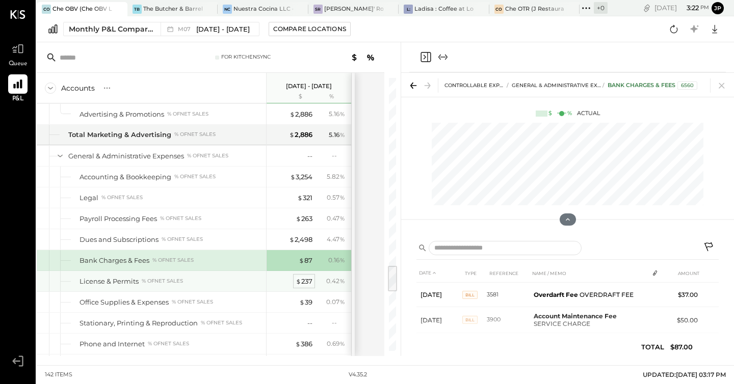
click at [299, 281] on span "$" at bounding box center [298, 281] width 6 height 8
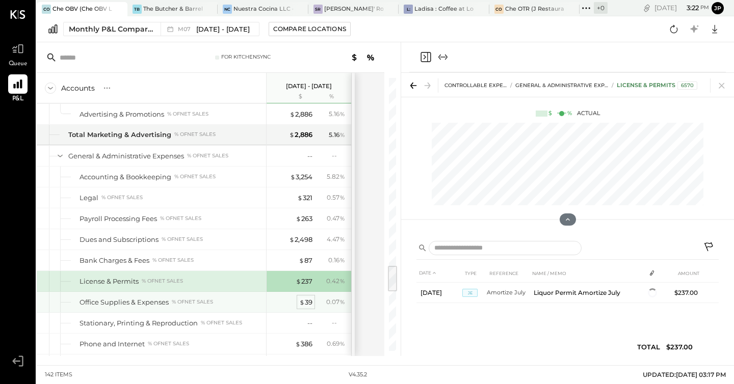
click at [304, 302] on span "$" at bounding box center [302, 302] width 6 height 8
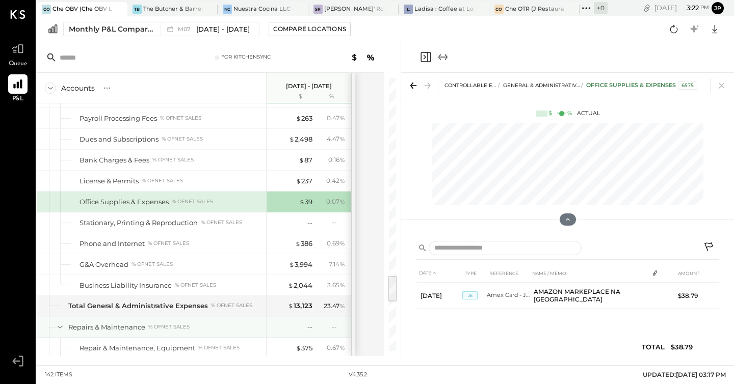
scroll to position [1961, 0]
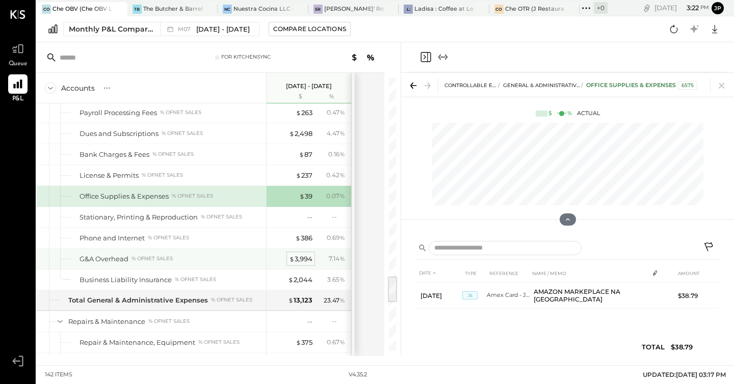
click at [302, 260] on div "$ 3,994" at bounding box center [300, 259] width 23 height 10
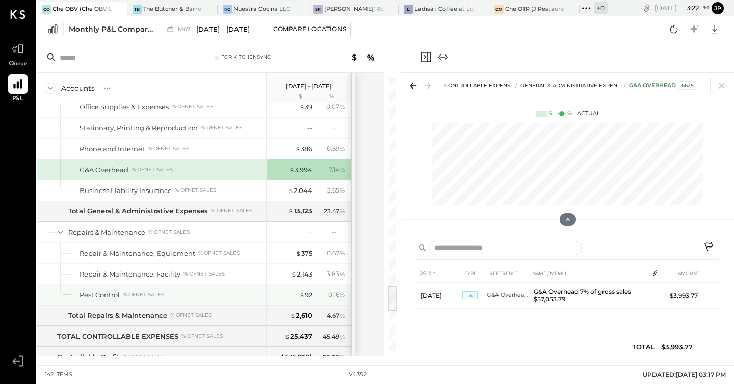
scroll to position [2052, 0]
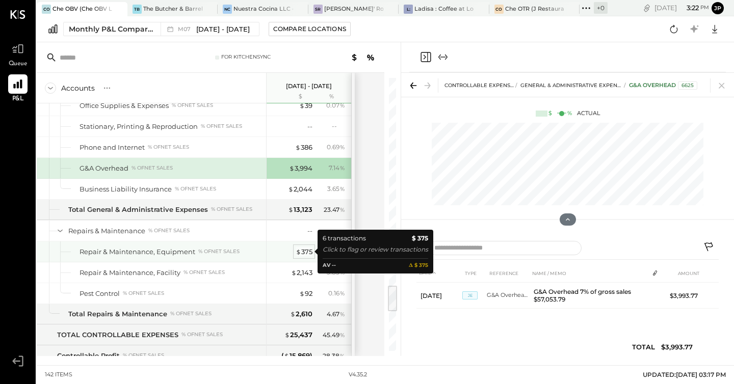
click at [308, 255] on div "$ 375" at bounding box center [303, 252] width 17 height 10
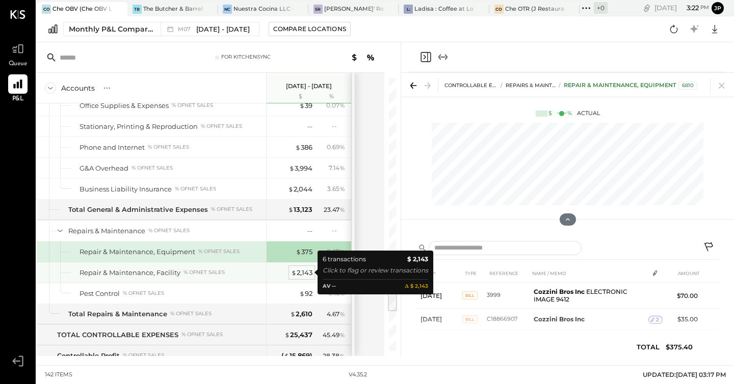
click at [306, 274] on div "$ 2,143" at bounding box center [301, 273] width 21 height 10
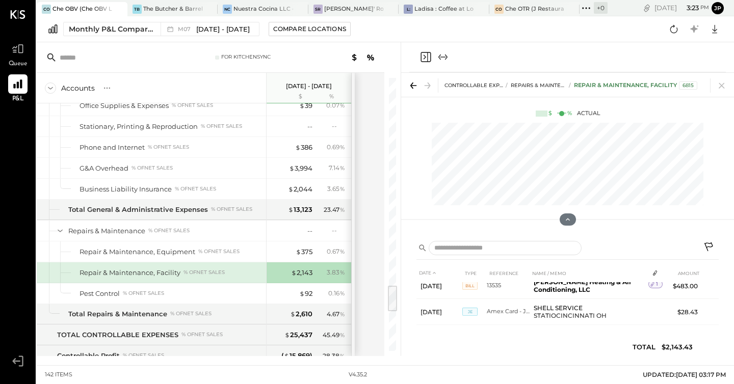
scroll to position [122, 0]
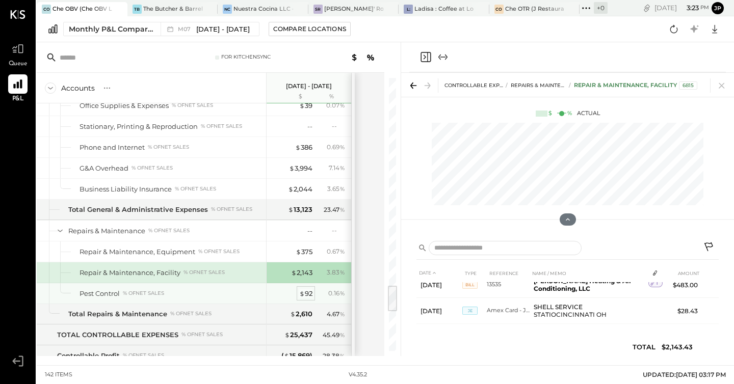
click at [306, 294] on div "$ 92" at bounding box center [305, 294] width 13 height 10
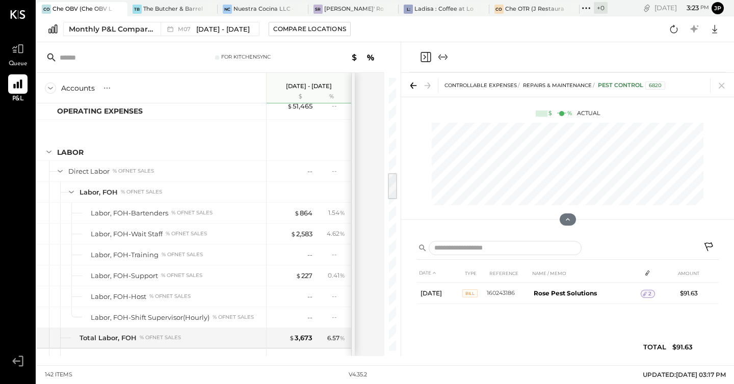
scroll to position [144, 0]
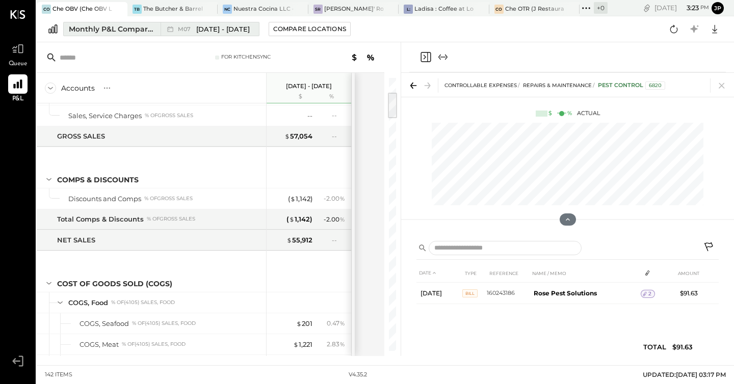
click at [211, 32] on span "[DATE] - [DATE]" at bounding box center [222, 29] width 53 height 10
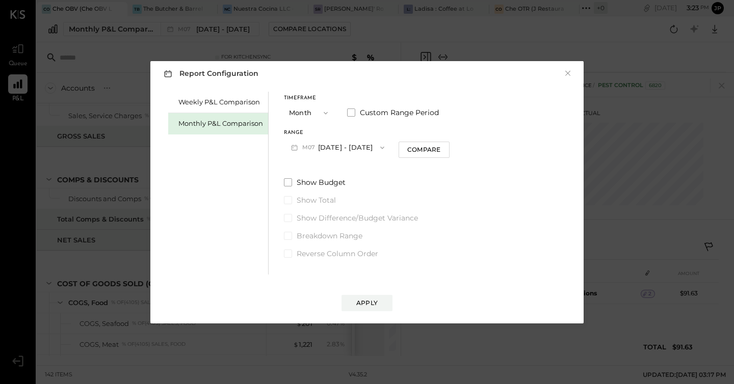
click at [378, 149] on icon "button" at bounding box center [382, 148] width 8 height 8
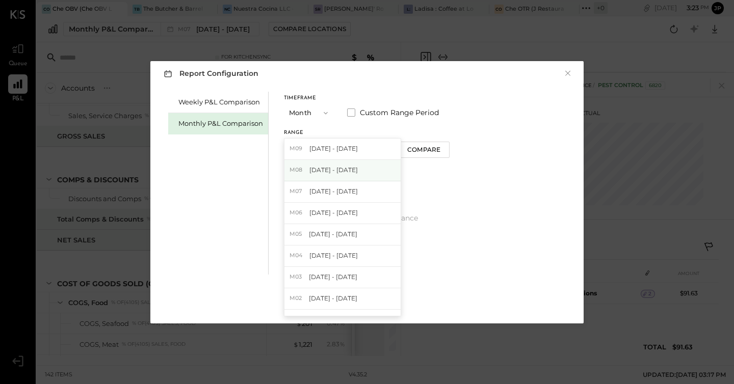
click at [364, 169] on div "M08 [DATE] - [DATE]" at bounding box center [342, 170] width 116 height 21
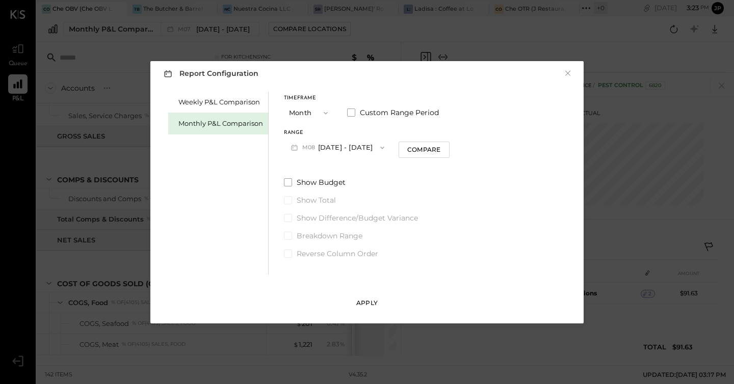
click at [365, 304] on div "Apply" at bounding box center [366, 303] width 21 height 9
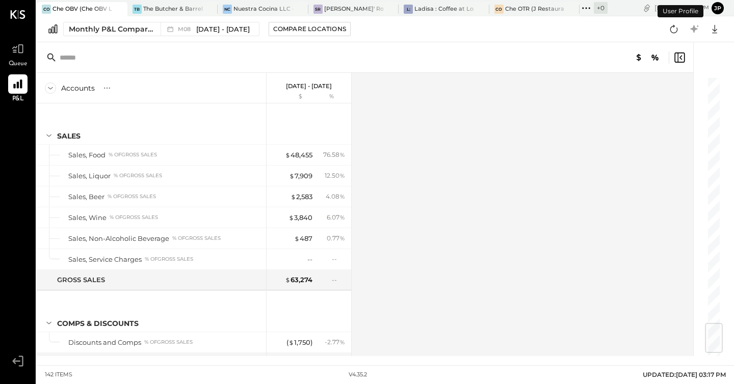
scroll to position [2105, 0]
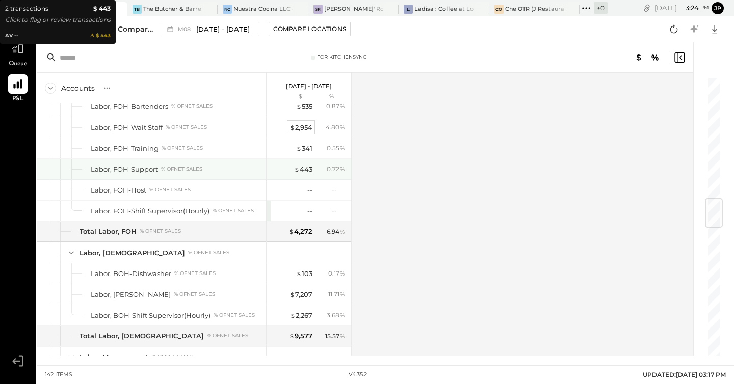
scroll to position [1019, 0]
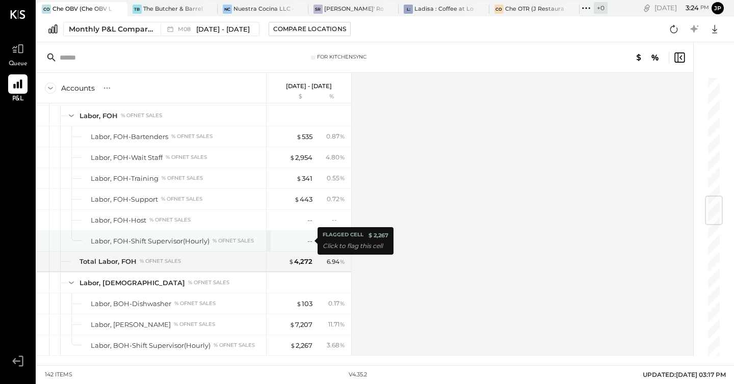
click at [297, 243] on div "--" at bounding box center [292, 241] width 41 height 10
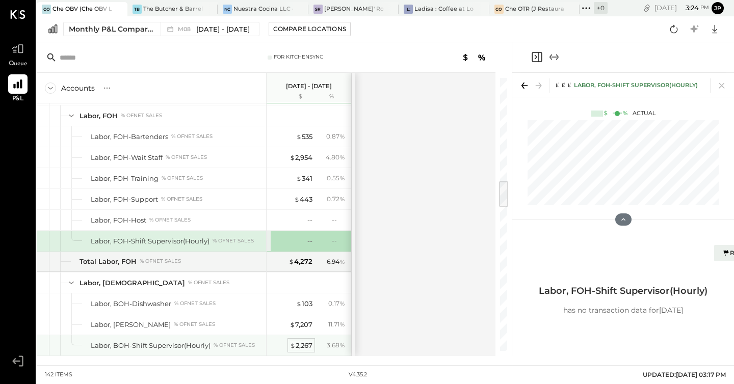
click at [306, 345] on div "$ 2,267" at bounding box center [301, 346] width 22 height 10
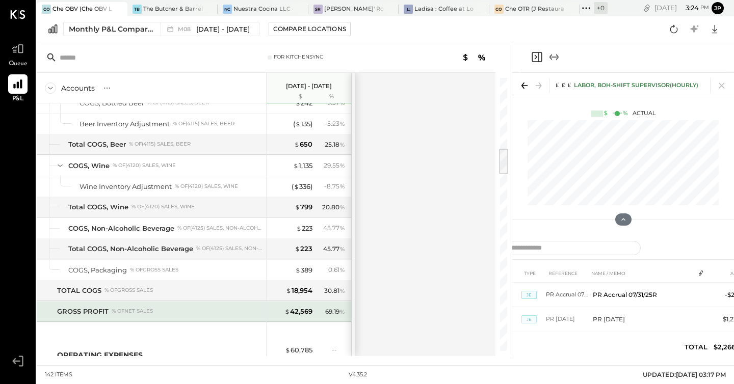
scroll to position [697, 0]
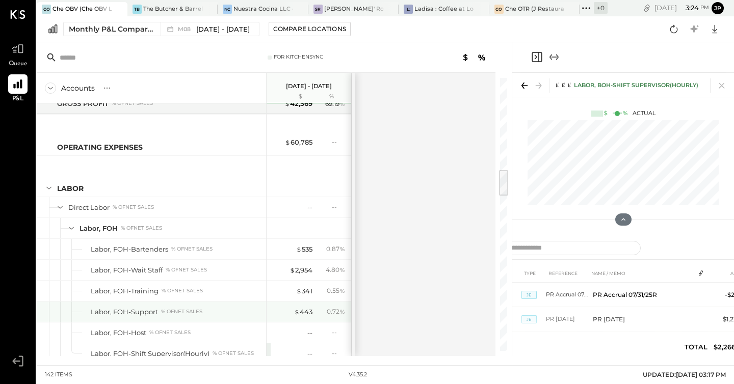
scroll to position [911, 0]
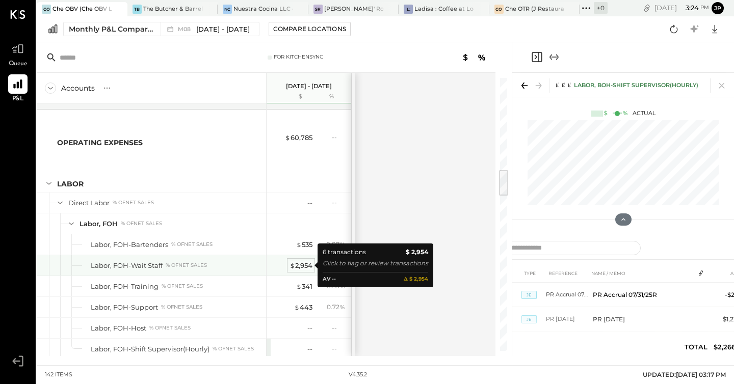
click at [300, 267] on div "$ 2,954" at bounding box center [300, 266] width 23 height 10
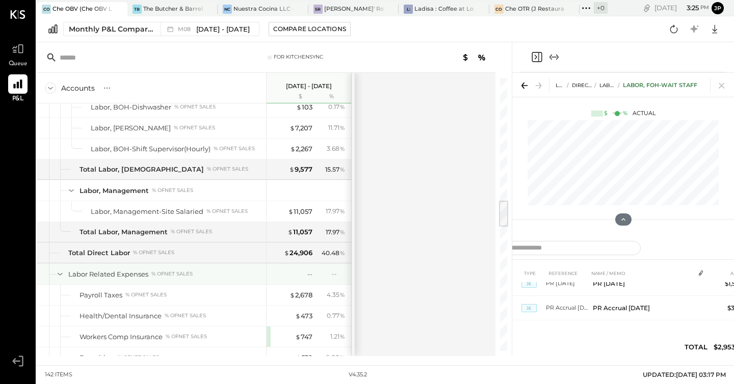
scroll to position [1229, 0]
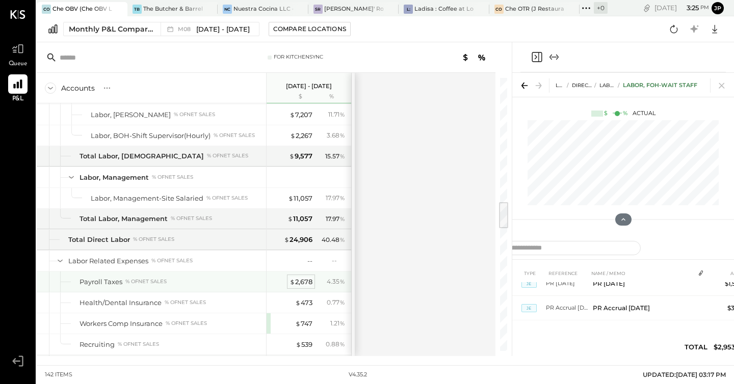
click at [306, 284] on div "$ 2,678" at bounding box center [300, 282] width 23 height 10
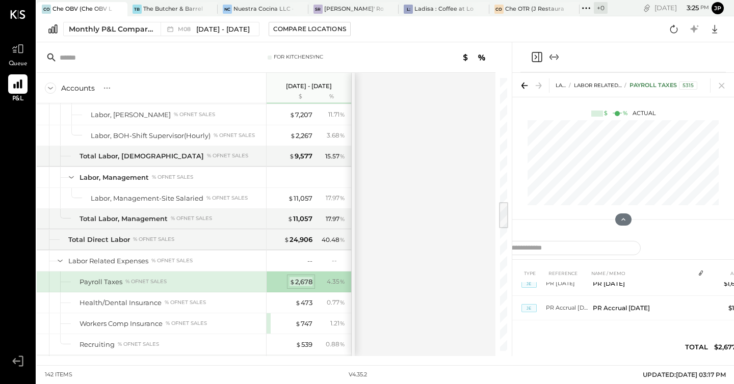
click at [304, 281] on div "$ 2,678" at bounding box center [300, 282] width 23 height 10
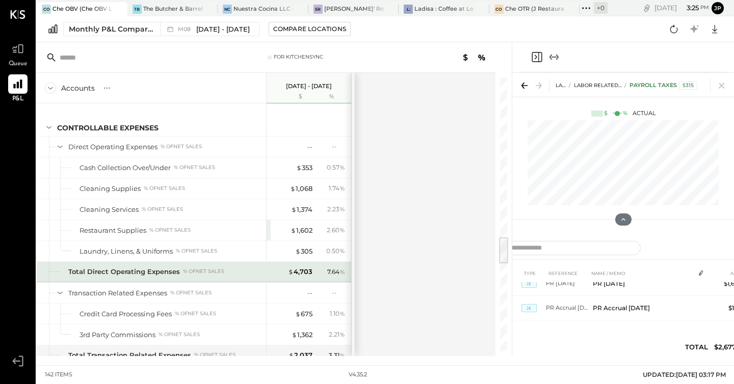
scroll to position [1569, 0]
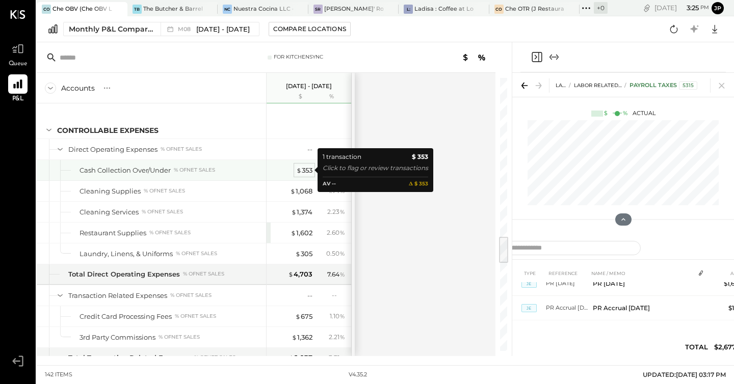
click at [302, 170] on div "$ 353" at bounding box center [304, 171] width 16 height 10
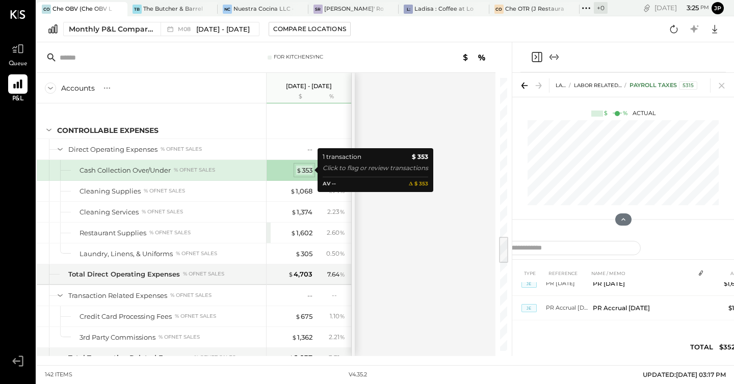
scroll to position [0, 0]
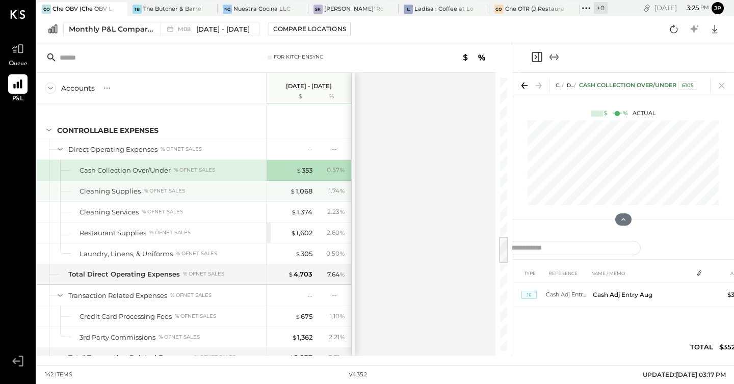
click at [285, 192] on div "$ 1,068" at bounding box center [292, 191] width 41 height 10
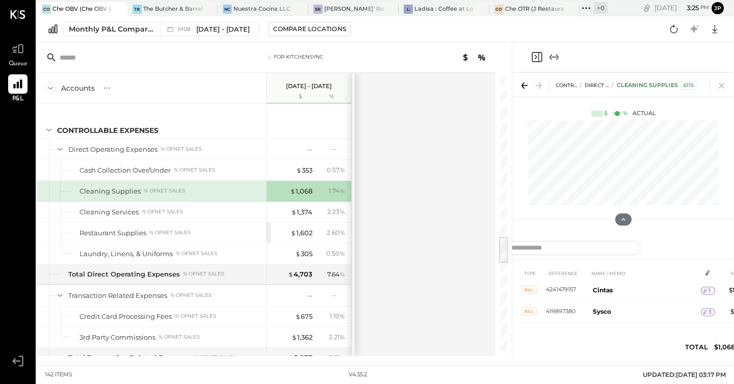
scroll to position [145, 0]
click at [318, 213] on div "2.23 %" at bounding box center [331, 211] width 33 height 9
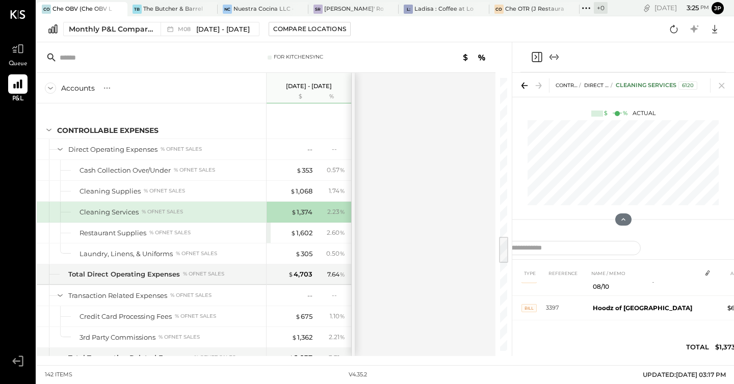
scroll to position [12, 0]
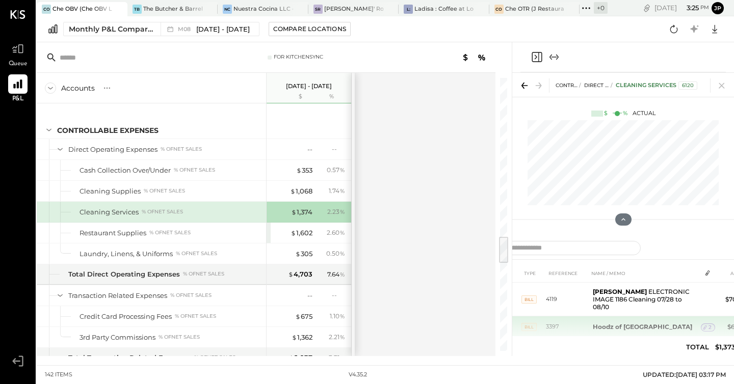
scroll to position [9, 0]
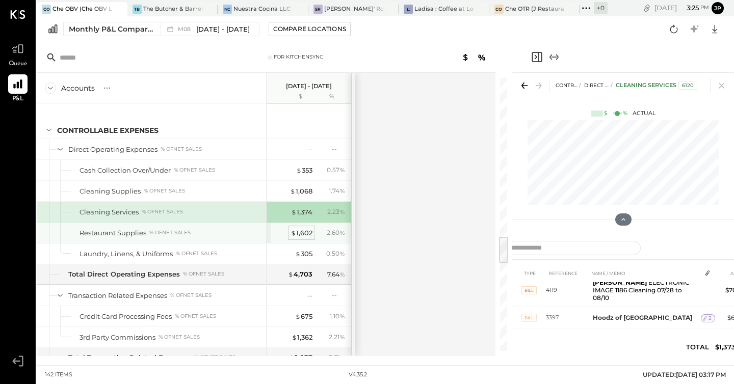
click at [304, 235] on div "$ 1,602" at bounding box center [301, 233] width 22 height 10
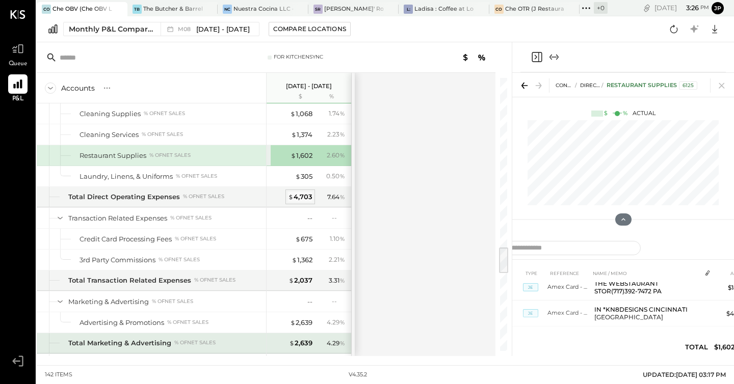
scroll to position [1703, 0]
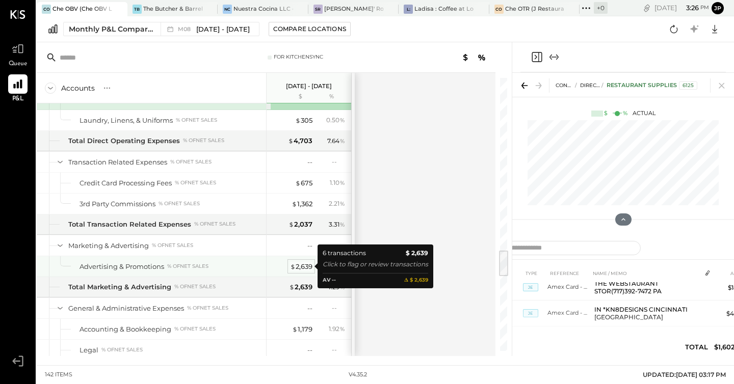
click at [298, 270] on div "$ 2,639" at bounding box center [301, 267] width 22 height 10
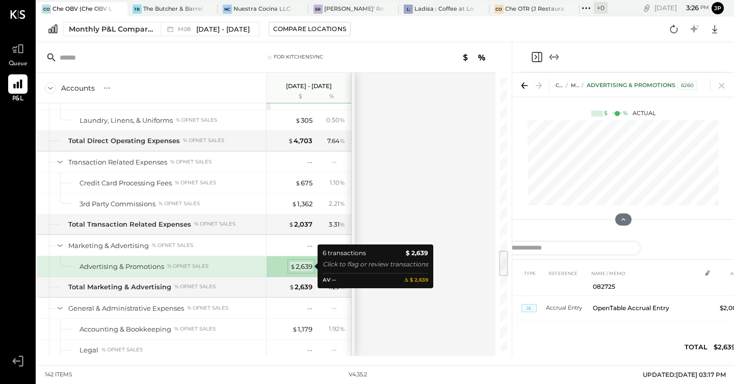
scroll to position [172, 0]
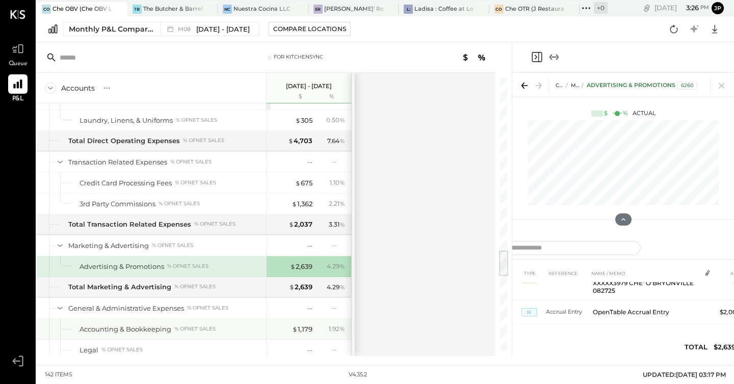
scroll to position [1770, 0]
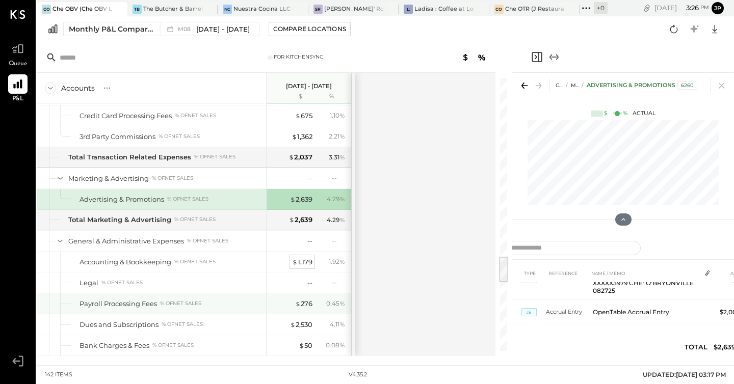
click at [299, 259] on div "$ 1,179" at bounding box center [302, 262] width 20 height 10
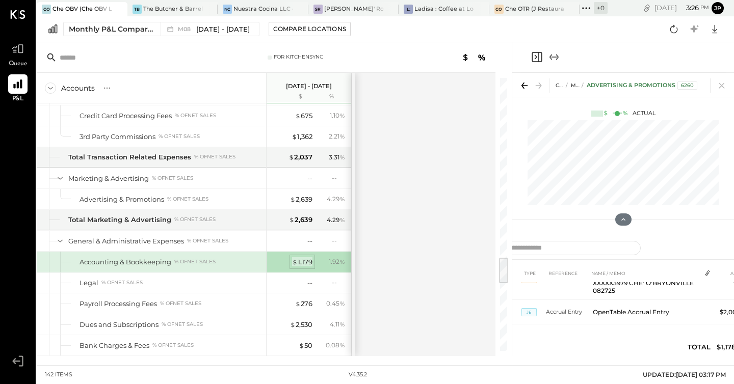
click at [304, 260] on div "$ 1,179" at bounding box center [302, 262] width 20 height 10
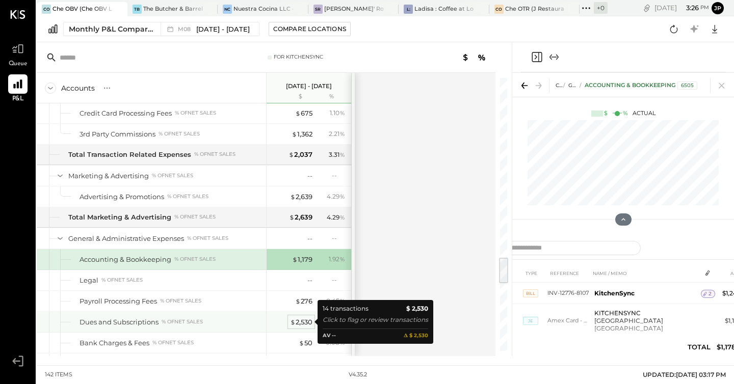
click at [292, 323] on span "$" at bounding box center [293, 322] width 6 height 8
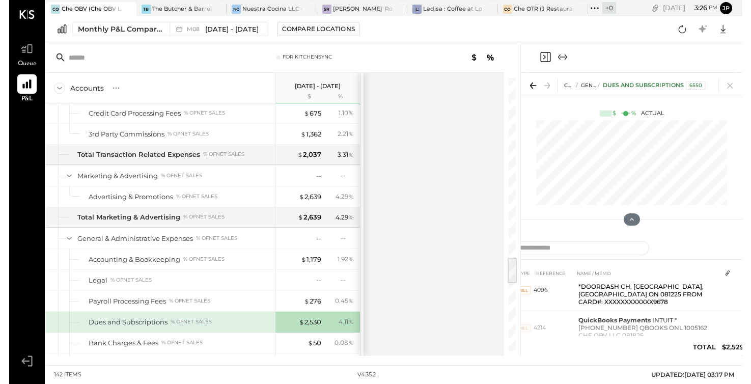
scroll to position [149, 0]
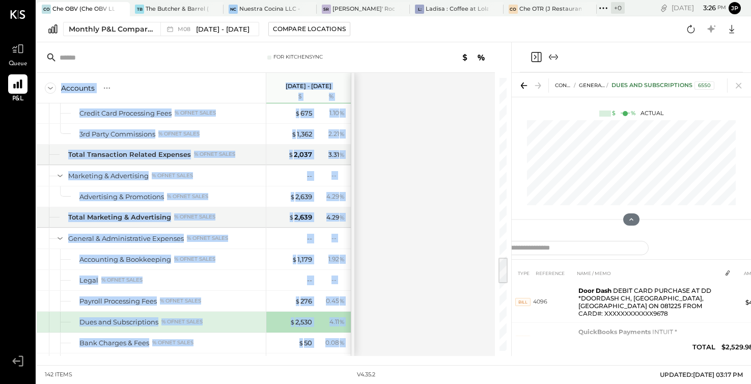
drag, startPoint x: 511, startPoint y: 53, endPoint x: 490, endPoint y: 61, distance: 23.4
click at [490, 61] on div "For KitchenSync Accounts S % GL Aug 1 - 31, 2025 $ % SALES Sales, Food % of GRO…" at bounding box center [394, 199] width 715 height 314
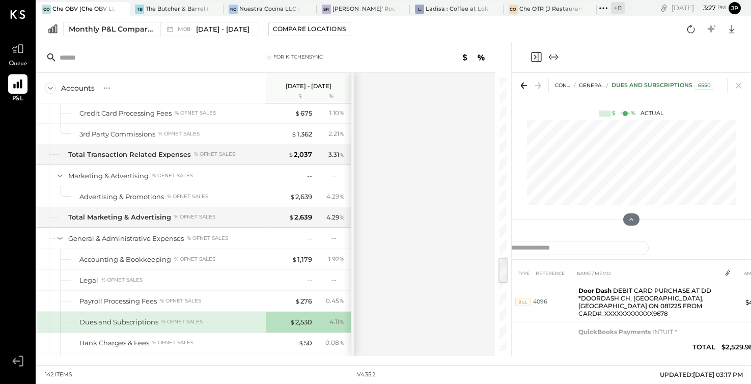
click at [523, 50] on div at bounding box center [631, 57] width 223 height 30
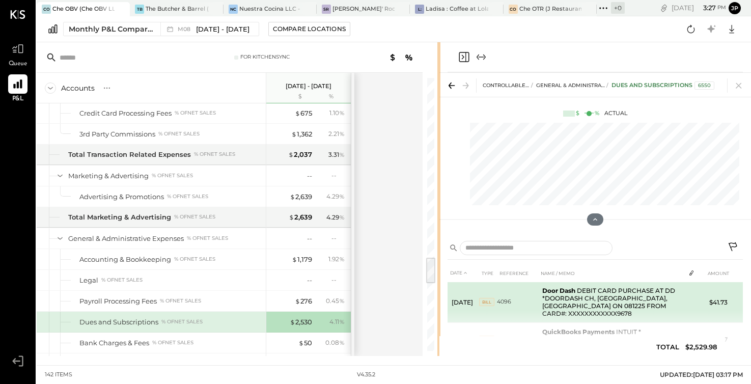
drag, startPoint x: 510, startPoint y: 54, endPoint x: 630, endPoint y: 311, distance: 283.5
click at [432, 88] on div "For KitchenSync Accounts S % GL Aug 1 - 31, 2025 $ % SALES Sales, Food % of GRO…" at bounding box center [394, 199] width 715 height 314
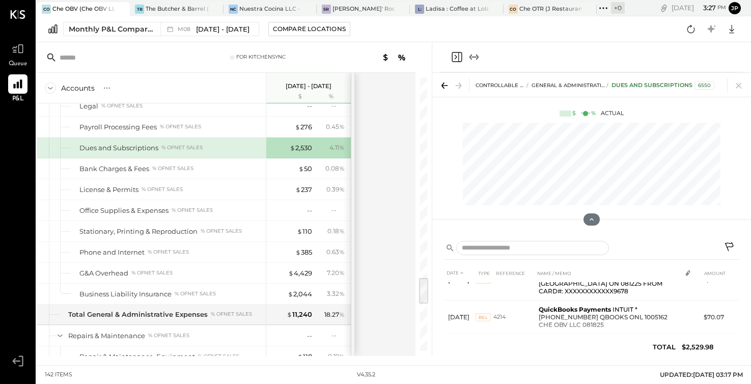
scroll to position [2046, 0]
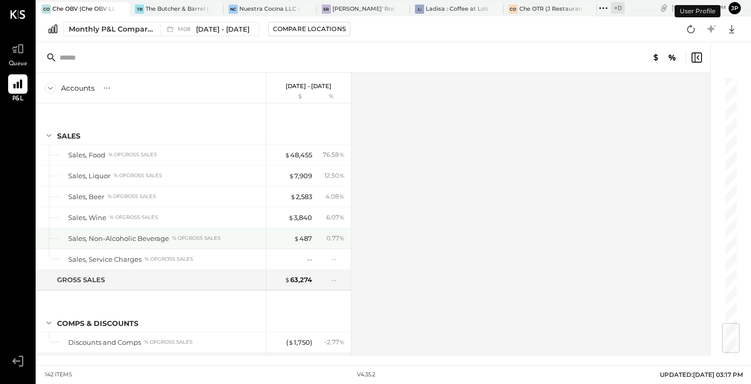
scroll to position [2105, 0]
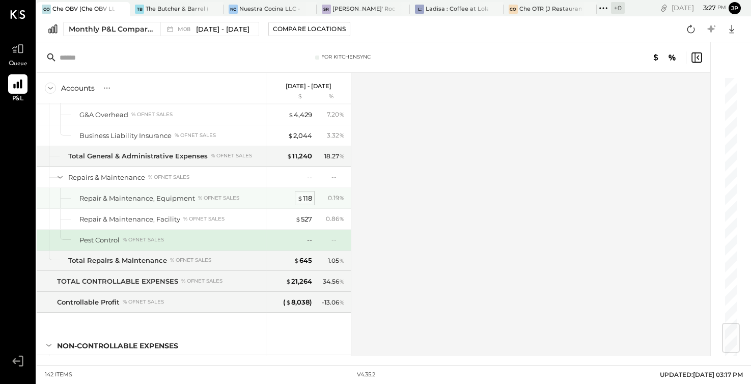
click at [305, 200] on div "$ 118" at bounding box center [304, 199] width 15 height 10
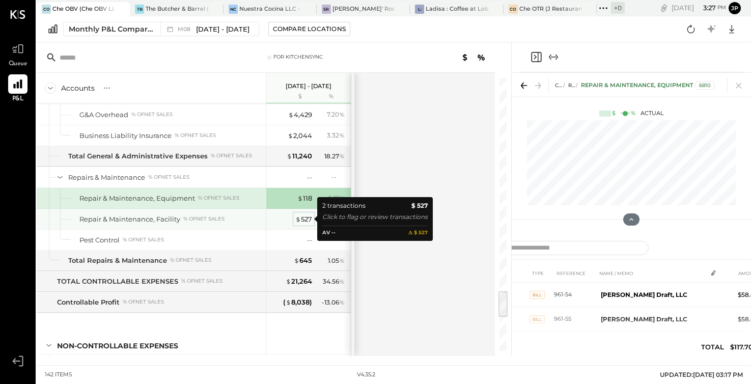
click at [304, 218] on div "$ 527" at bounding box center [303, 219] width 17 height 10
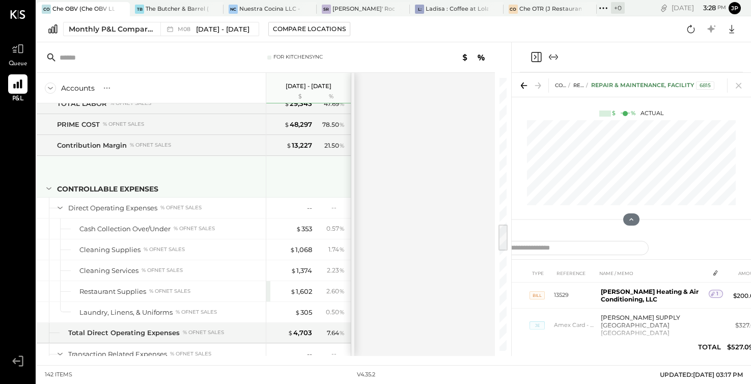
scroll to position [1424, 0]
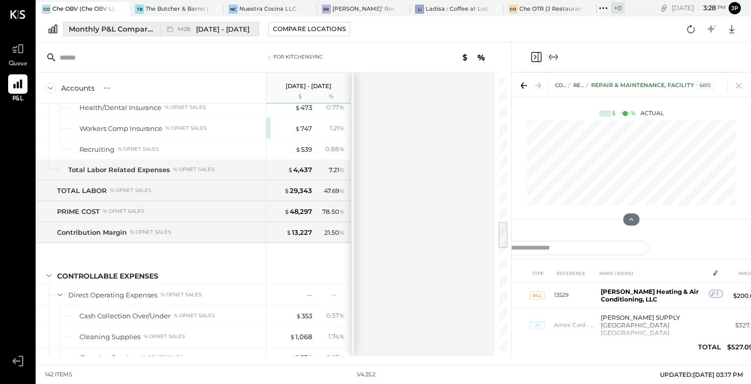
click at [218, 24] on span "[DATE] - [DATE]" at bounding box center [222, 29] width 53 height 10
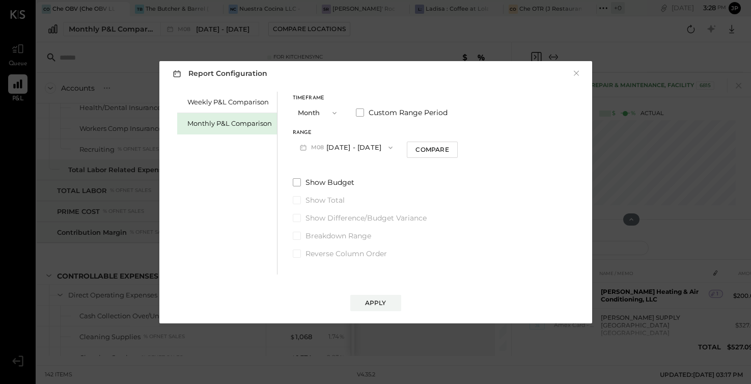
click at [387, 147] on icon "button" at bounding box center [391, 148] width 8 height 8
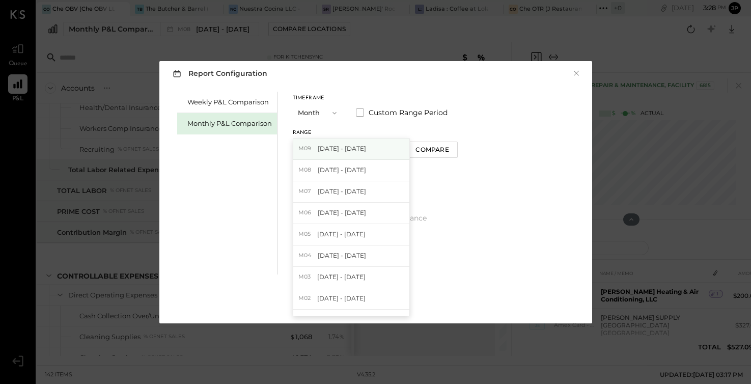
click at [357, 141] on div "M09 Sep 1 - 30, 2025" at bounding box center [351, 149] width 116 height 21
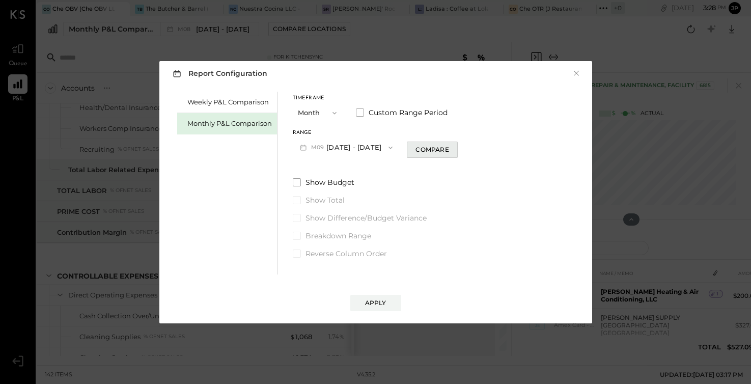
click at [425, 152] on div "Compare" at bounding box center [432, 149] width 33 height 9
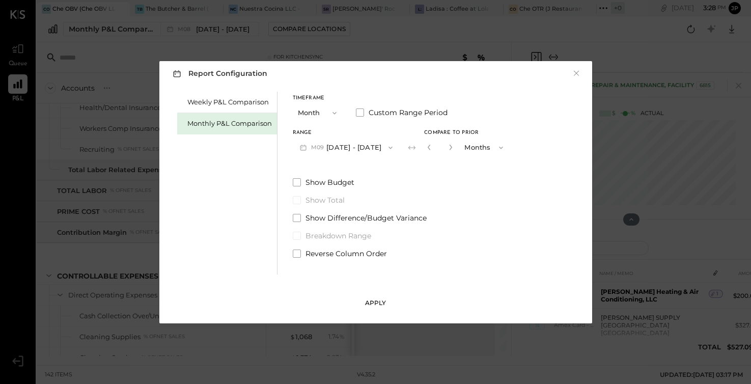
click at [380, 304] on div "Apply" at bounding box center [375, 303] width 21 height 9
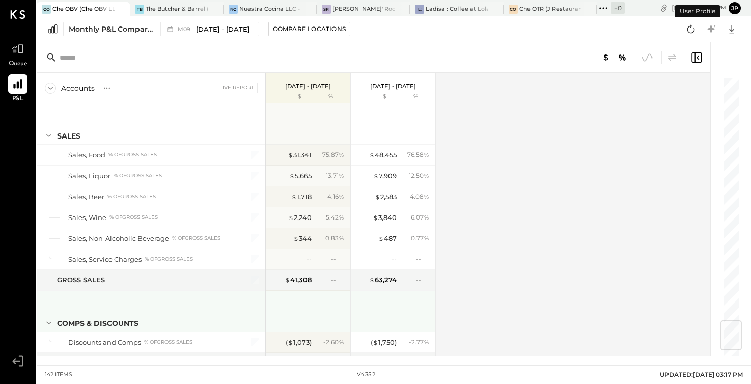
scroll to position [2084, 0]
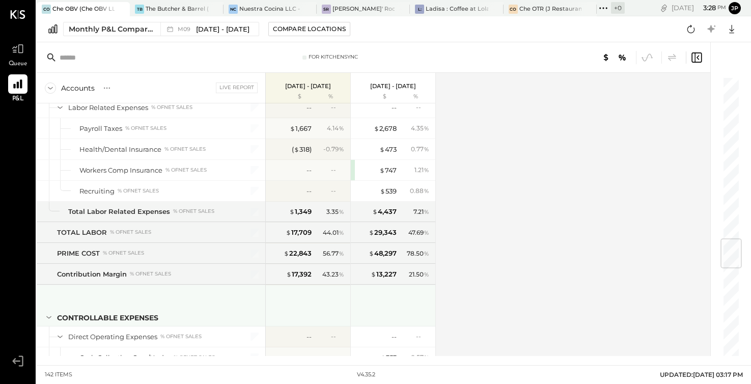
scroll to position [1379, 0]
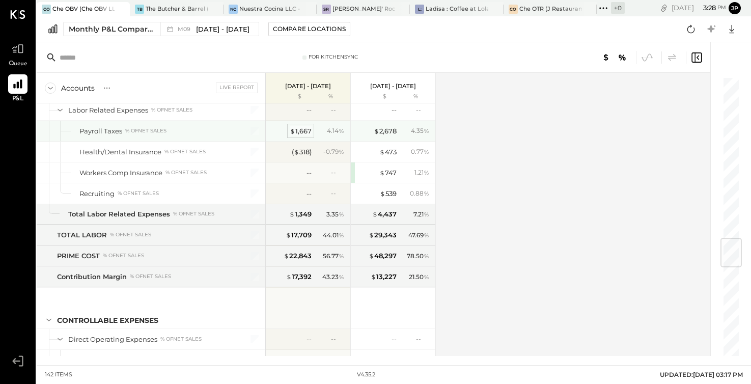
click at [297, 131] on div "$ 1,667" at bounding box center [301, 131] width 22 height 10
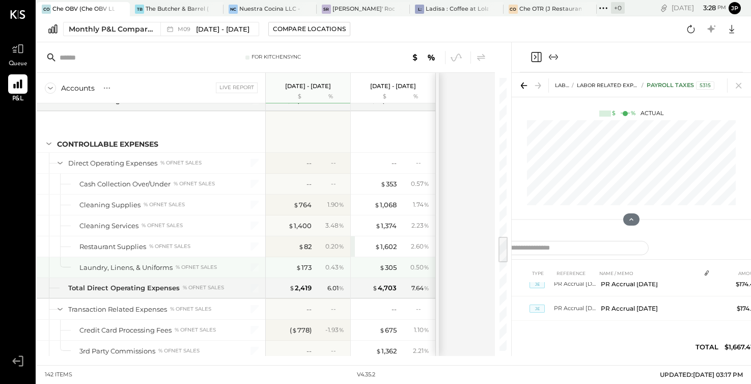
scroll to position [1568, 0]
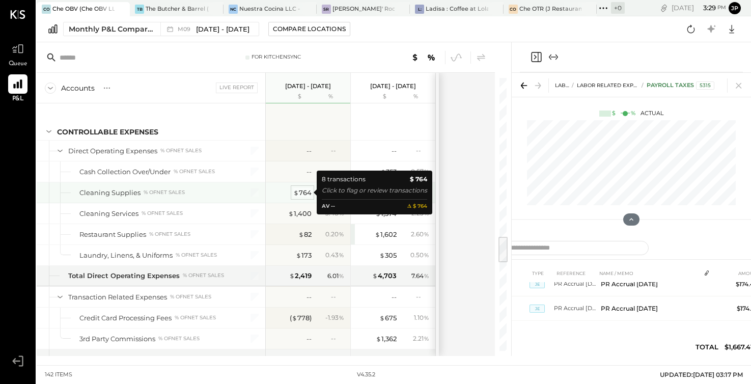
click at [303, 189] on div "$ 764" at bounding box center [302, 193] width 18 height 10
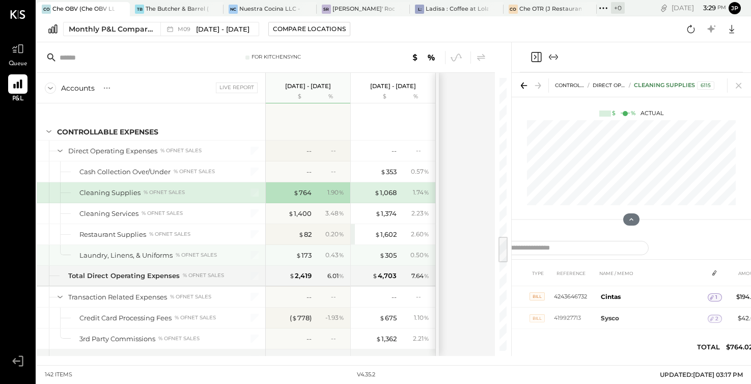
scroll to position [134, 0]
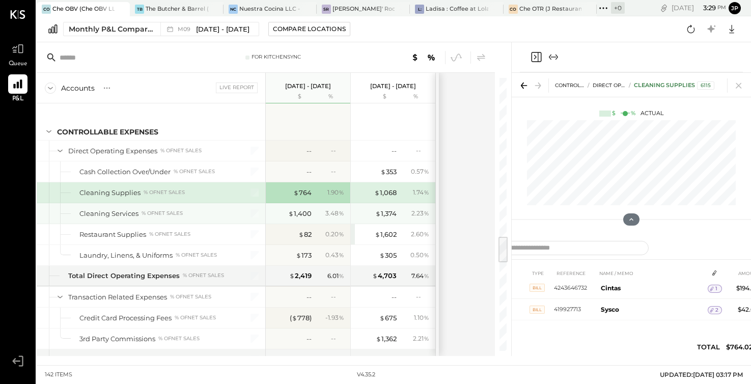
click at [312, 214] on div "$ 1,400 3.48 %" at bounding box center [309, 213] width 76 height 20
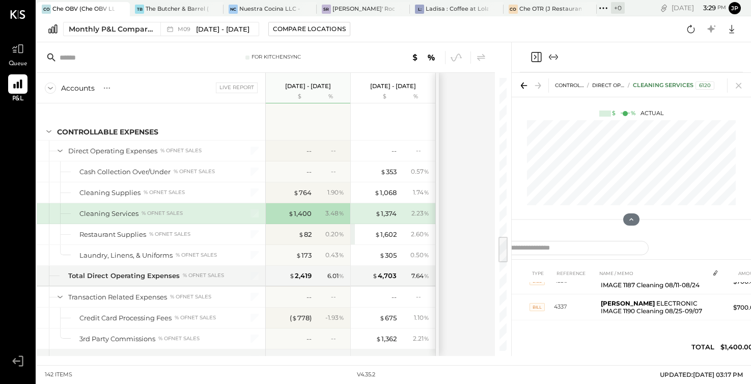
scroll to position [13, 0]
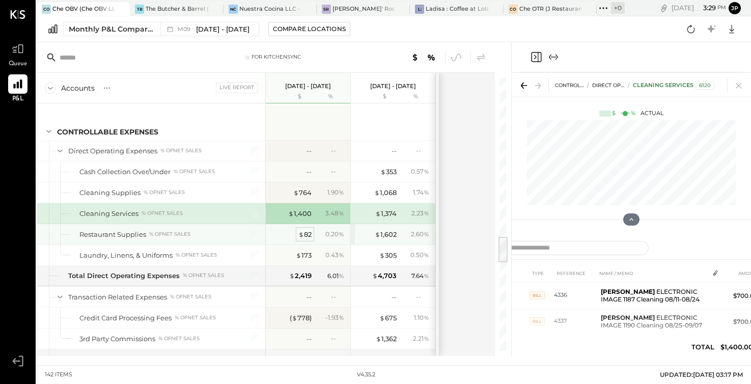
click at [302, 233] on span "$" at bounding box center [302, 234] width 6 height 8
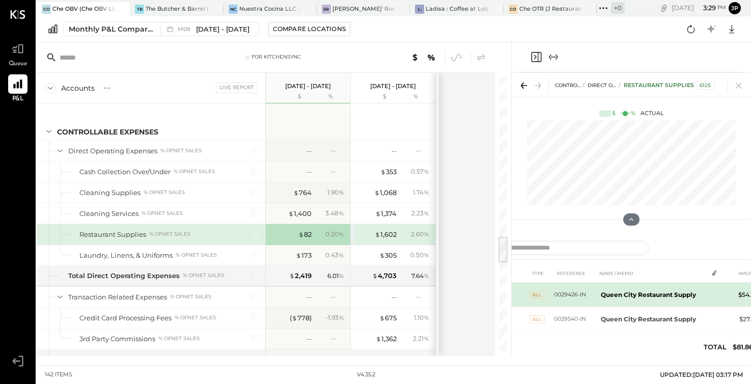
scroll to position [11, 0]
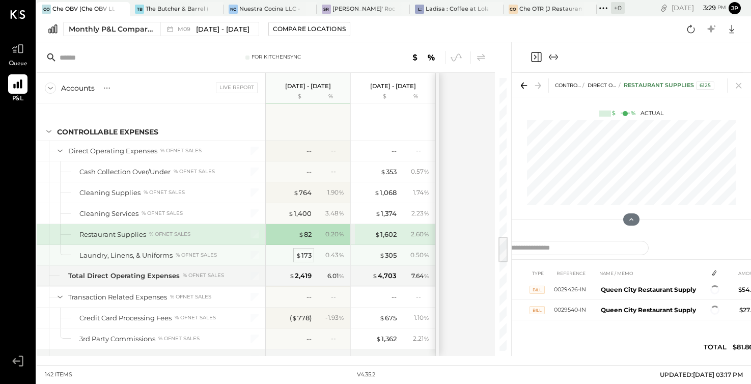
click at [305, 258] on div "$ 173" at bounding box center [304, 256] width 16 height 10
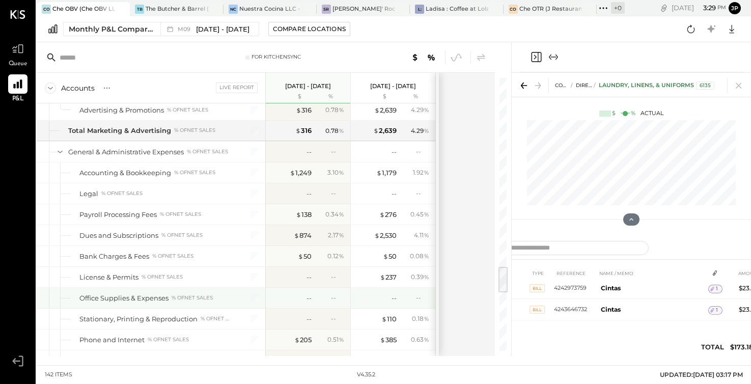
scroll to position [1864, 0]
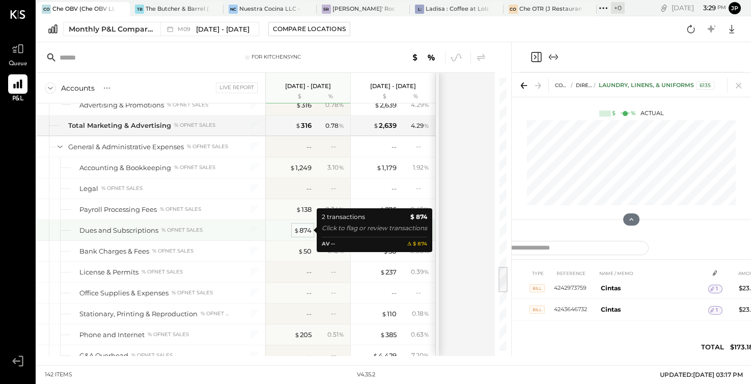
click at [304, 228] on div "$ 874" at bounding box center [303, 231] width 18 height 10
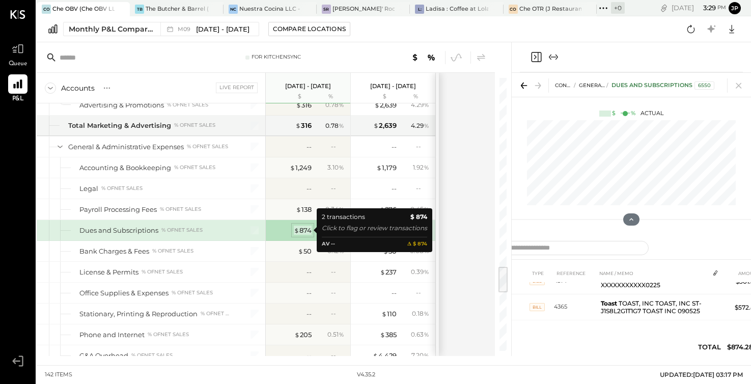
scroll to position [13, 0]
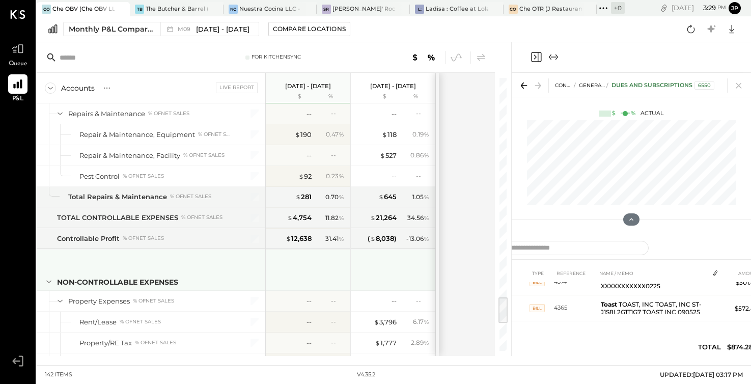
scroll to position [2170, 0]
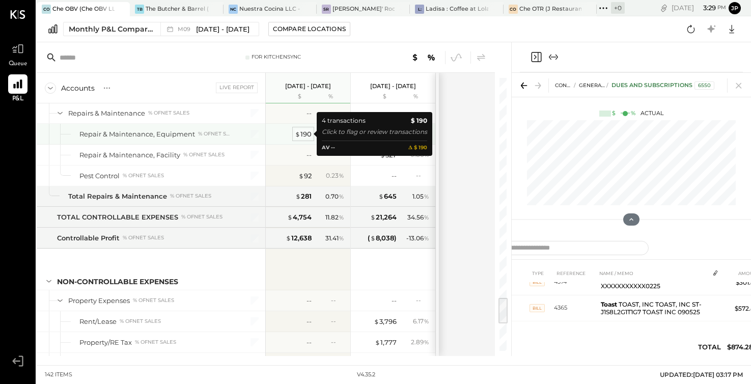
click at [305, 136] on div "$ 190" at bounding box center [303, 134] width 17 height 10
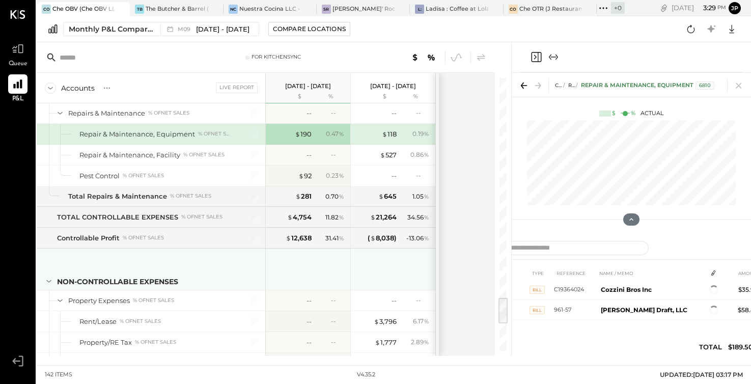
scroll to position [48, 0]
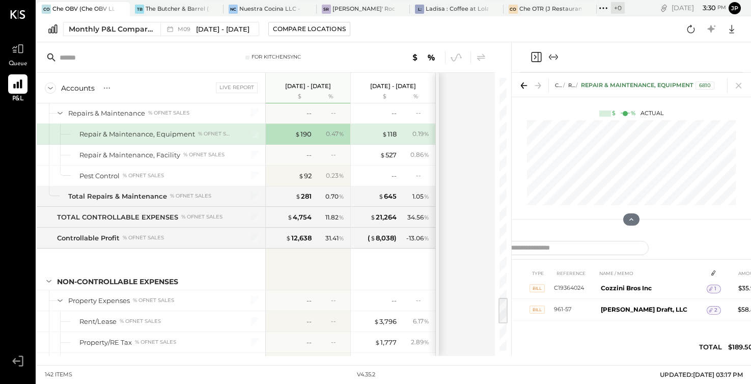
click at [180, 1] on div "CO Che OBV (Che OBV LLC) - Ignite TB The Butcher & Barrel (L Argento LLC) - Ign…" at bounding box center [331, 8] width 588 height 16
click at [180, 6] on div "The Butcher & Barrel (L Argento LLC) - [GEOGRAPHIC_DATA]" at bounding box center [177, 9] width 62 height 8
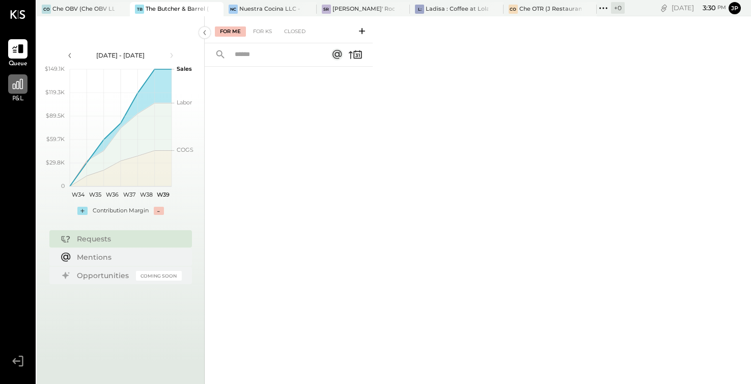
click at [22, 88] on icon at bounding box center [17, 83] width 13 height 13
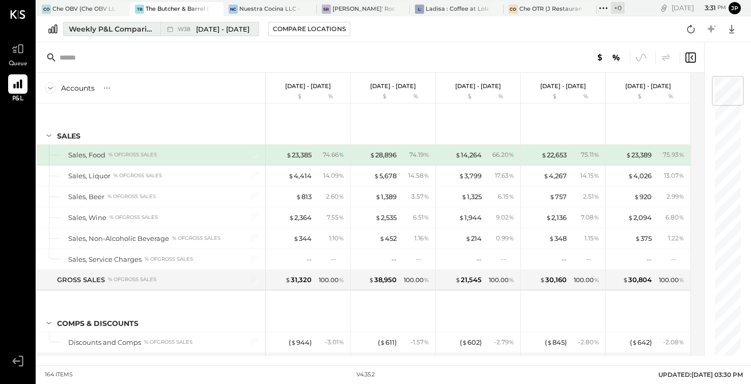
click at [108, 28] on div "Weekly P&L Comparison" at bounding box center [112, 29] width 86 height 10
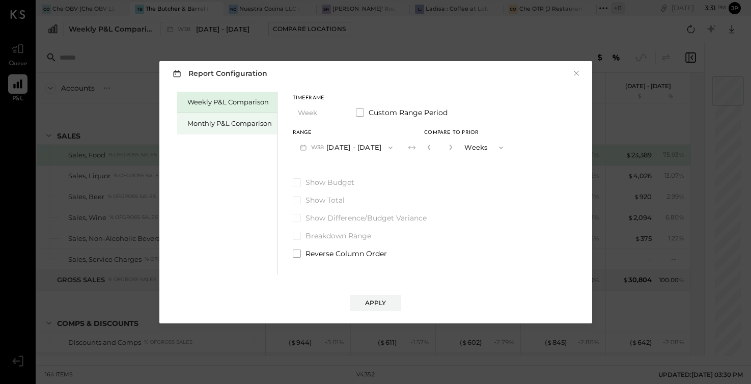
click at [240, 126] on div "Monthly P&L Comparison" at bounding box center [229, 124] width 85 height 10
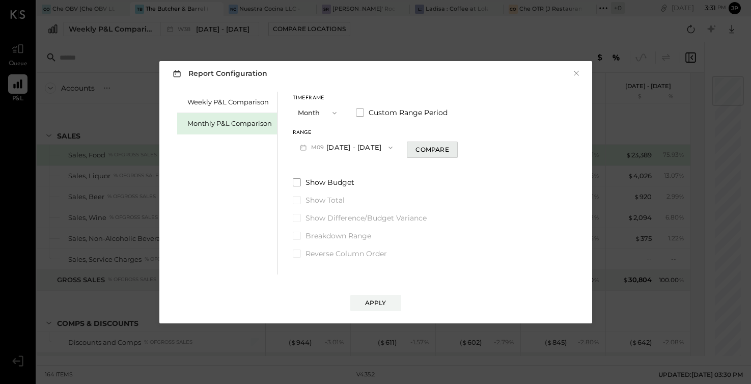
click at [416, 148] on div "Compare" at bounding box center [432, 149] width 33 height 9
click at [450, 146] on icon "button" at bounding box center [451, 148] width 3 height 6
type input "*"
click at [380, 304] on div "Apply" at bounding box center [375, 303] width 21 height 9
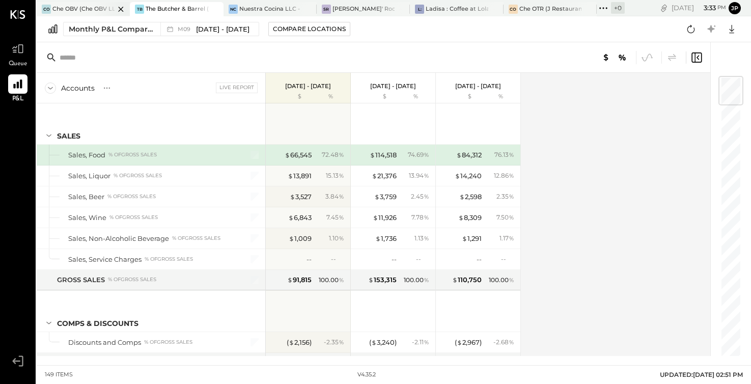
click at [85, 7] on div "Che OBV (Che OBV LLC) - Ignite" at bounding box center [83, 9] width 62 height 8
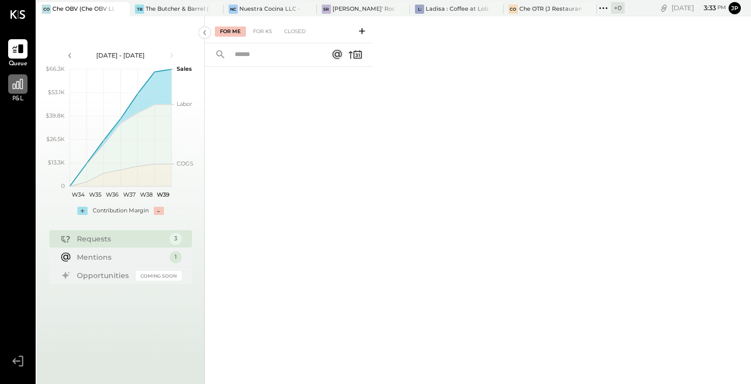
click at [20, 86] on icon at bounding box center [18, 84] width 10 height 10
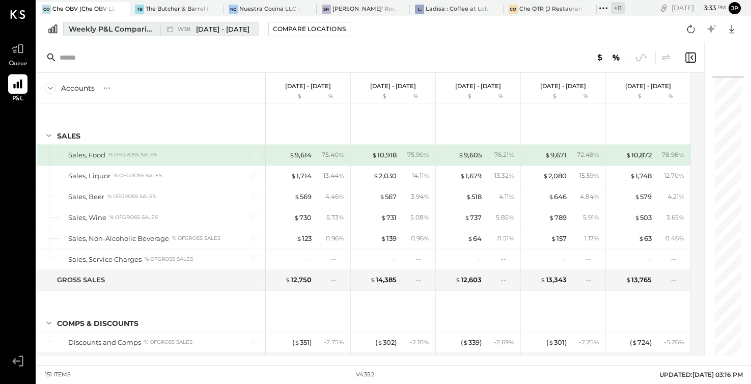
click at [101, 30] on div "Weekly P&L Comparison" at bounding box center [112, 29] width 86 height 10
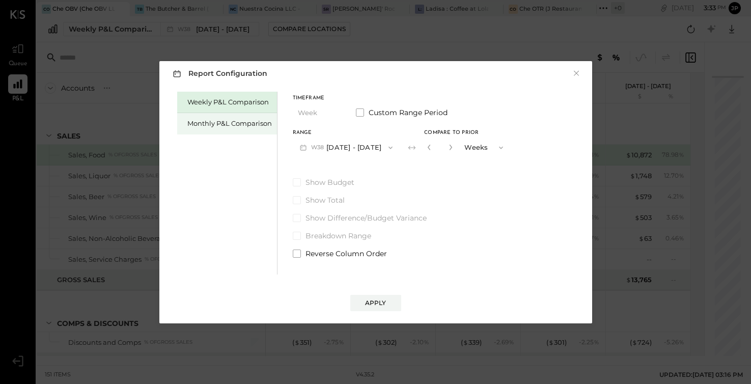
click at [235, 124] on div "Monthly P&L Comparison" at bounding box center [229, 124] width 85 height 10
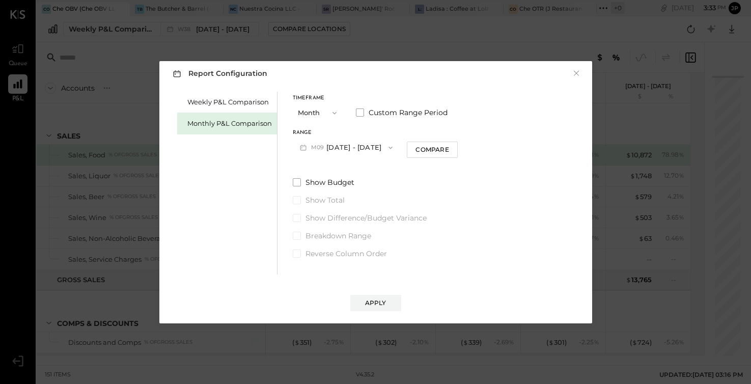
click at [345, 147] on button "M09 [DATE] - [DATE]" at bounding box center [346, 147] width 107 height 19
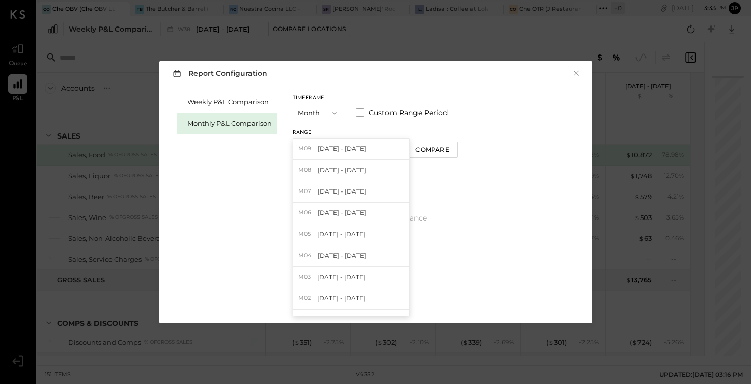
click at [345, 147] on span "[DATE] - [DATE]" at bounding box center [342, 148] width 48 height 9
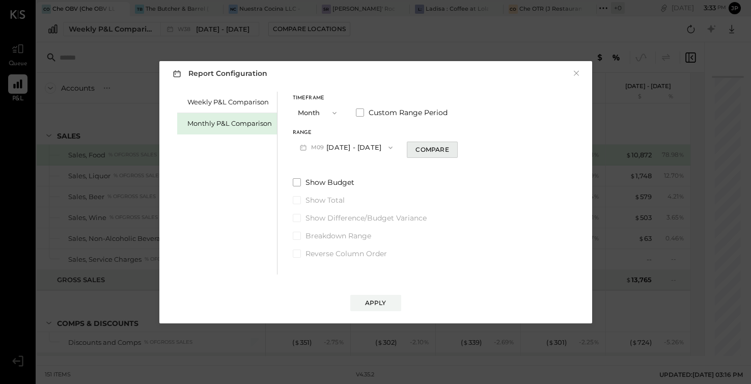
click at [420, 148] on div "Compare" at bounding box center [432, 149] width 33 height 9
click at [450, 147] on icon "button" at bounding box center [451, 148] width 3 height 6
type input "*"
click at [382, 302] on div "Apply" at bounding box center [375, 303] width 21 height 9
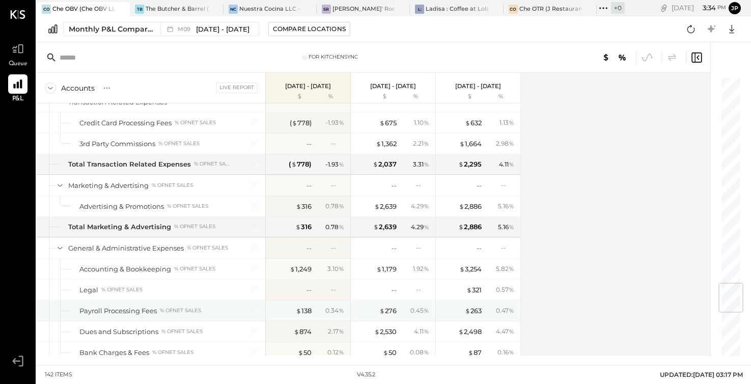
scroll to position [1764, 0]
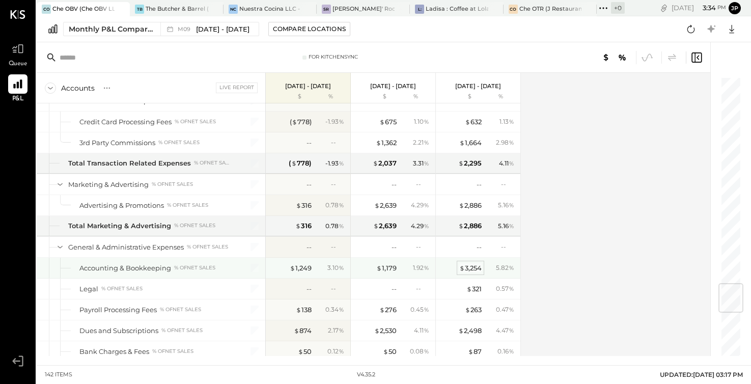
click at [468, 268] on div "$ 3,254" at bounding box center [470, 268] width 22 height 10
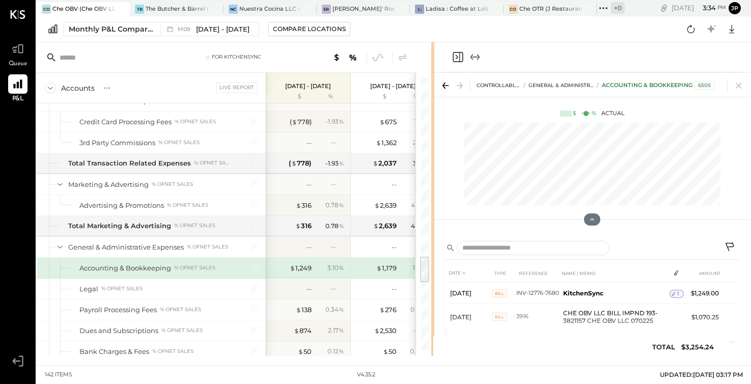
drag, startPoint x: 510, startPoint y: 52, endPoint x: 433, endPoint y: 72, distance: 79.4
click at [433, 72] on div "For KitchenSync Accounts S % GL Live Report [DATE] - [DATE] $ % [DATE] - [DATE]…" at bounding box center [394, 199] width 715 height 314
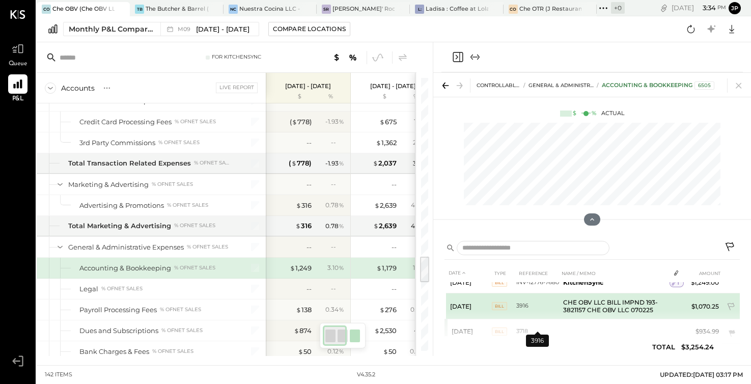
scroll to position [7, 0]
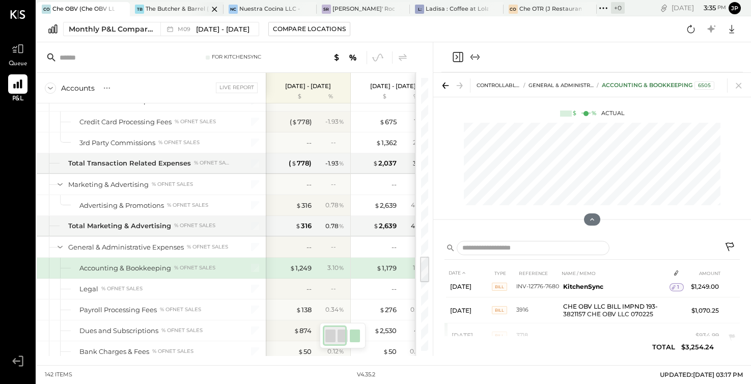
click at [175, 7] on div "The Butcher & Barrel (L Argento LLC) - [GEOGRAPHIC_DATA]" at bounding box center [177, 9] width 62 height 8
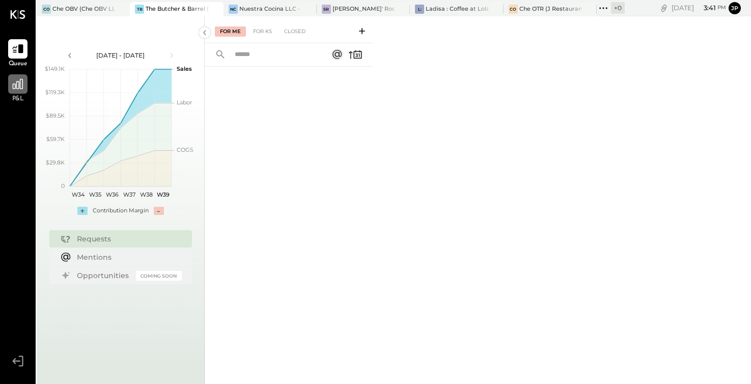
click at [21, 83] on icon at bounding box center [17, 83] width 13 height 13
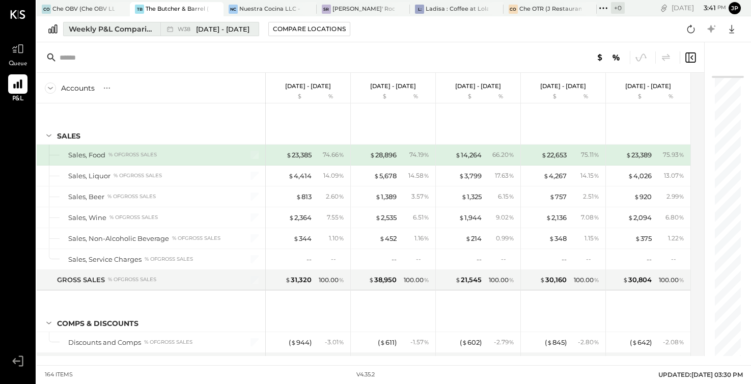
click at [86, 34] on button "Weekly P&L Comparison W38 [DATE] - [DATE]" at bounding box center [161, 29] width 196 height 14
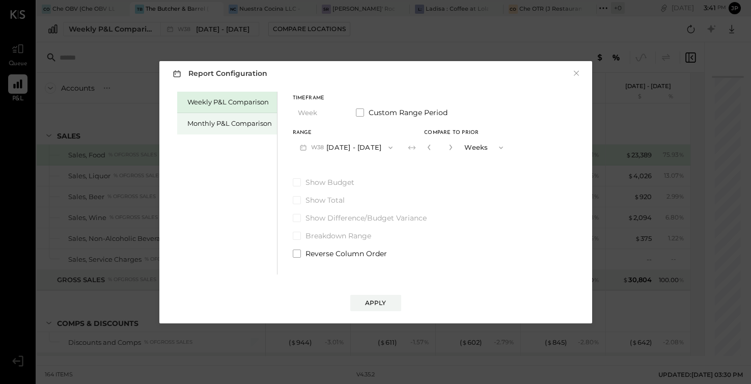
click at [222, 120] on div "Monthly P&L Comparison" at bounding box center [229, 124] width 85 height 10
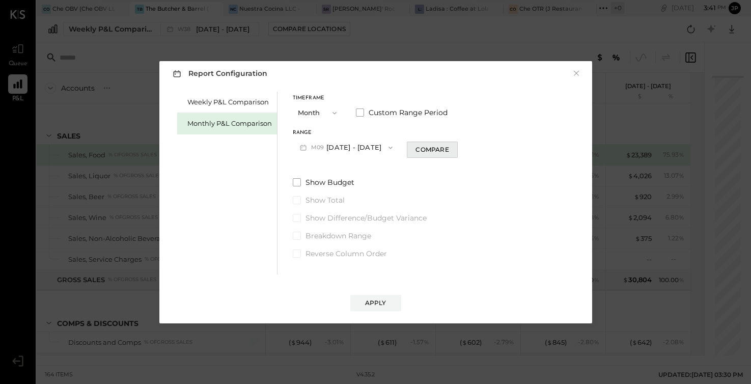
click at [417, 150] on div "Compare" at bounding box center [432, 149] width 33 height 9
click at [448, 149] on icon "button" at bounding box center [451, 147] width 6 height 6
type input "*"
click at [376, 301] on div "Apply" at bounding box center [375, 303] width 21 height 9
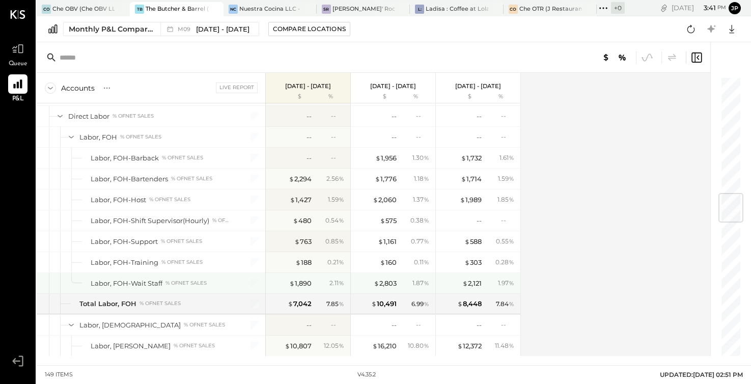
scroll to position [995, 0]
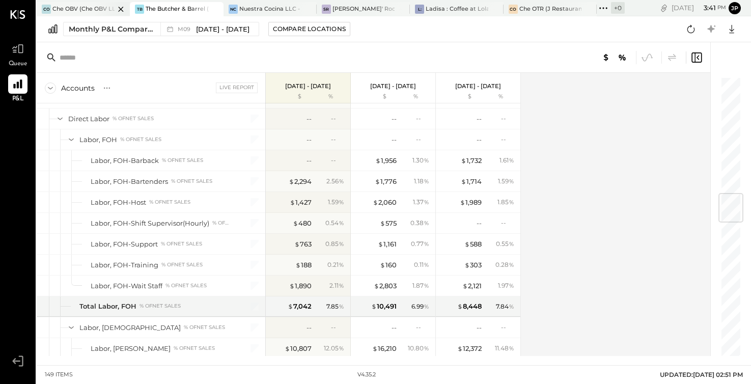
click at [91, 14] on div "CO Che OBV (Che OBV LLC) - Ignite" at bounding box center [83, 9] width 93 height 14
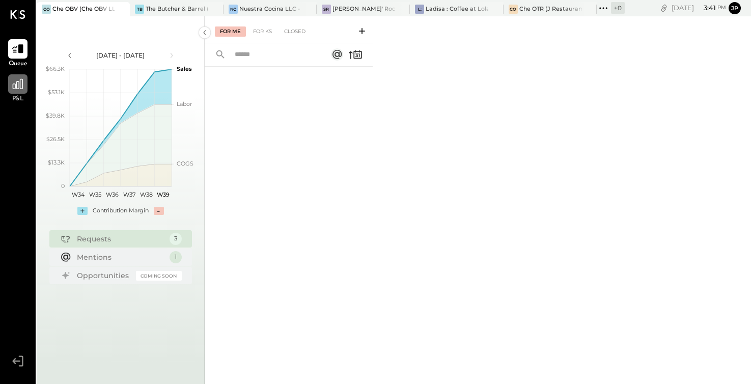
click at [26, 84] on div at bounding box center [17, 83] width 19 height 19
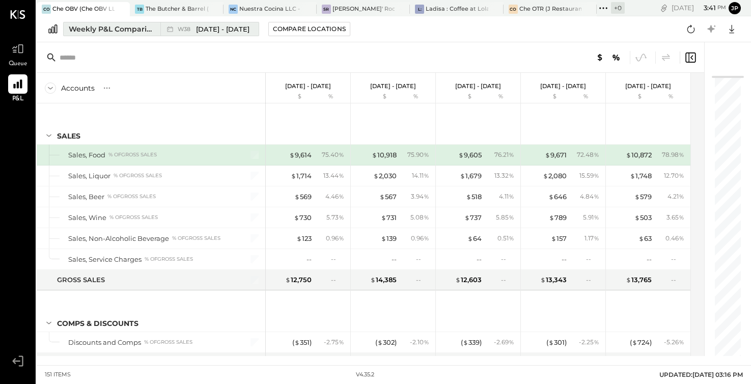
click at [108, 24] on div "Weekly P&L Comparison" at bounding box center [112, 29] width 86 height 10
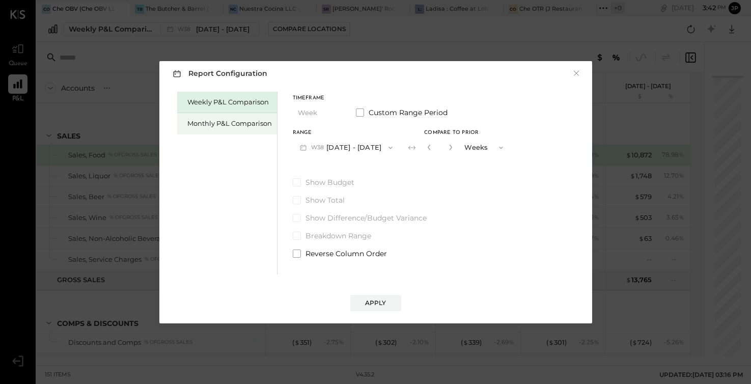
click at [232, 125] on div "Monthly P&L Comparison" at bounding box center [229, 124] width 85 height 10
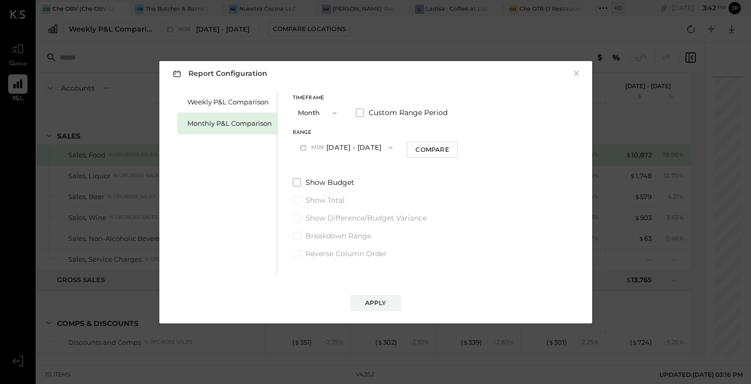
click at [387, 146] on icon "button" at bounding box center [391, 148] width 8 height 8
click at [436, 147] on div "Compare" at bounding box center [432, 149] width 33 height 9
click at [448, 145] on icon "button" at bounding box center [451, 147] width 6 height 6
type input "*"
click at [374, 304] on div "Apply" at bounding box center [375, 303] width 21 height 9
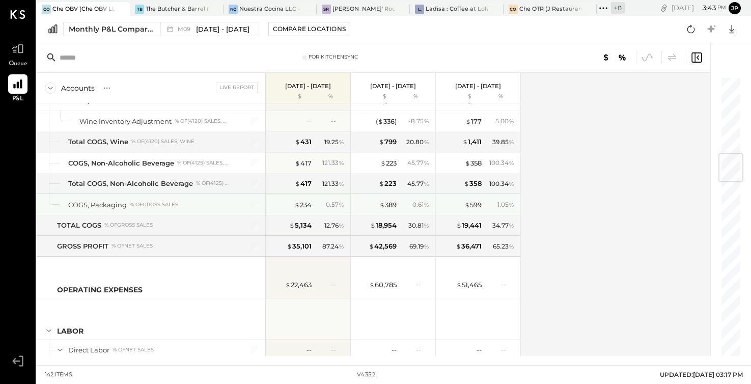
scroll to position [634, 0]
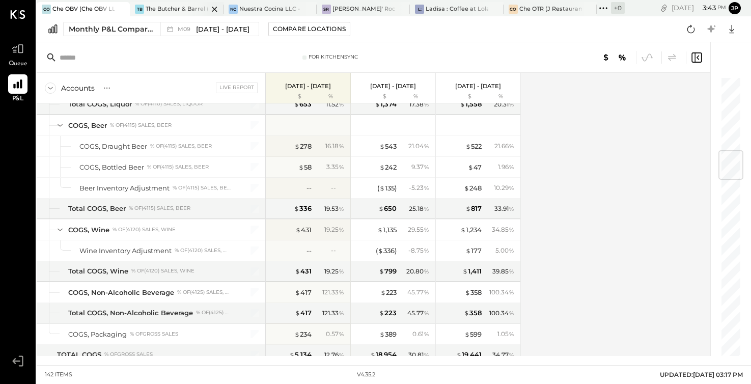
click at [176, 9] on div "The Butcher & Barrel (L Argento LLC) - [GEOGRAPHIC_DATA]" at bounding box center [177, 9] width 62 height 8
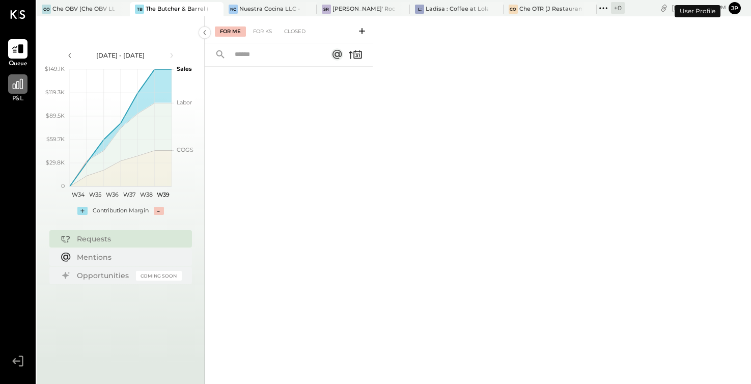
click at [23, 89] on icon at bounding box center [17, 83] width 13 height 13
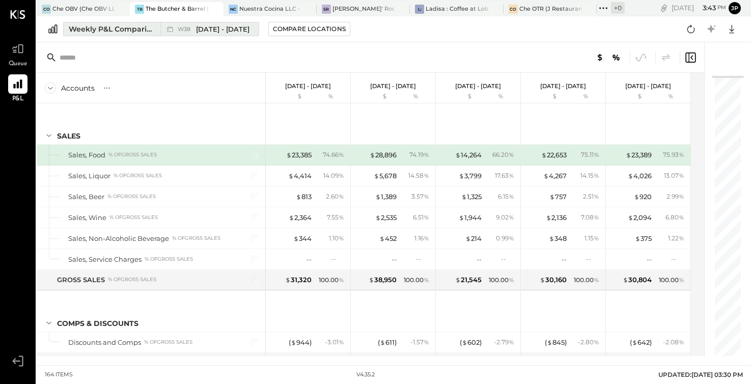
click at [132, 29] on div "Weekly P&L Comparison" at bounding box center [112, 29] width 86 height 10
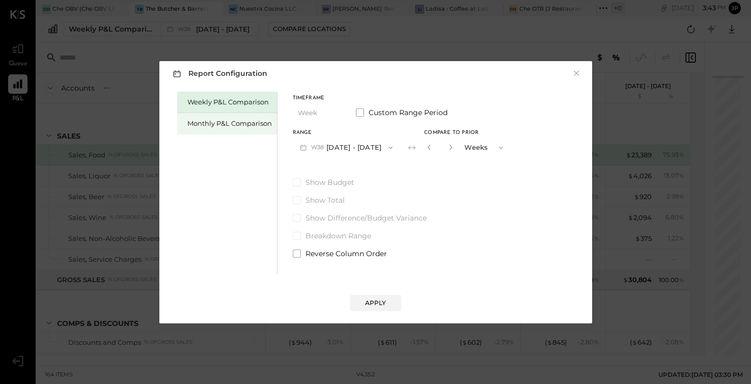
click at [199, 123] on div "Monthly P&L Comparison" at bounding box center [229, 124] width 85 height 10
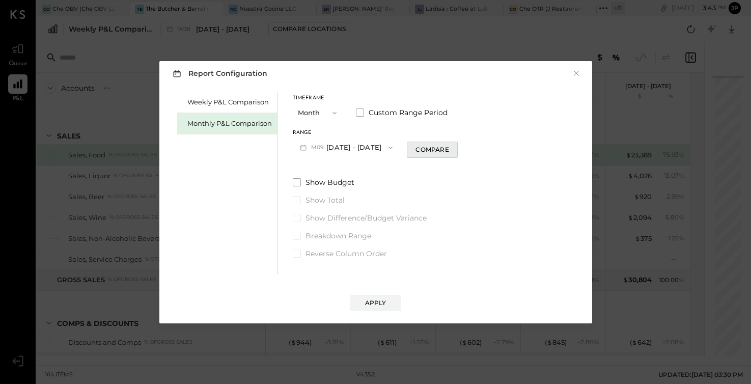
click at [427, 145] on div "Compare" at bounding box center [432, 149] width 33 height 9
click at [448, 148] on icon "button" at bounding box center [451, 147] width 6 height 6
type input "*"
click at [384, 313] on div "Report Configuration × Weekly P&L Comparison Monthly P&L Comparison Timeframe M…" at bounding box center [375, 192] width 433 height 262
click at [384, 311] on div "Report Configuration × Weekly P&L Comparison Monthly P&L Comparison Timeframe M…" at bounding box center [375, 192] width 433 height 262
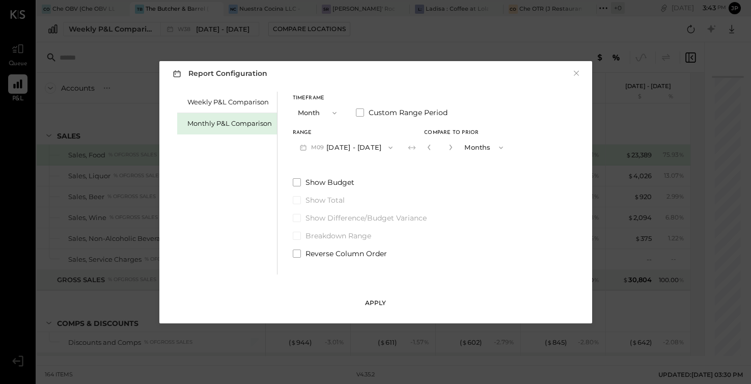
click at [371, 301] on div "Apply" at bounding box center [375, 303] width 21 height 9
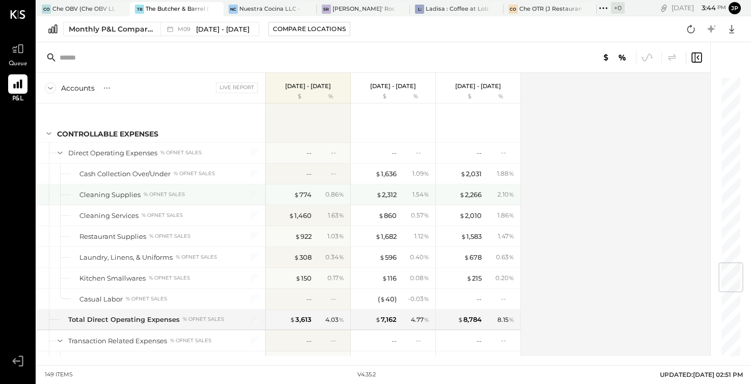
scroll to position [1584, 0]
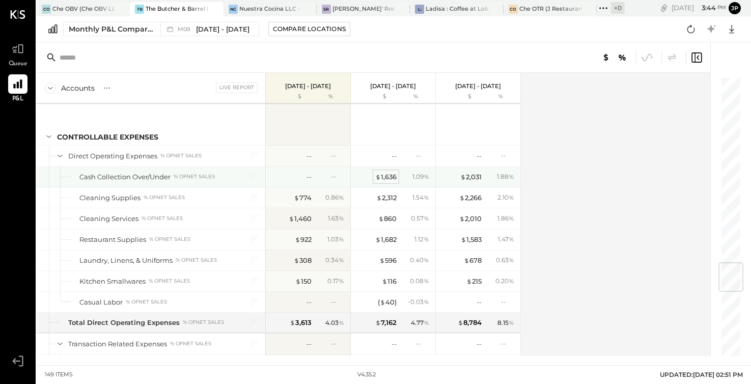
click at [388, 175] on div "$ 1,636" at bounding box center [385, 177] width 21 height 10
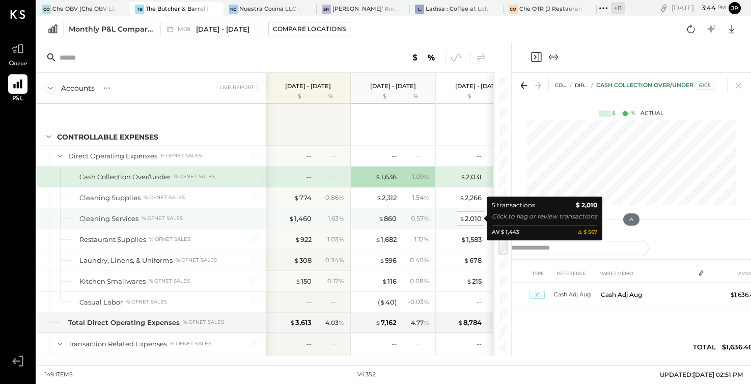
click at [469, 219] on div "$ 2,010" at bounding box center [470, 219] width 22 height 10
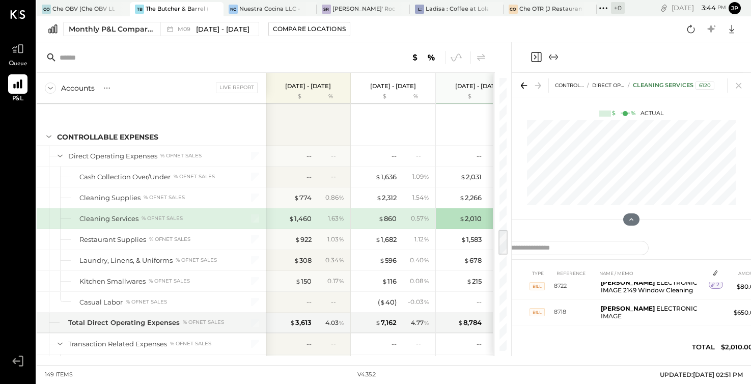
scroll to position [99, 0]
click at [390, 218] on div "$ 860" at bounding box center [387, 219] width 18 height 10
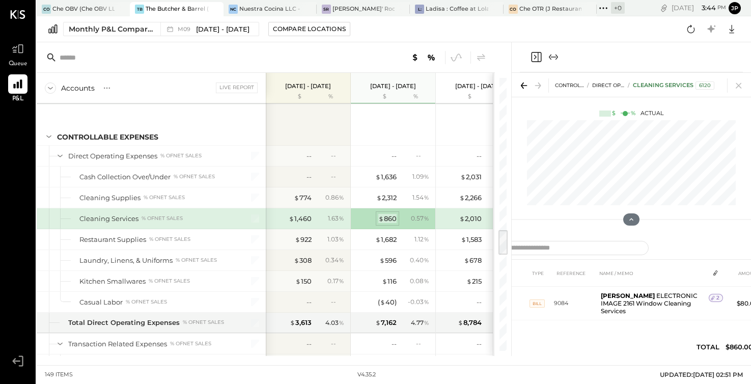
scroll to position [39, 0]
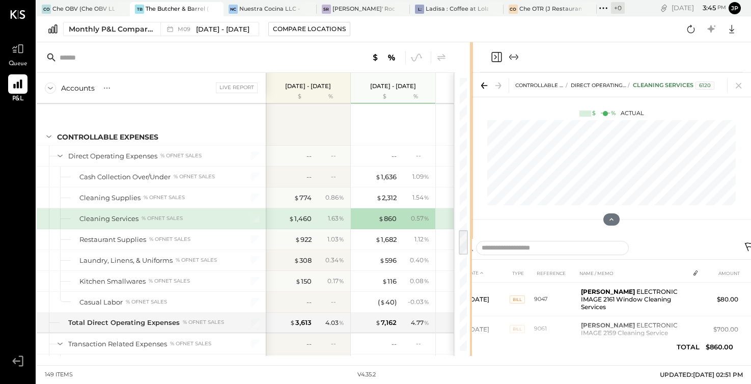
drag, startPoint x: 511, startPoint y: 52, endPoint x: 473, endPoint y: 63, distance: 40.2
click at [473, 63] on div "Accounts S % GL Live Report Sep 1 - 30, 2025 $ % Aug 1 - 31, 2025 $ % Jul 1 - 3…" at bounding box center [394, 199] width 715 height 314
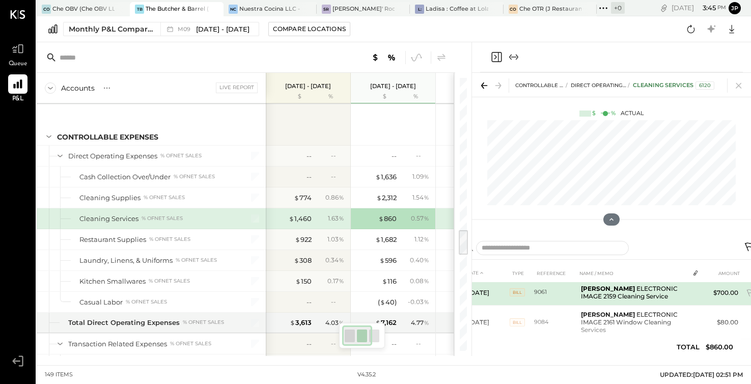
scroll to position [39, 0]
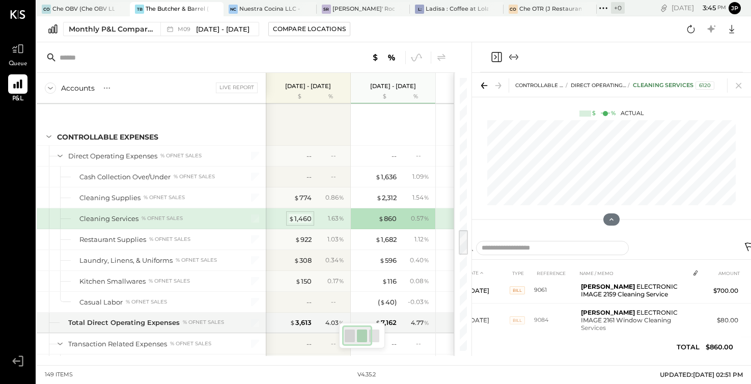
click at [292, 214] on span "$" at bounding box center [292, 218] width 6 height 8
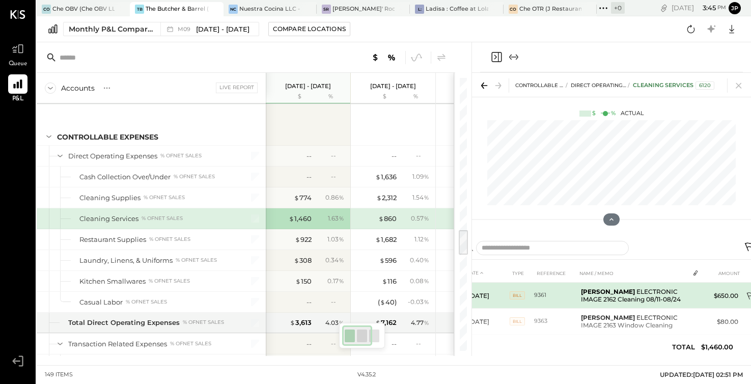
click at [749, 296] on icon at bounding box center [751, 297] width 10 height 10
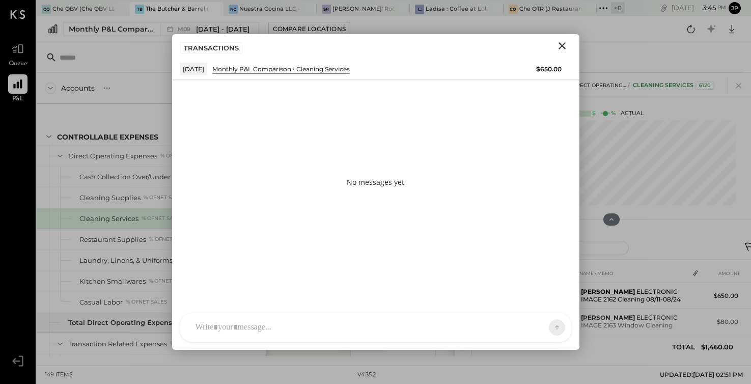
click at [278, 326] on div at bounding box center [367, 327] width 353 height 22
click at [562, 50] on icon "Close" at bounding box center [562, 46] width 12 height 12
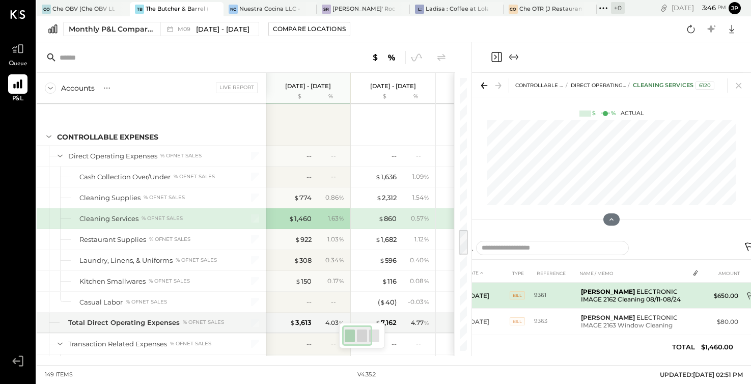
click at [749, 295] on icon at bounding box center [751, 297] width 10 height 10
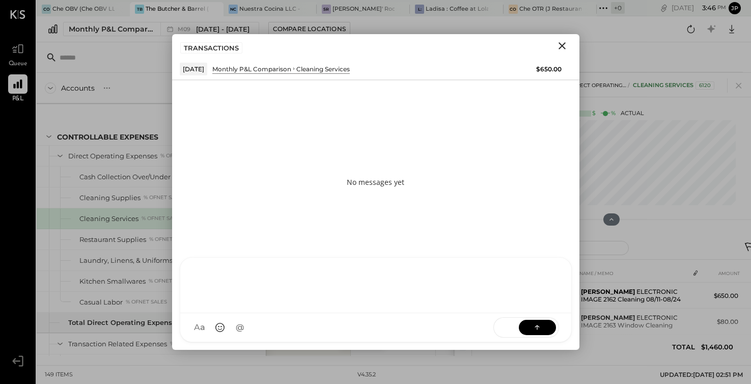
click at [247, 333] on div "AM [PERSON_NAME] I imeronijuan MA [PERSON_NAME] jpennells J jpeyton S sueimeron…" at bounding box center [376, 299] width 392 height 85
click at [556, 330] on div "SEND" at bounding box center [527, 327] width 66 height 20
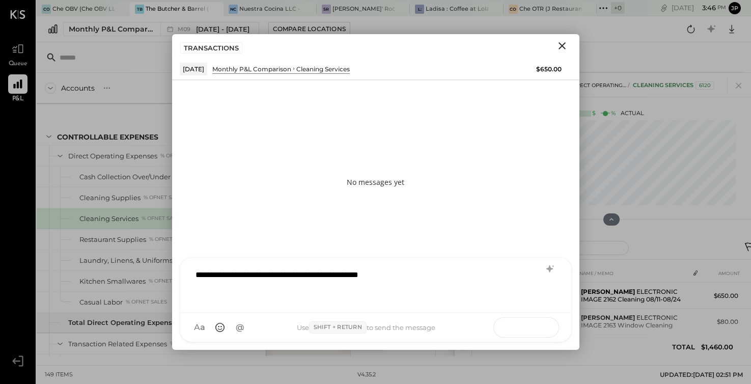
click at [538, 334] on button at bounding box center [537, 326] width 37 height 15
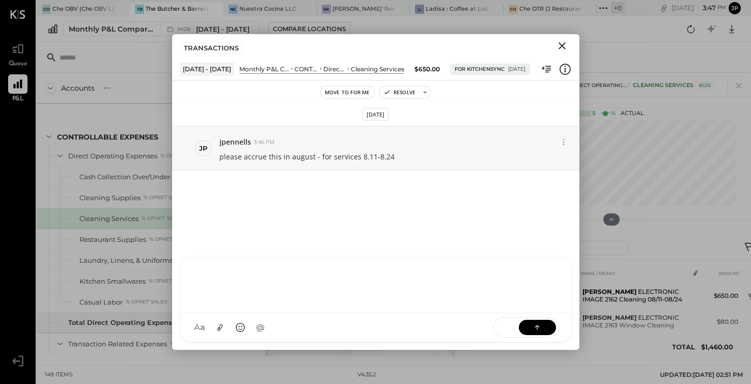
click at [561, 46] on icon "Close" at bounding box center [562, 45] width 7 height 7
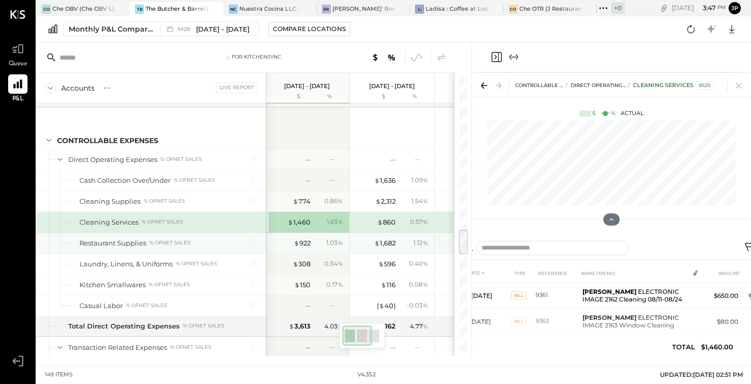
scroll to position [1582, 0]
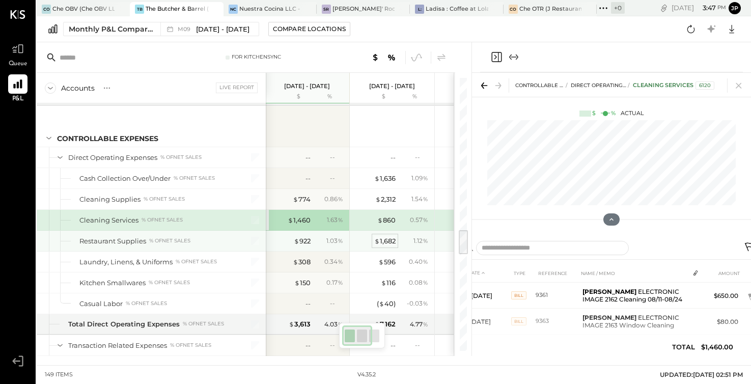
click at [383, 242] on div "$ 1,682" at bounding box center [384, 241] width 21 height 10
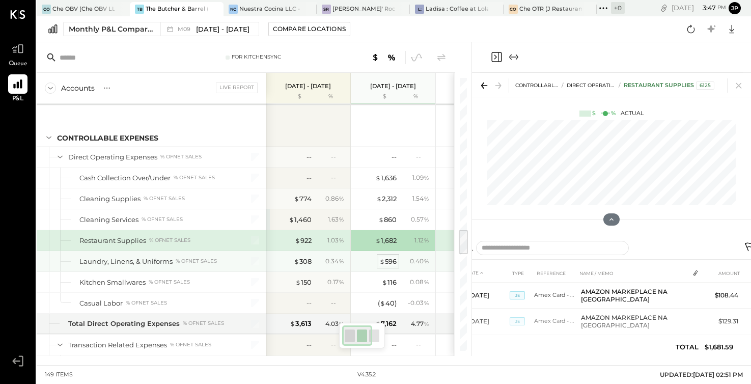
click at [387, 264] on div "$ 596" at bounding box center [388, 262] width 17 height 10
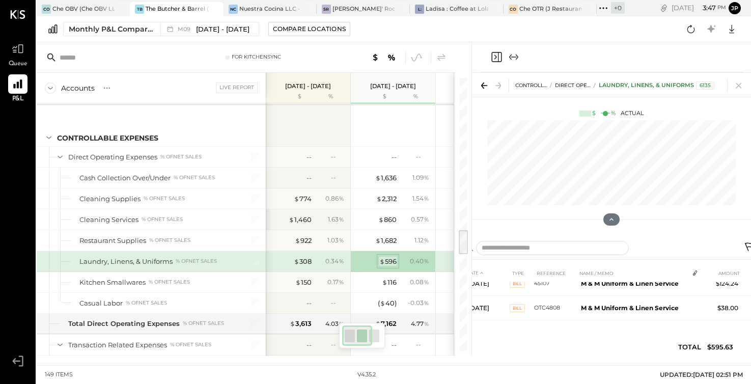
click at [396, 261] on div "$ 596" at bounding box center [388, 262] width 17 height 10
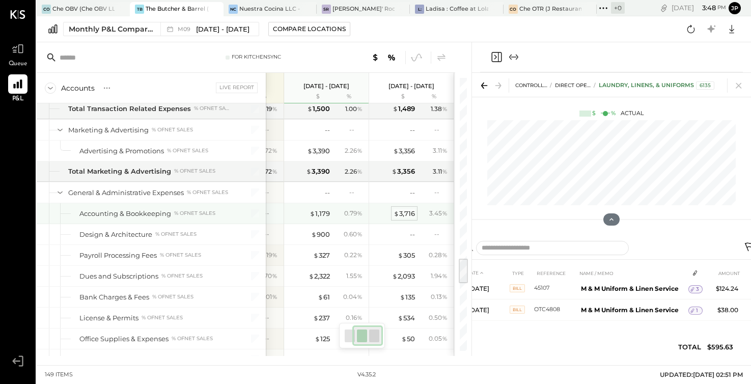
click at [406, 214] on div "$ 3,716" at bounding box center [404, 214] width 21 height 10
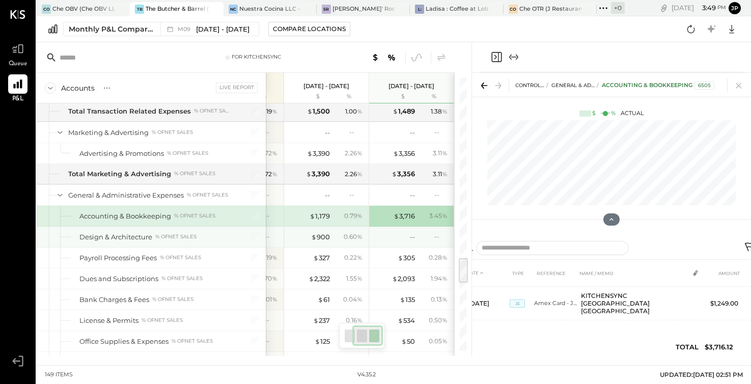
scroll to position [0, 24]
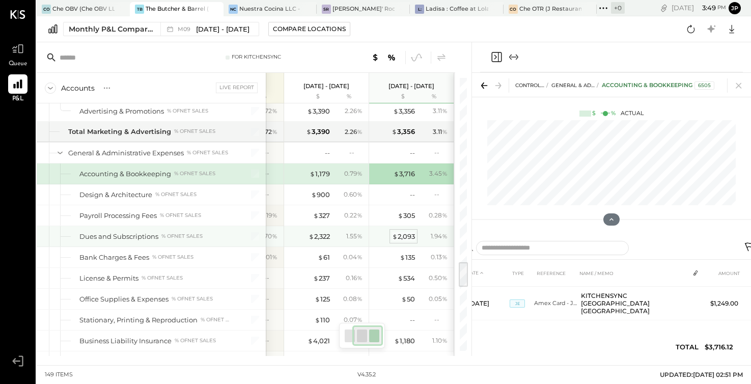
click at [409, 239] on div "$ 2,093" at bounding box center [403, 237] width 23 height 10
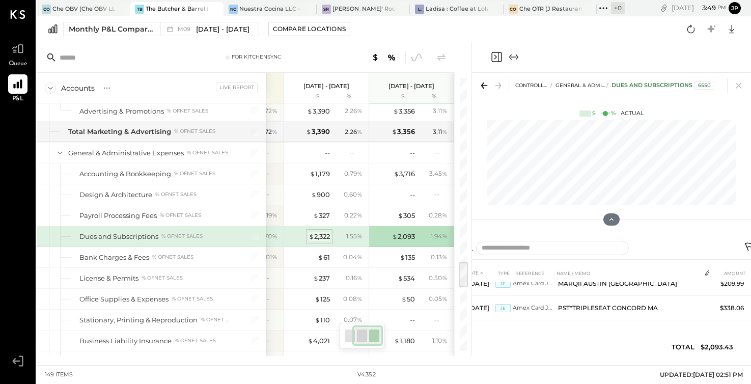
click at [326, 237] on div "$ 2,322" at bounding box center [319, 237] width 21 height 10
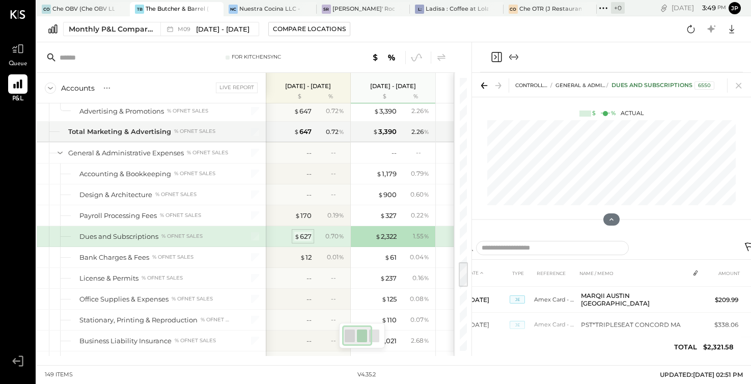
click at [300, 232] on div "$ 627" at bounding box center [302, 237] width 17 height 10
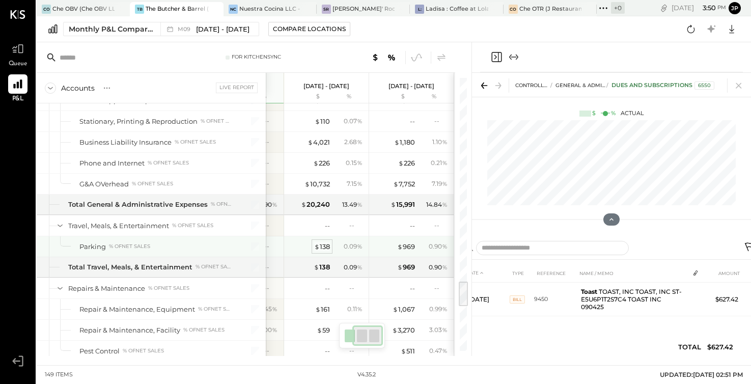
click at [319, 246] on span "$" at bounding box center [317, 246] width 6 height 8
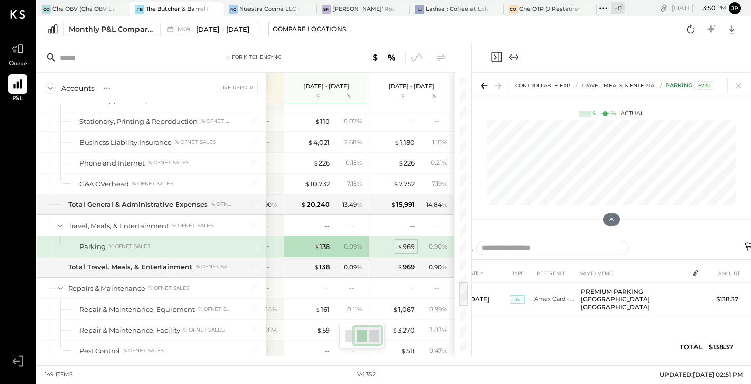
click at [408, 249] on div "$ 969" at bounding box center [406, 247] width 18 height 10
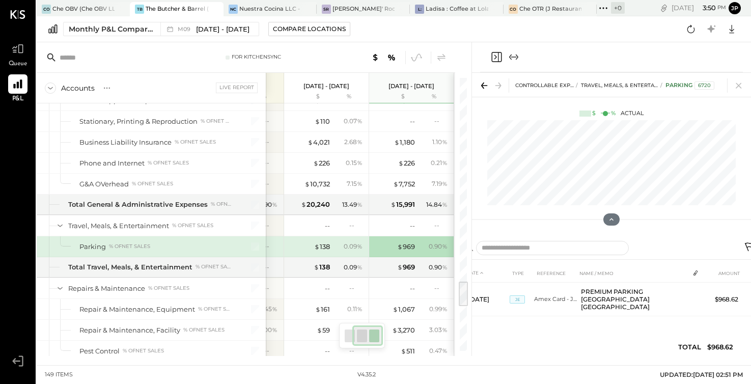
click at [330, 252] on div "$ 138 0.09 %" at bounding box center [327, 246] width 76 height 20
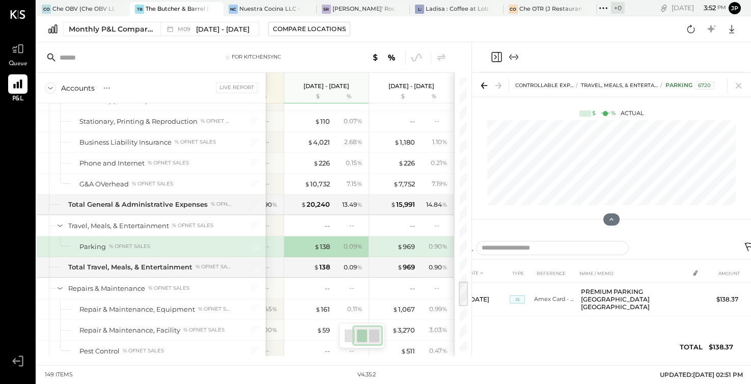
click at [586, 57] on div at bounding box center [611, 57] width 263 height 30
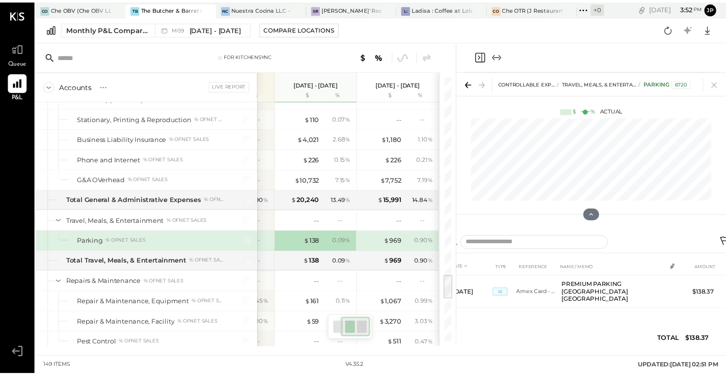
scroll to position [2128, 0]
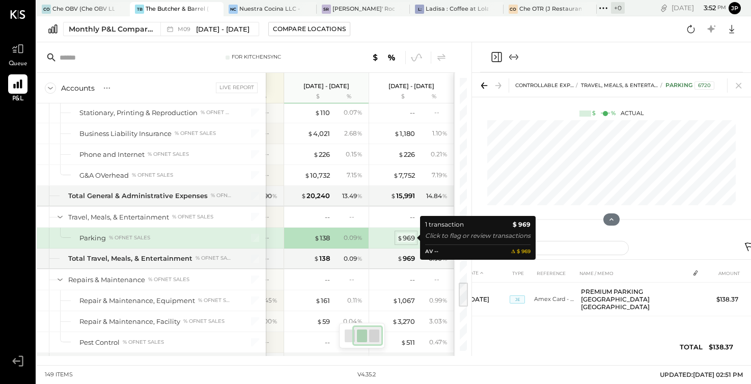
click at [414, 239] on div "$ 969" at bounding box center [406, 238] width 18 height 10
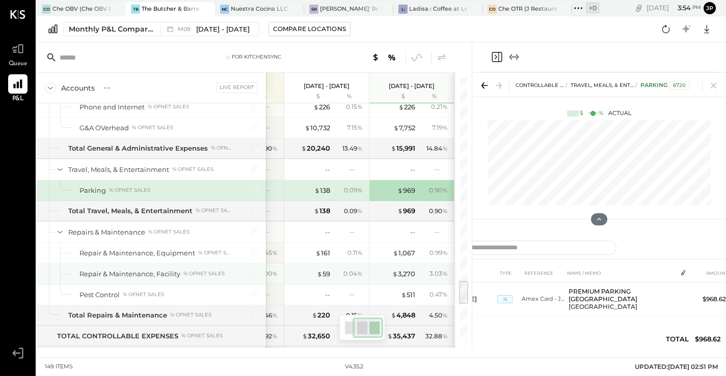
scroll to position [2175, 0]
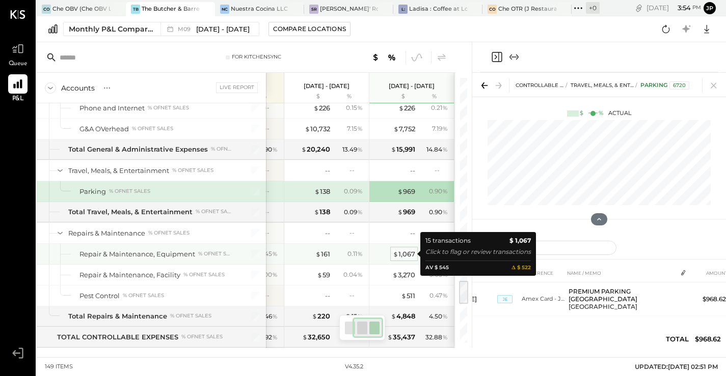
click at [402, 255] on div "$ 1,067" at bounding box center [404, 255] width 22 height 10
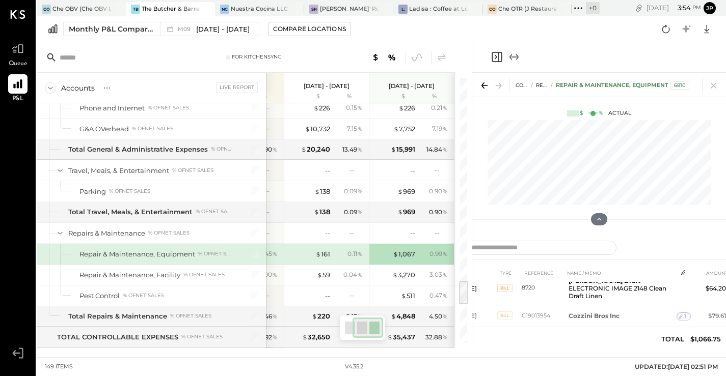
scroll to position [296, 0]
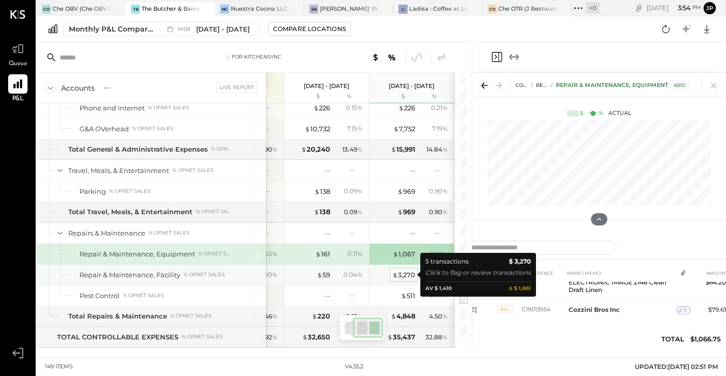
click at [411, 277] on div "$ 3,270" at bounding box center [403, 275] width 23 height 10
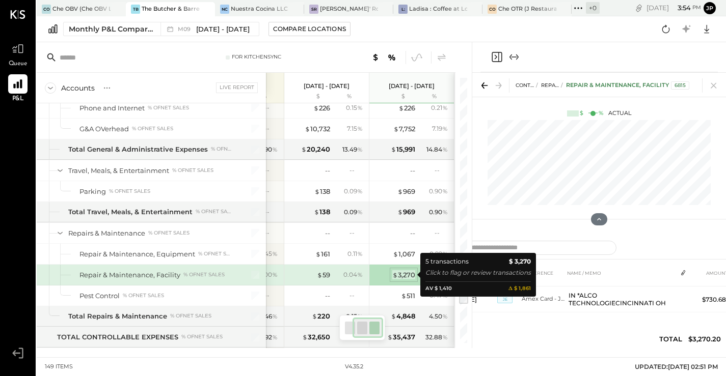
scroll to position [96, 0]
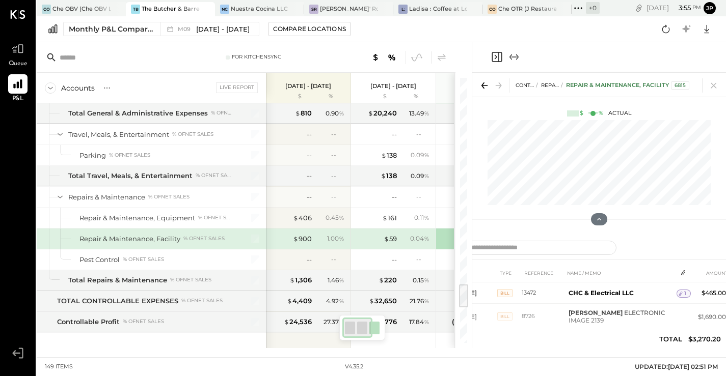
scroll to position [2211, 0]
click at [303, 241] on div "$ 900" at bounding box center [302, 239] width 19 height 10
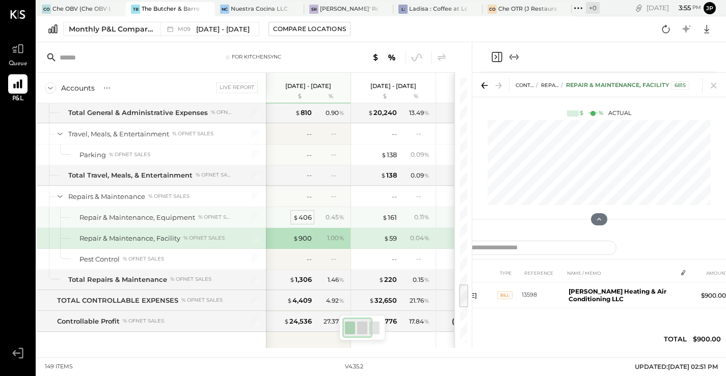
click at [297, 217] on span "$" at bounding box center [296, 217] width 6 height 8
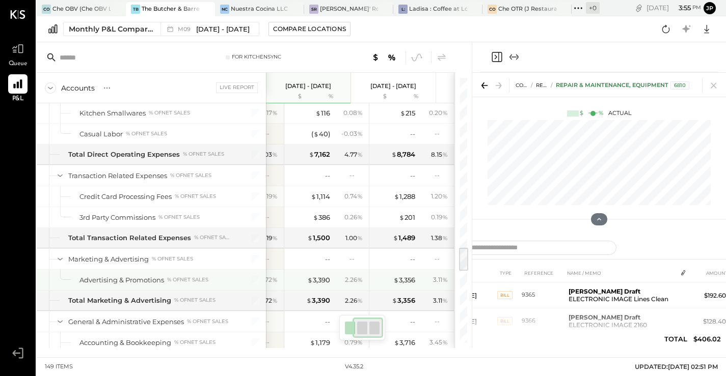
scroll to position [0, 67]
